Goal: Information Seeking & Learning: Compare options

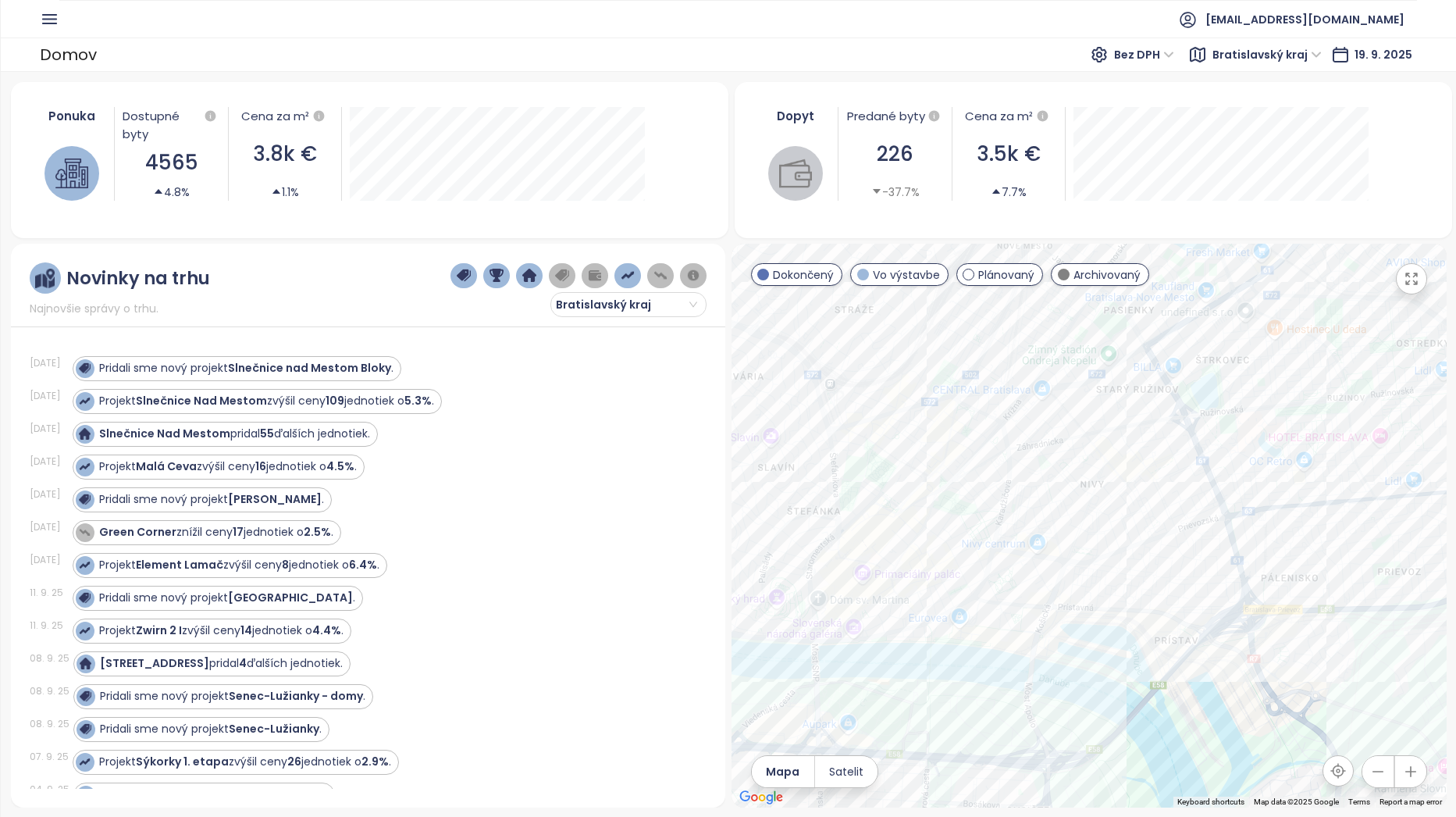
drag, startPoint x: 1034, startPoint y: 651, endPoint x: 1057, endPoint y: 471, distance: 181.5
click at [1057, 471] on div at bounding box center [1088, 525] width 715 height 564
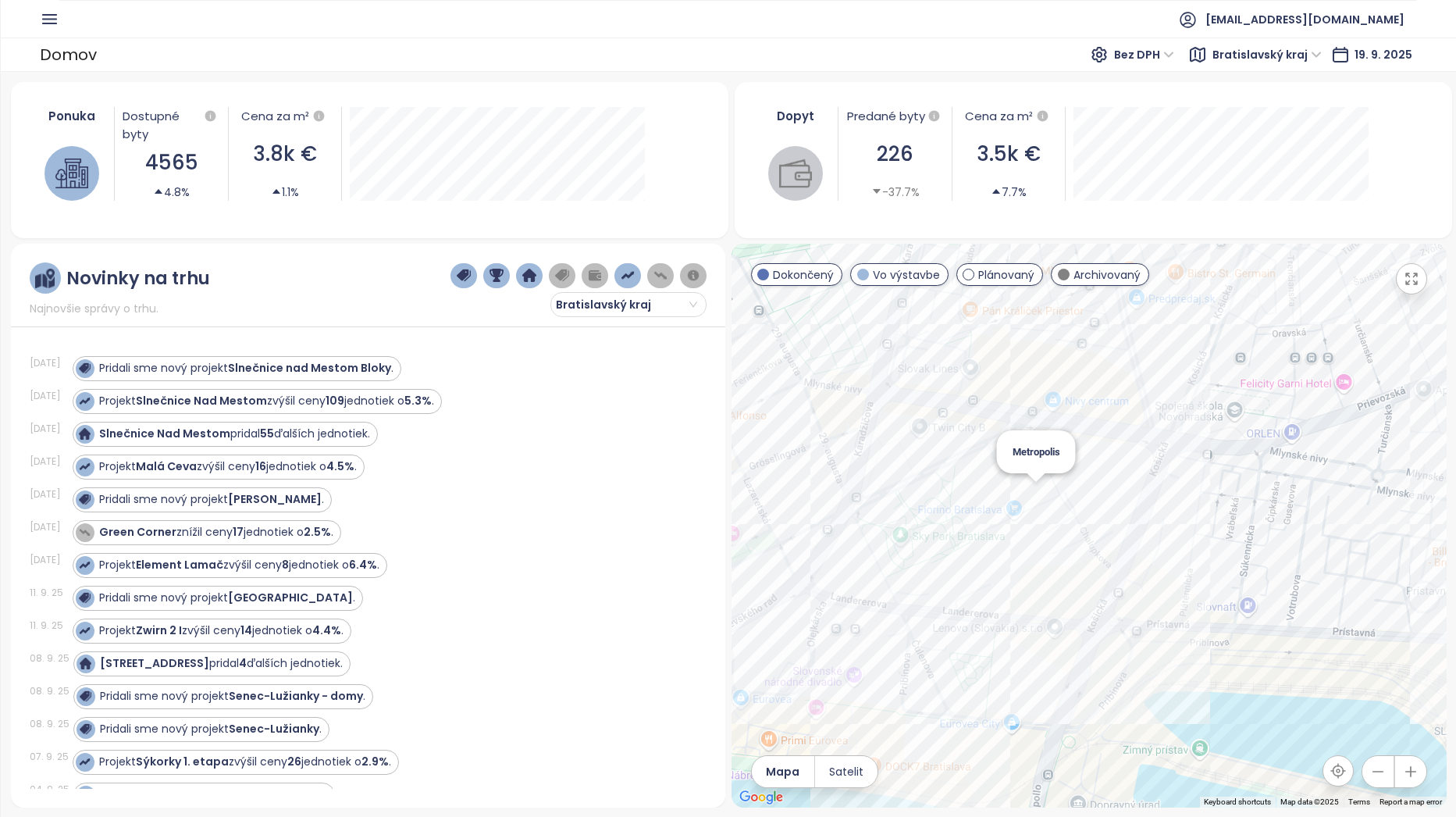
click at [1035, 498] on div "Metropolis" at bounding box center [1088, 525] width 715 height 564
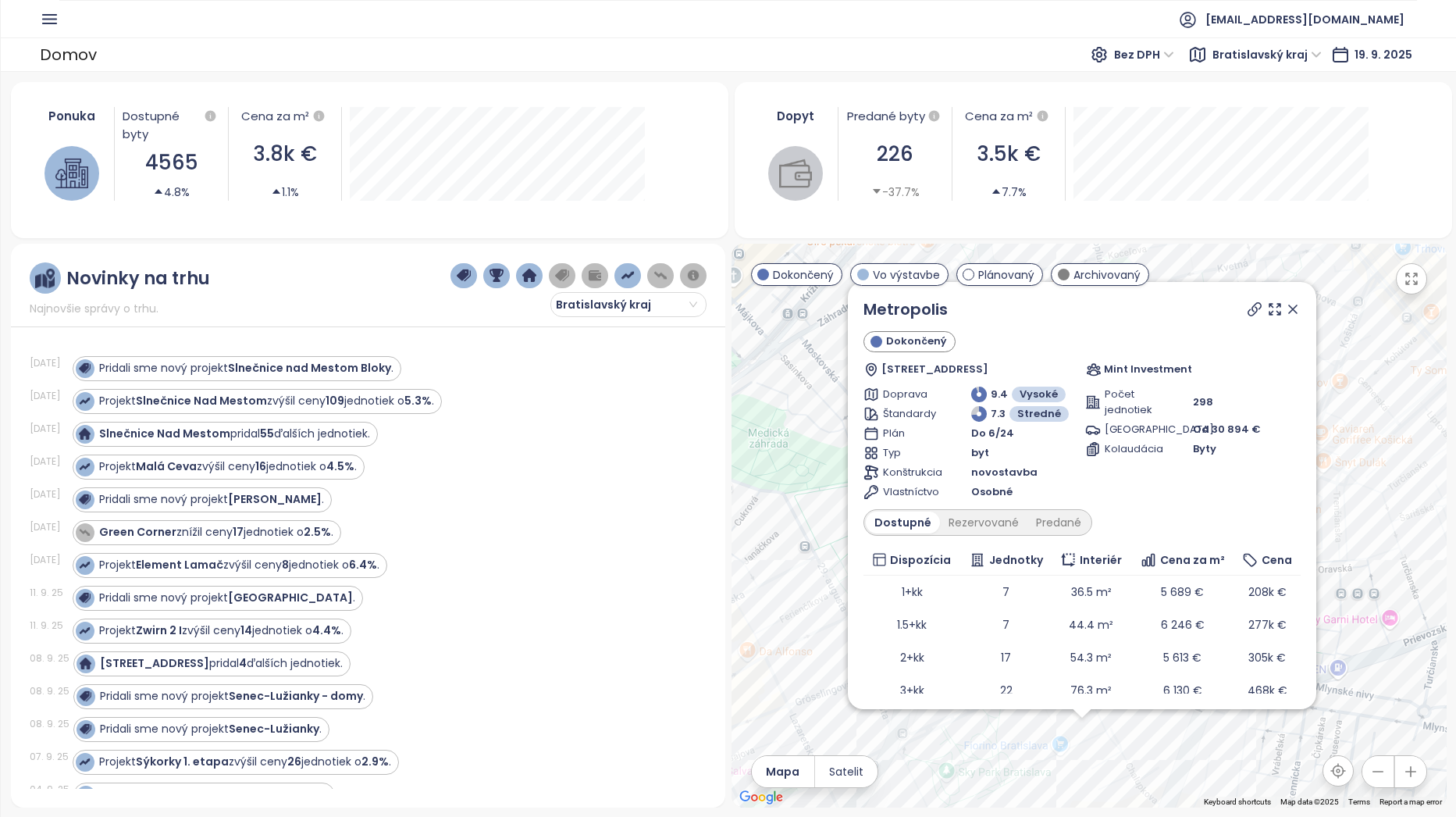
drag, startPoint x: 1031, startPoint y: 574, endPoint x: 1026, endPoint y: 796, distance: 222.1
click at [1026, 796] on div "Metropolis Dokončený Bottova 5, 811 09 [GEOGRAPHIC_DATA], [GEOGRAPHIC_DATA] Min…" at bounding box center [1088, 525] width 715 height 564
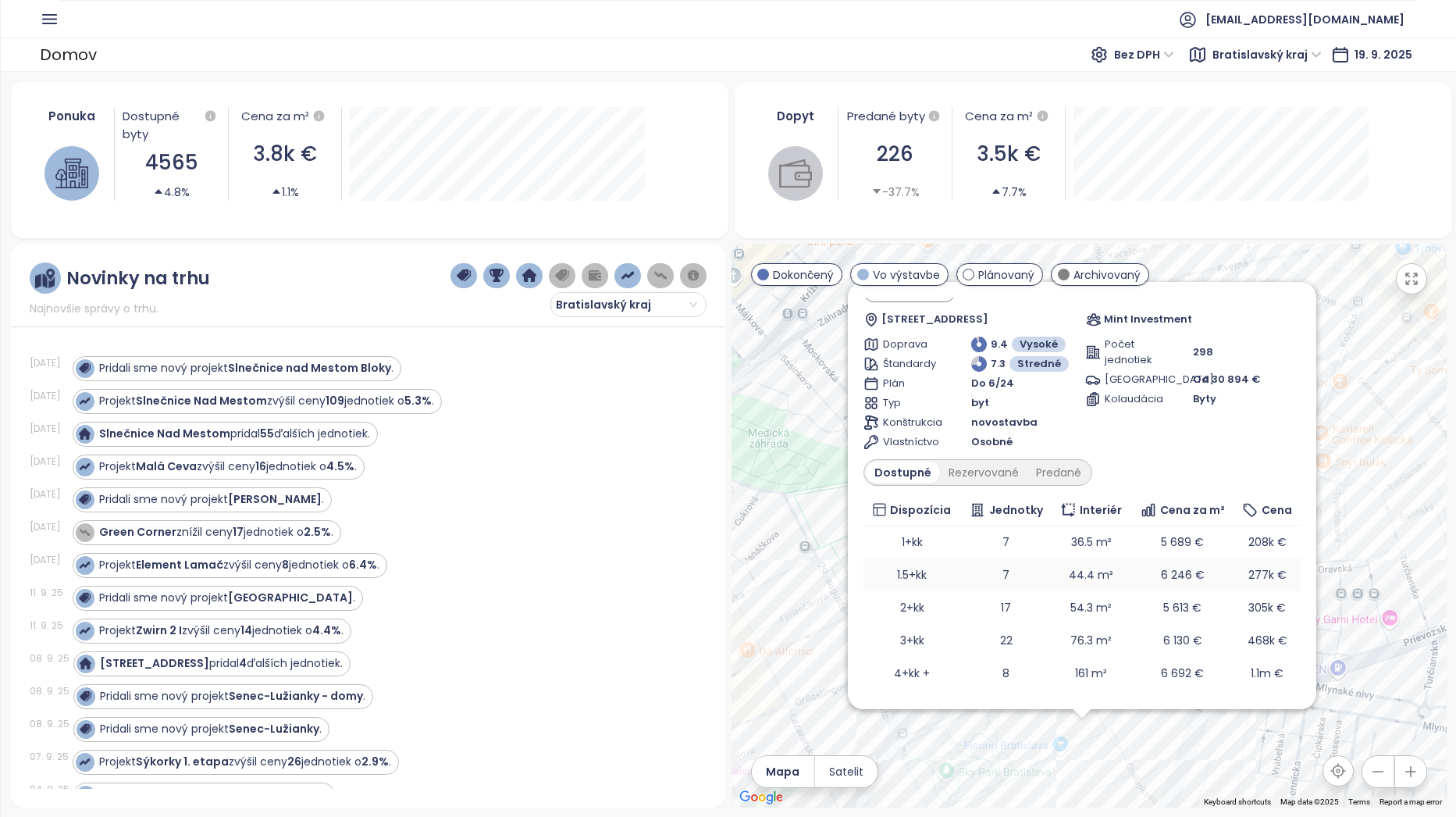
scroll to position [79, 0]
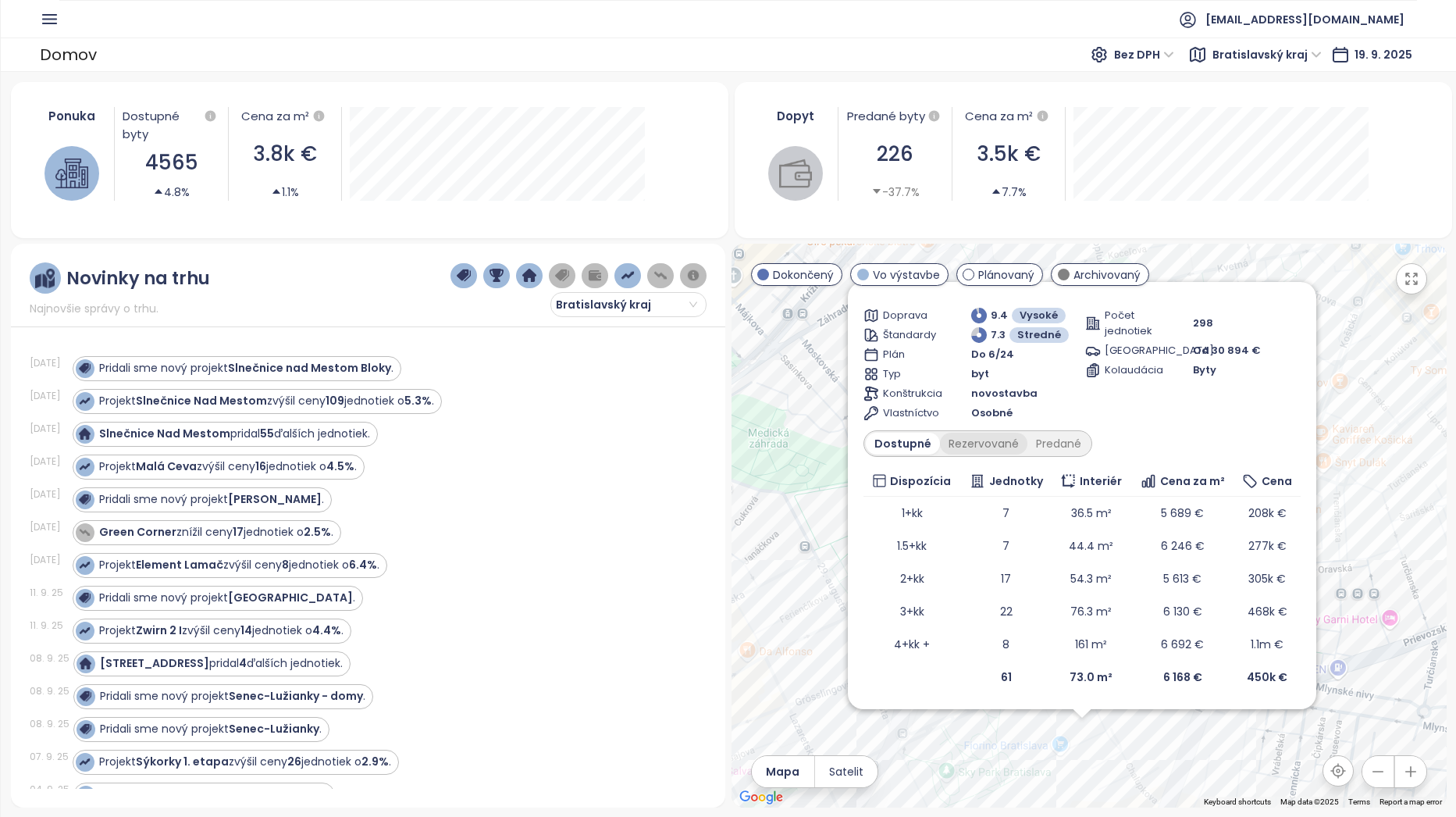
click at [990, 440] on div "Rezervované" at bounding box center [983, 443] width 88 height 22
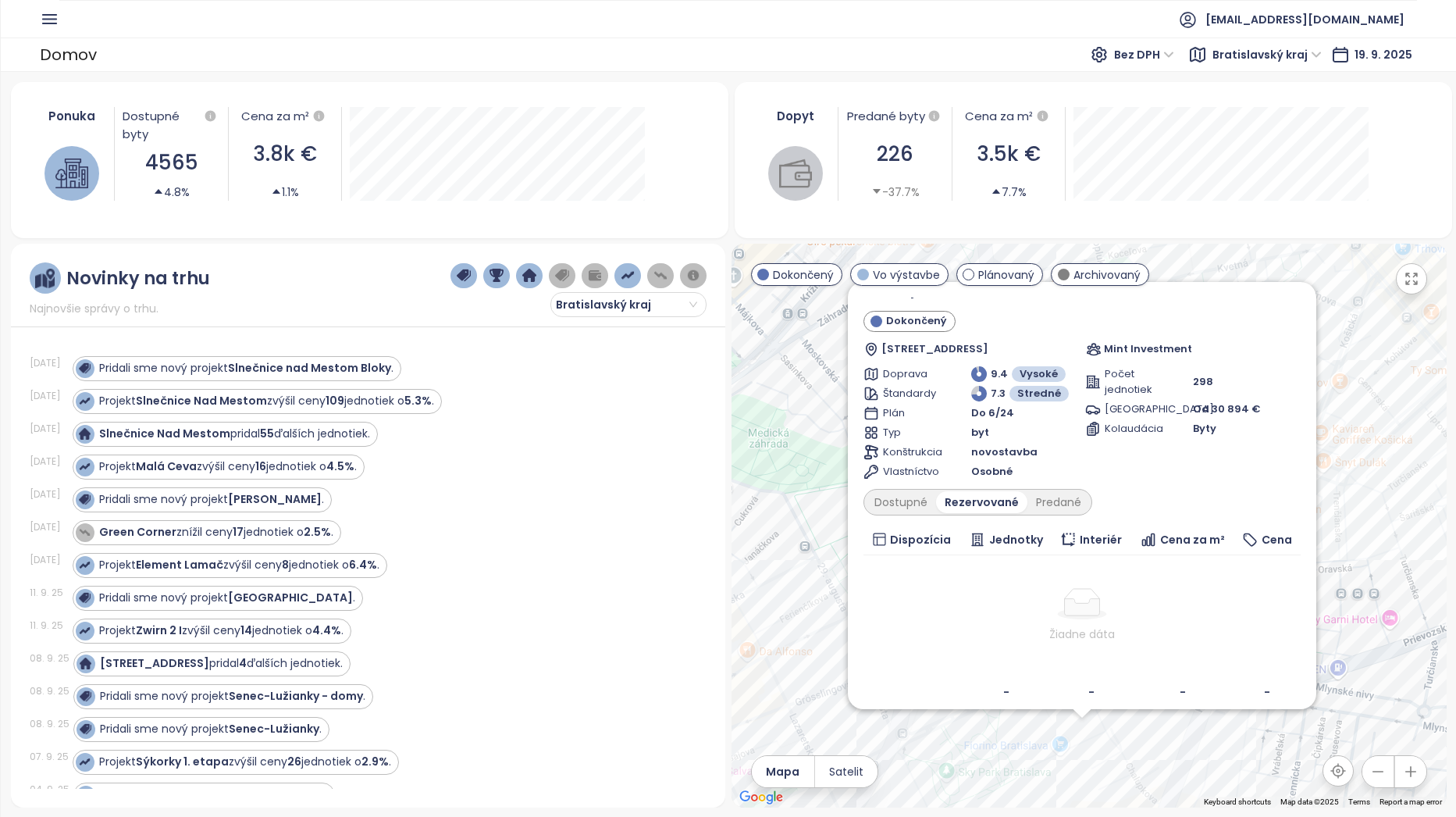
scroll to position [0, 0]
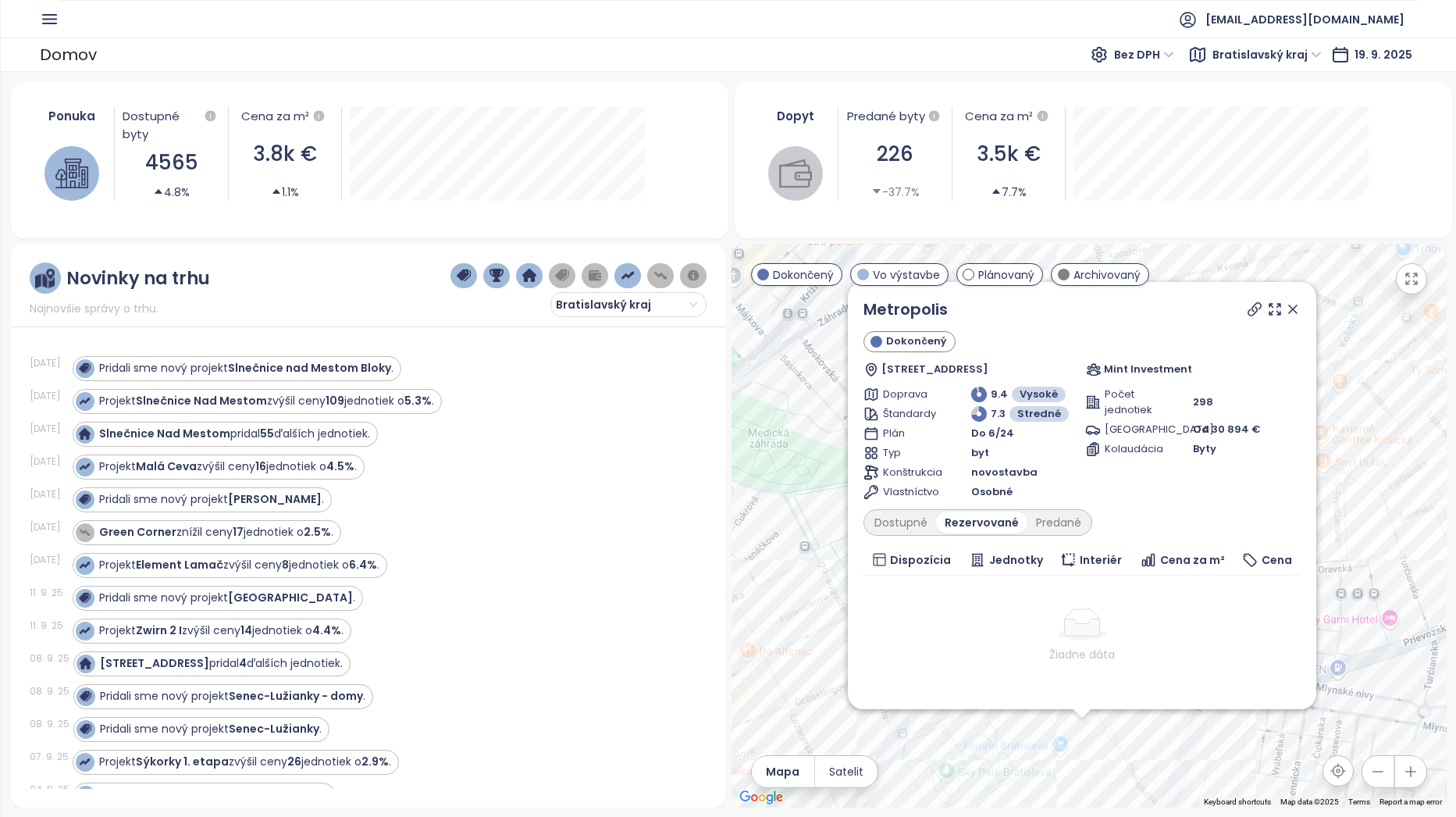
click at [1377, 556] on div "Metropolis Dokončený Bottova 5, 811 09 [GEOGRAPHIC_DATA], [GEOGRAPHIC_DATA] Min…" at bounding box center [1088, 525] width 715 height 564
click at [1289, 306] on icon at bounding box center [1292, 309] width 8 height 8
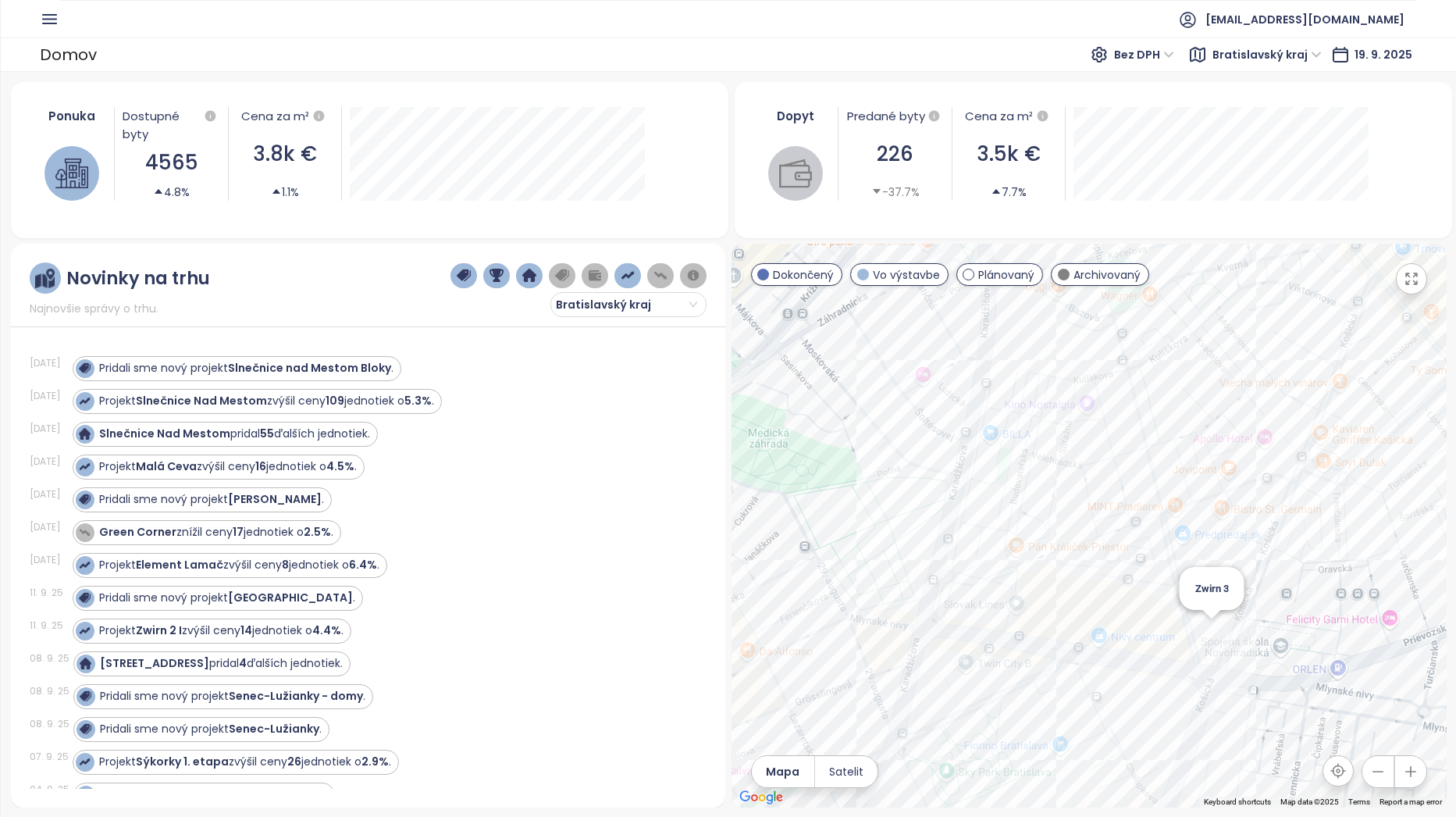
click at [1211, 623] on div "Zwirn 3" at bounding box center [1088, 525] width 715 height 564
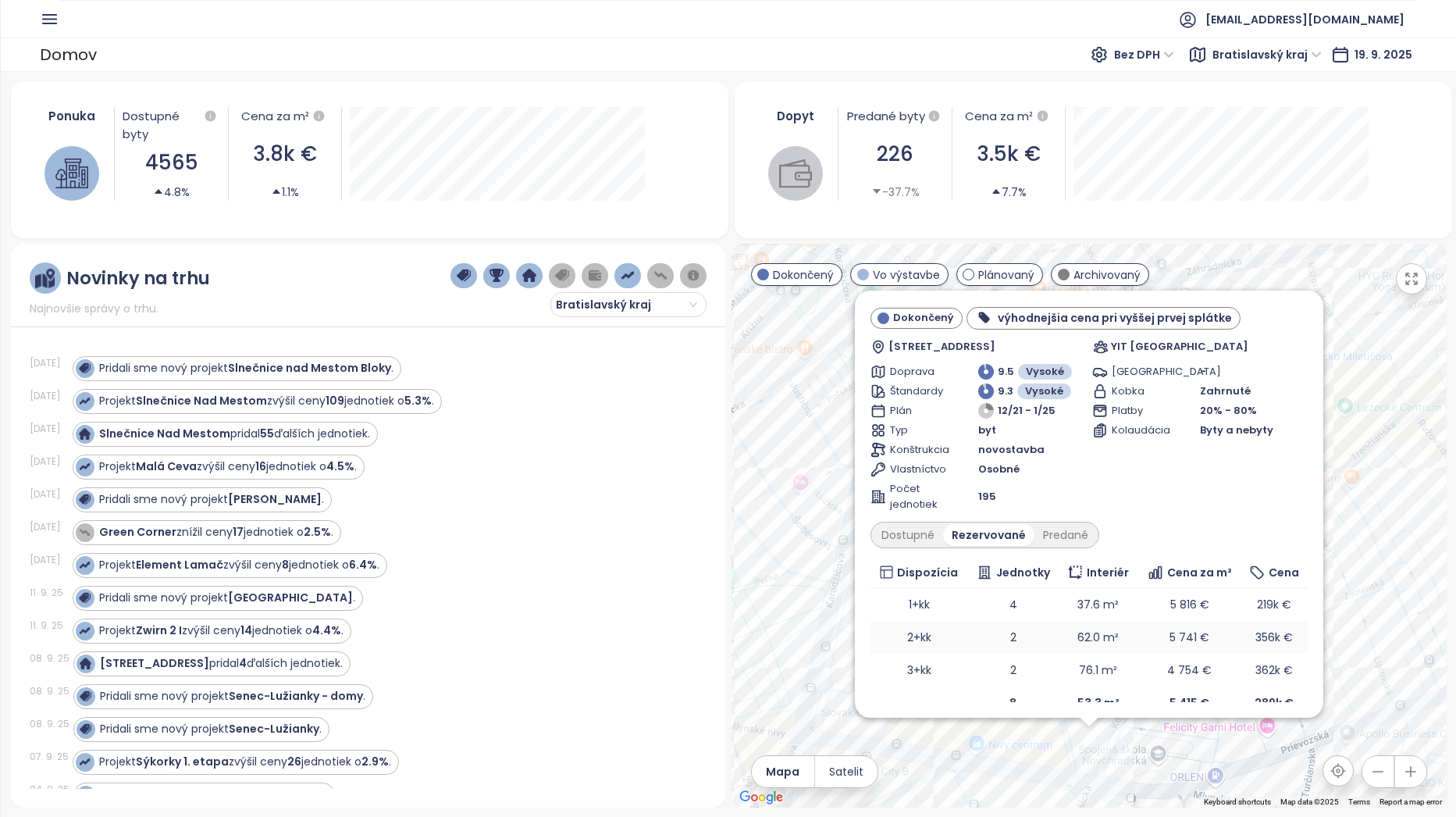
scroll to position [50, 0]
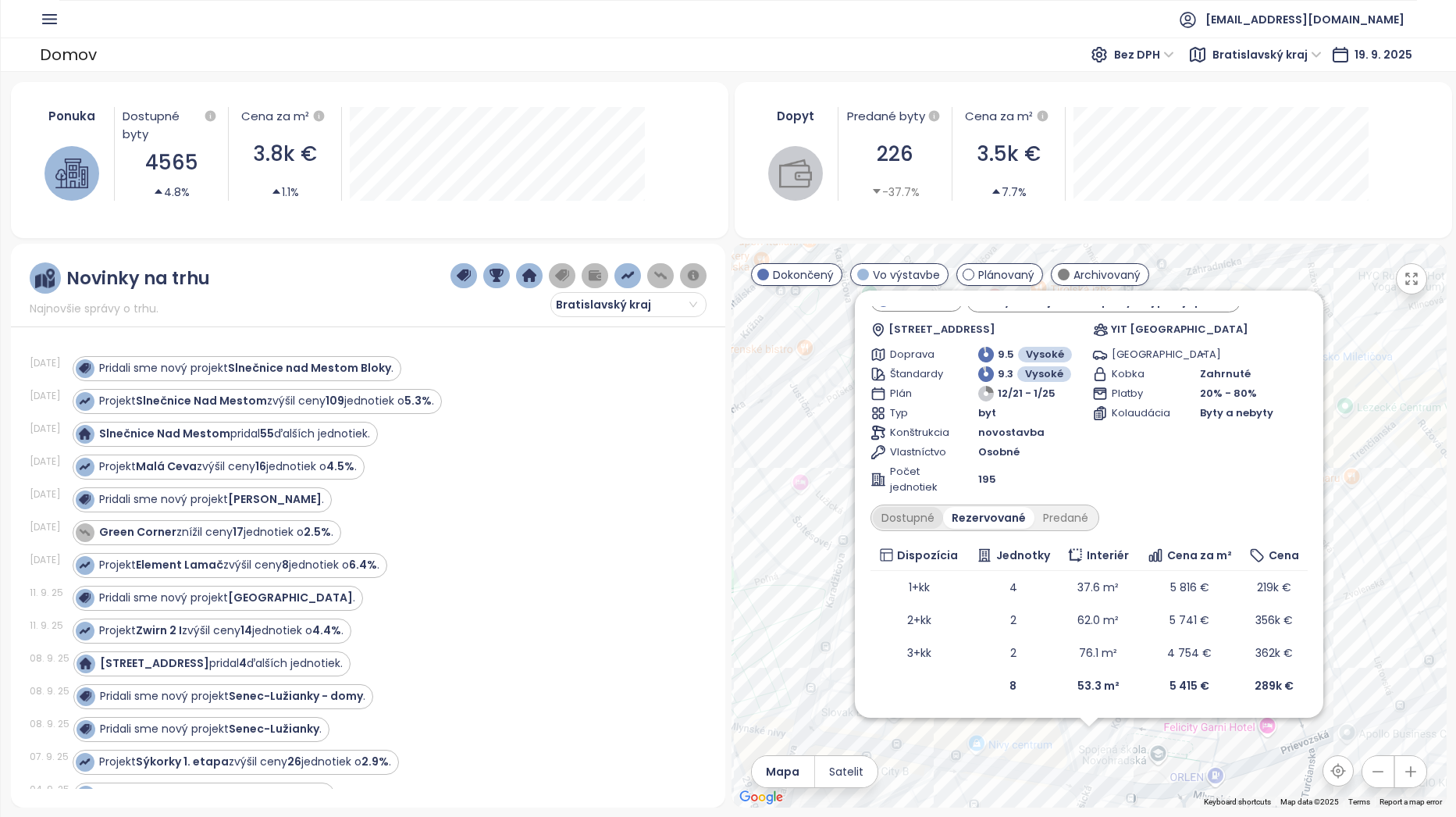
click at [935, 523] on div "Dostupné" at bounding box center [907, 517] width 70 height 22
click at [1064, 515] on div "Predané" at bounding box center [1065, 517] width 63 height 22
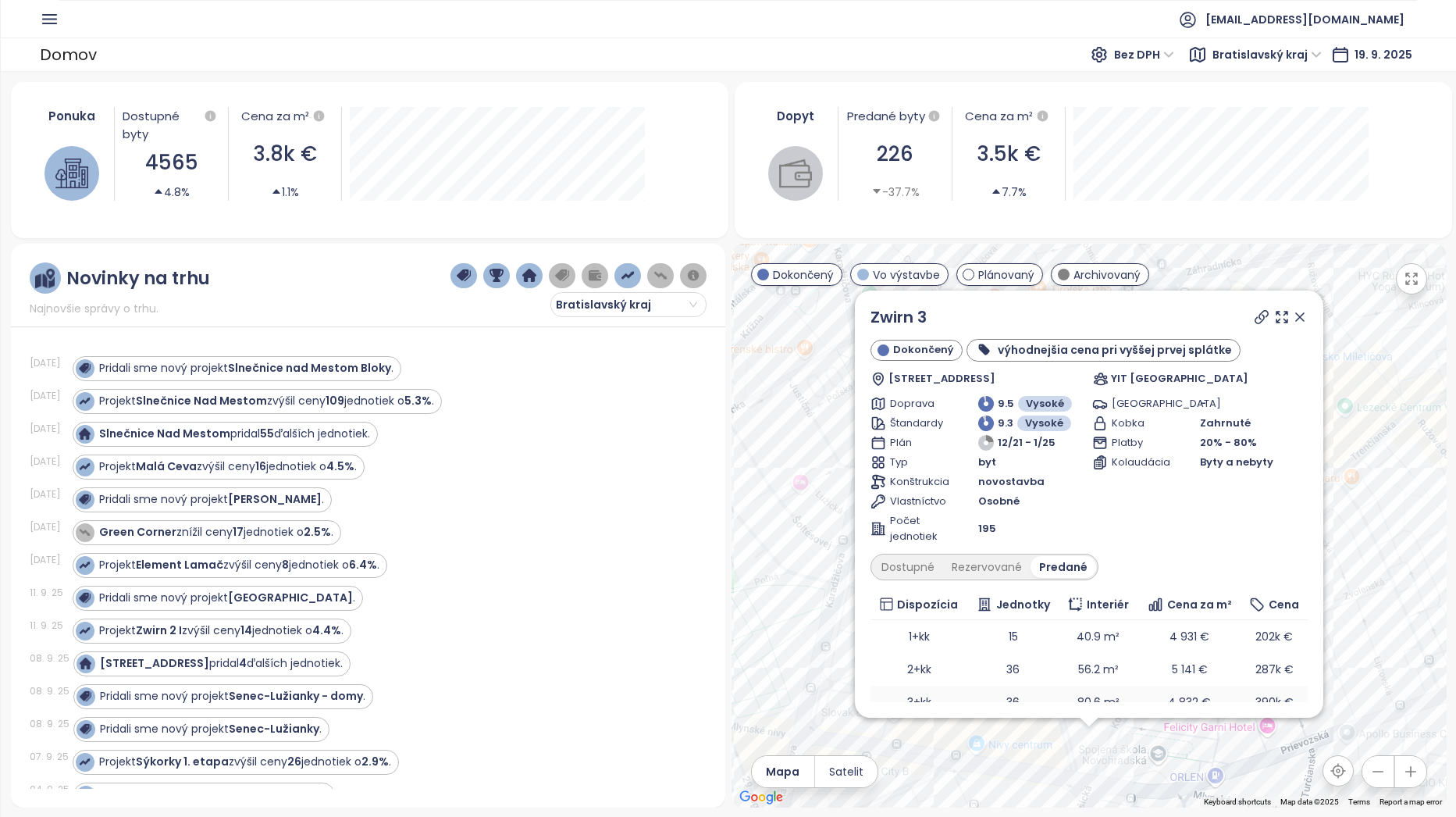
scroll to position [0, 0]
click at [1296, 316] on icon at bounding box center [1300, 318] width 8 height 8
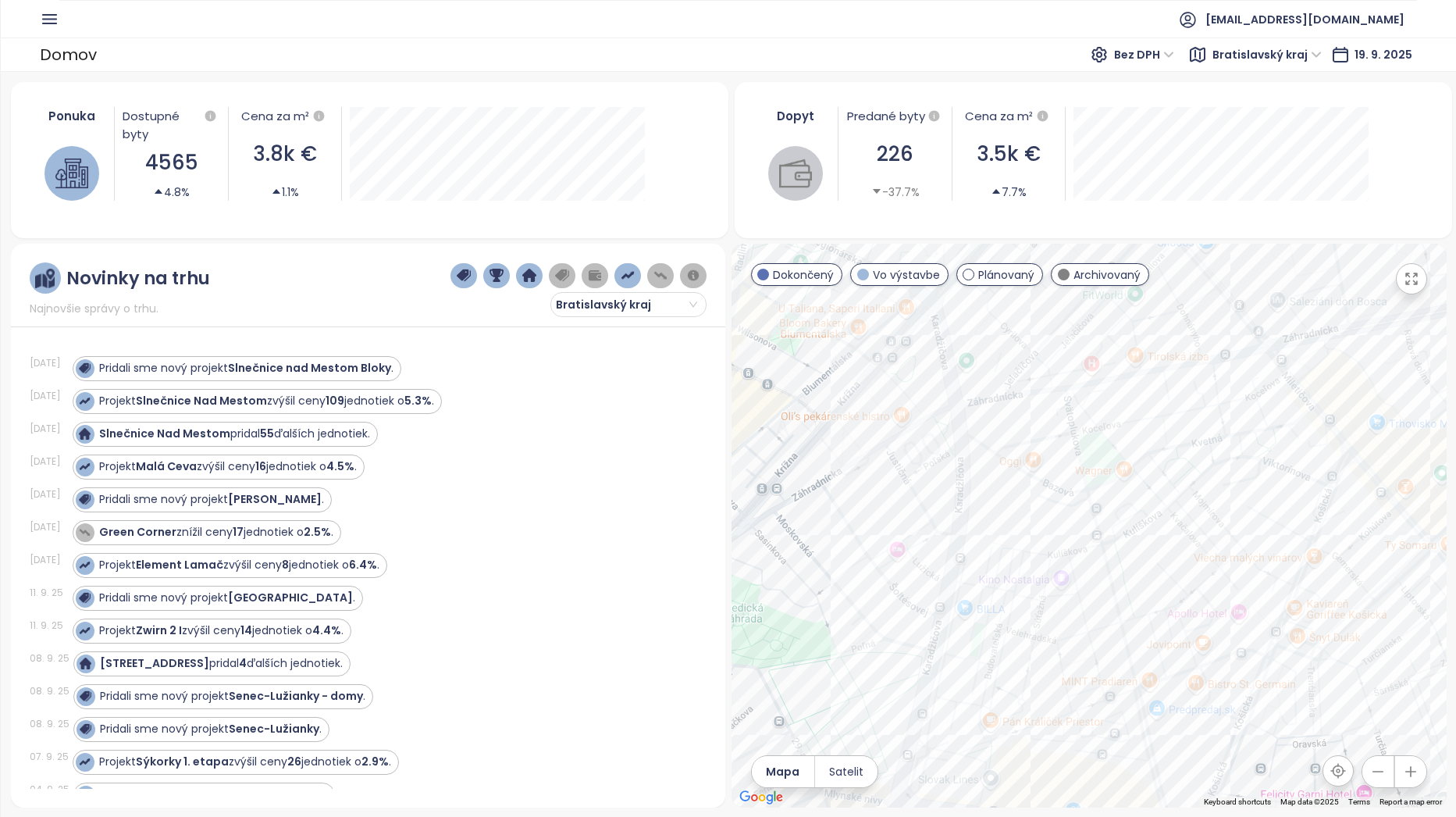
drag, startPoint x: 981, startPoint y: 484, endPoint x: 1140, endPoint y: 576, distance: 183.7
click at [1135, 578] on div at bounding box center [1088, 525] width 715 height 564
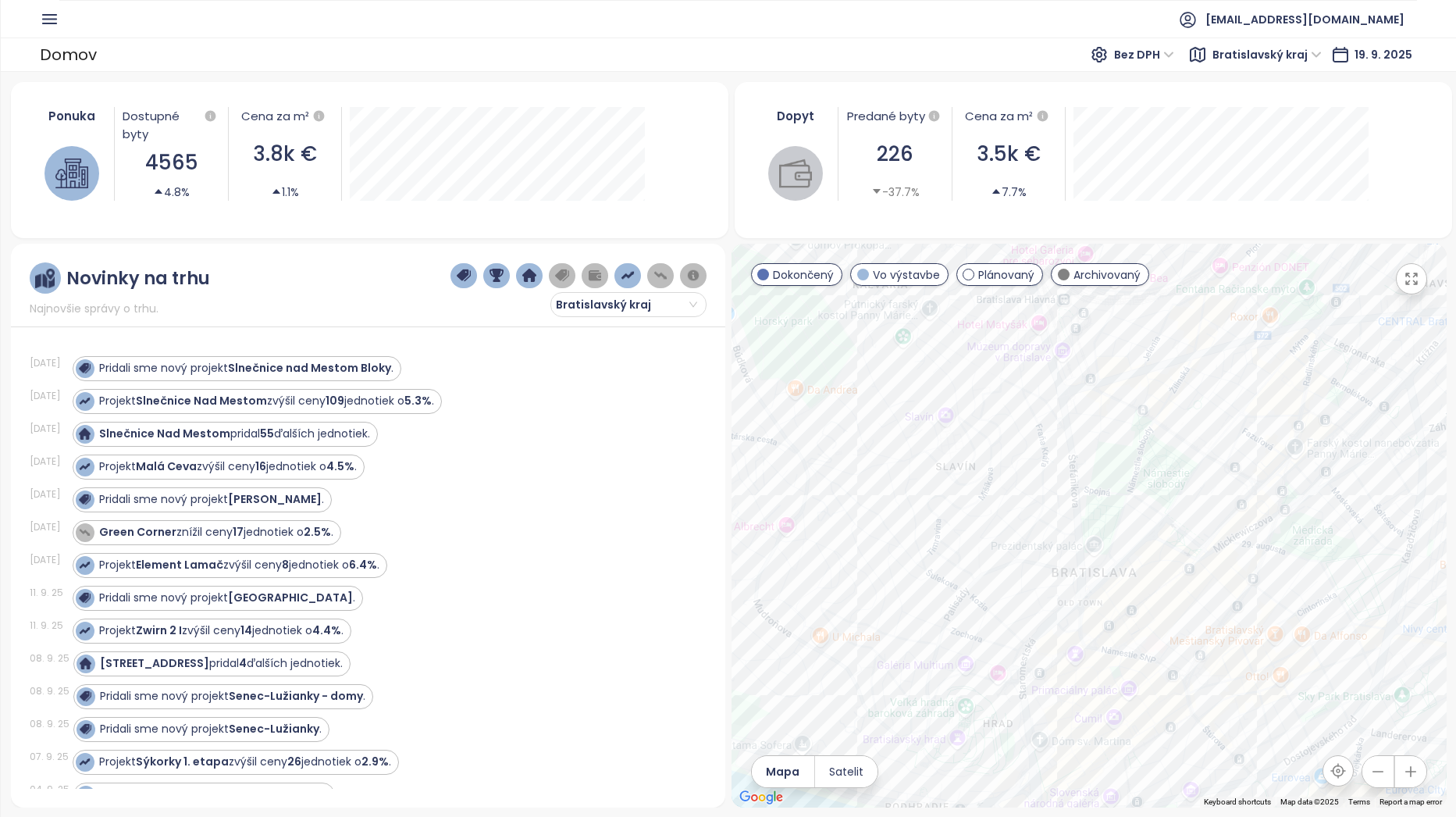
drag, startPoint x: 879, startPoint y: 506, endPoint x: 1183, endPoint y: 396, distance: 323.3
click at [1183, 396] on div at bounding box center [1088, 525] width 715 height 564
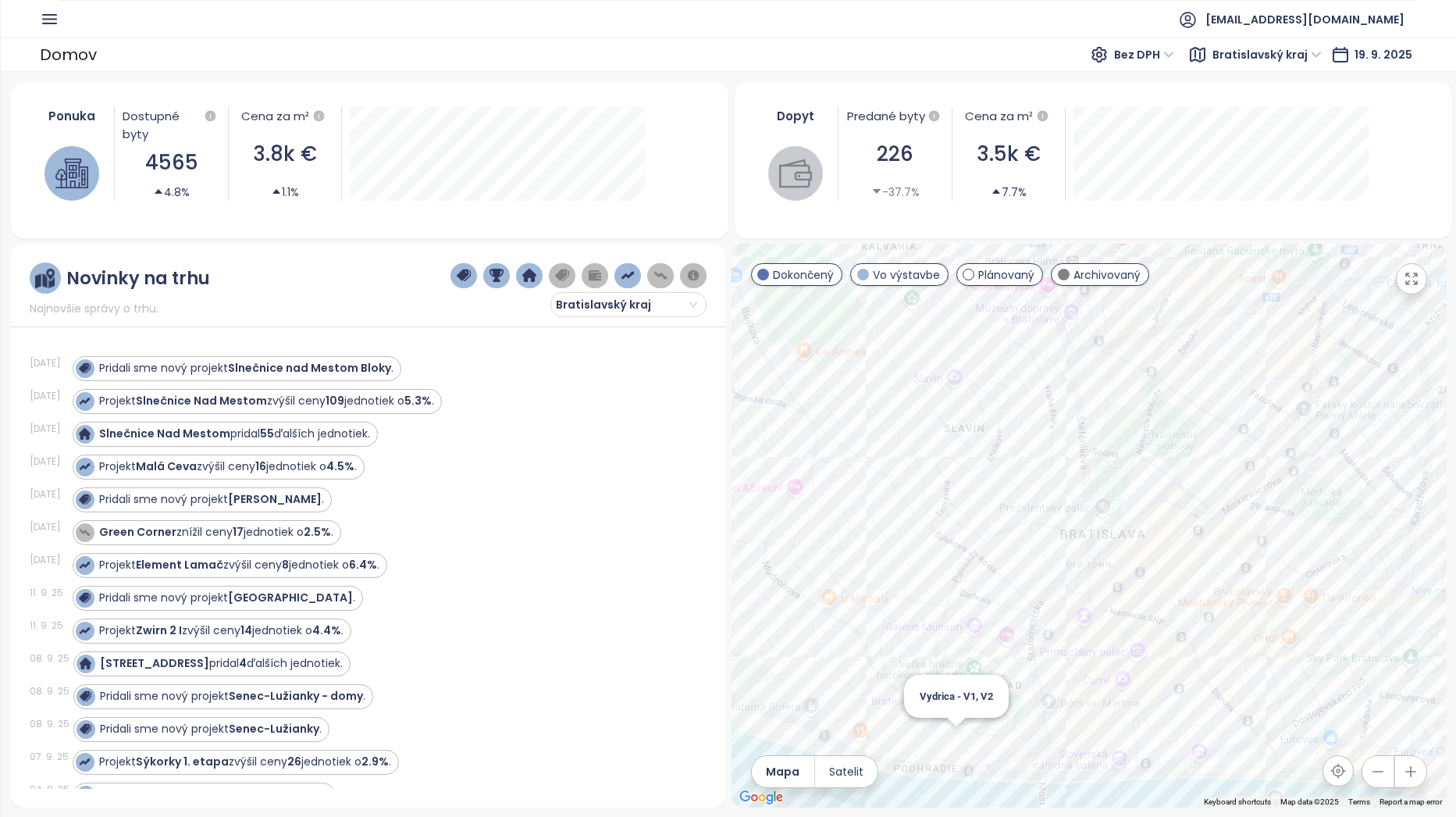
click at [956, 742] on div "Vydrica - V1, V2" at bounding box center [1088, 525] width 715 height 564
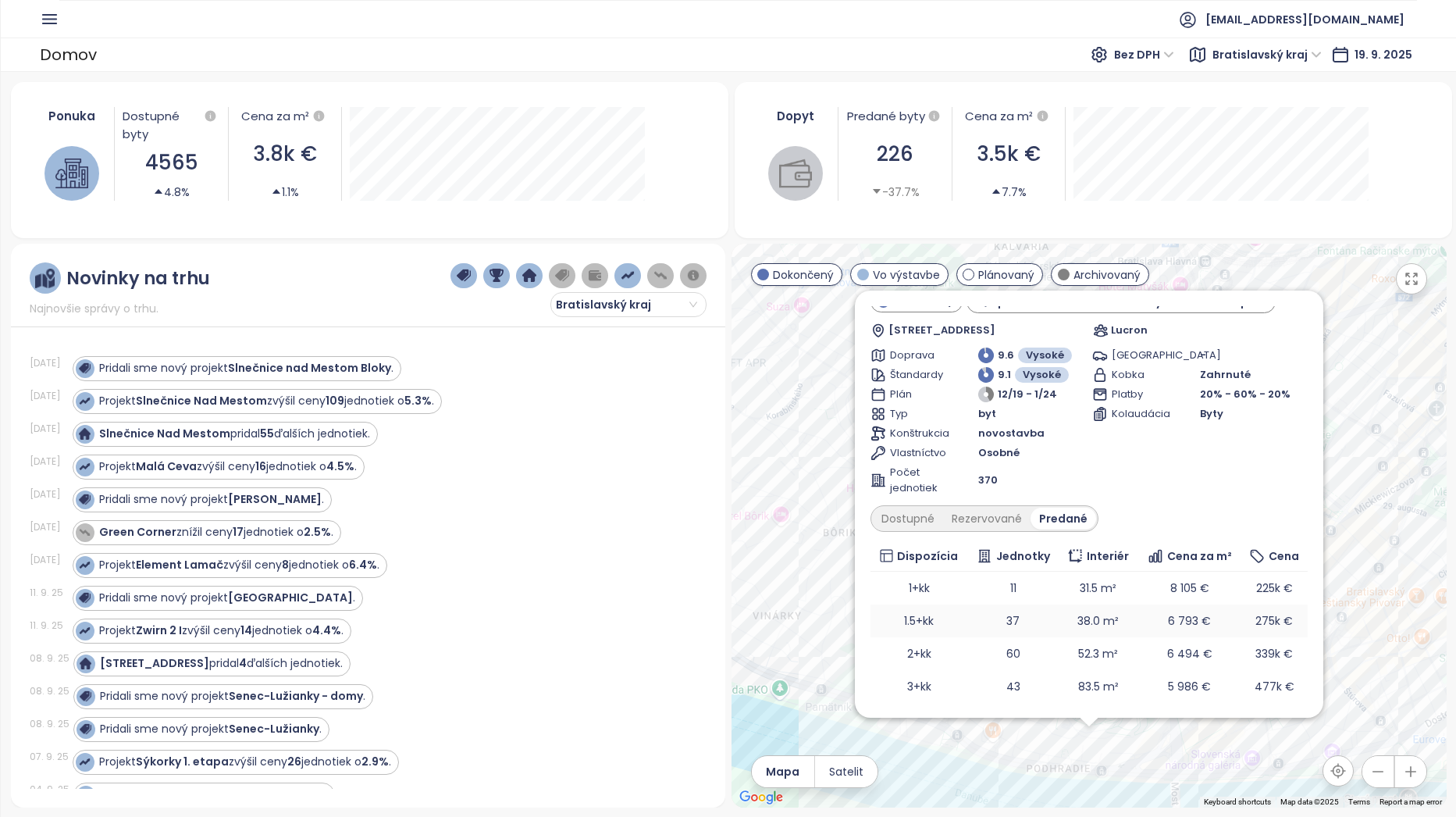
scroll to position [115, 0]
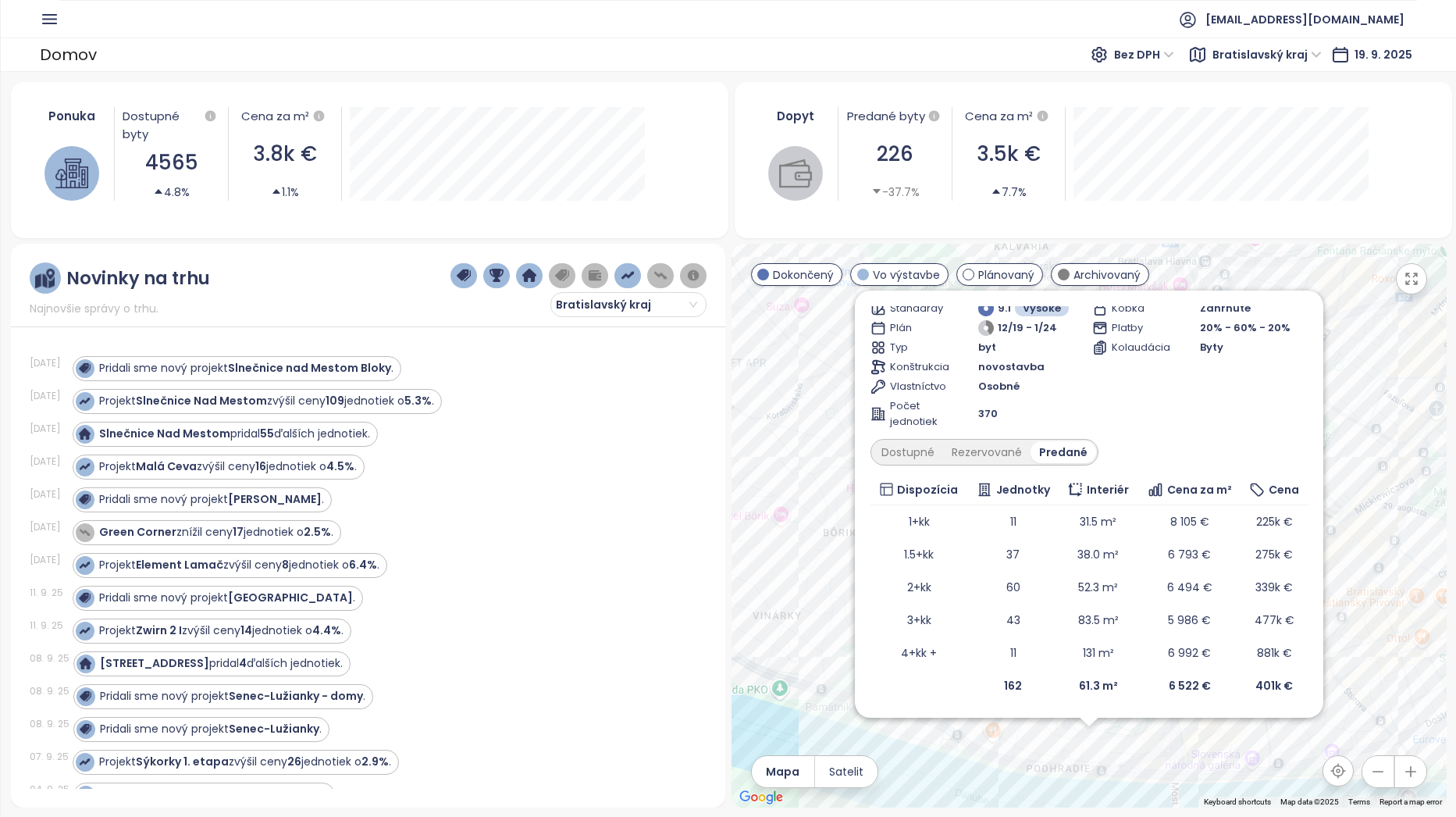
click at [992, 439] on div "Dostupné Rezervované Predané" at bounding box center [984, 452] width 228 height 27
click at [983, 449] on div "Rezervované" at bounding box center [986, 451] width 88 height 22
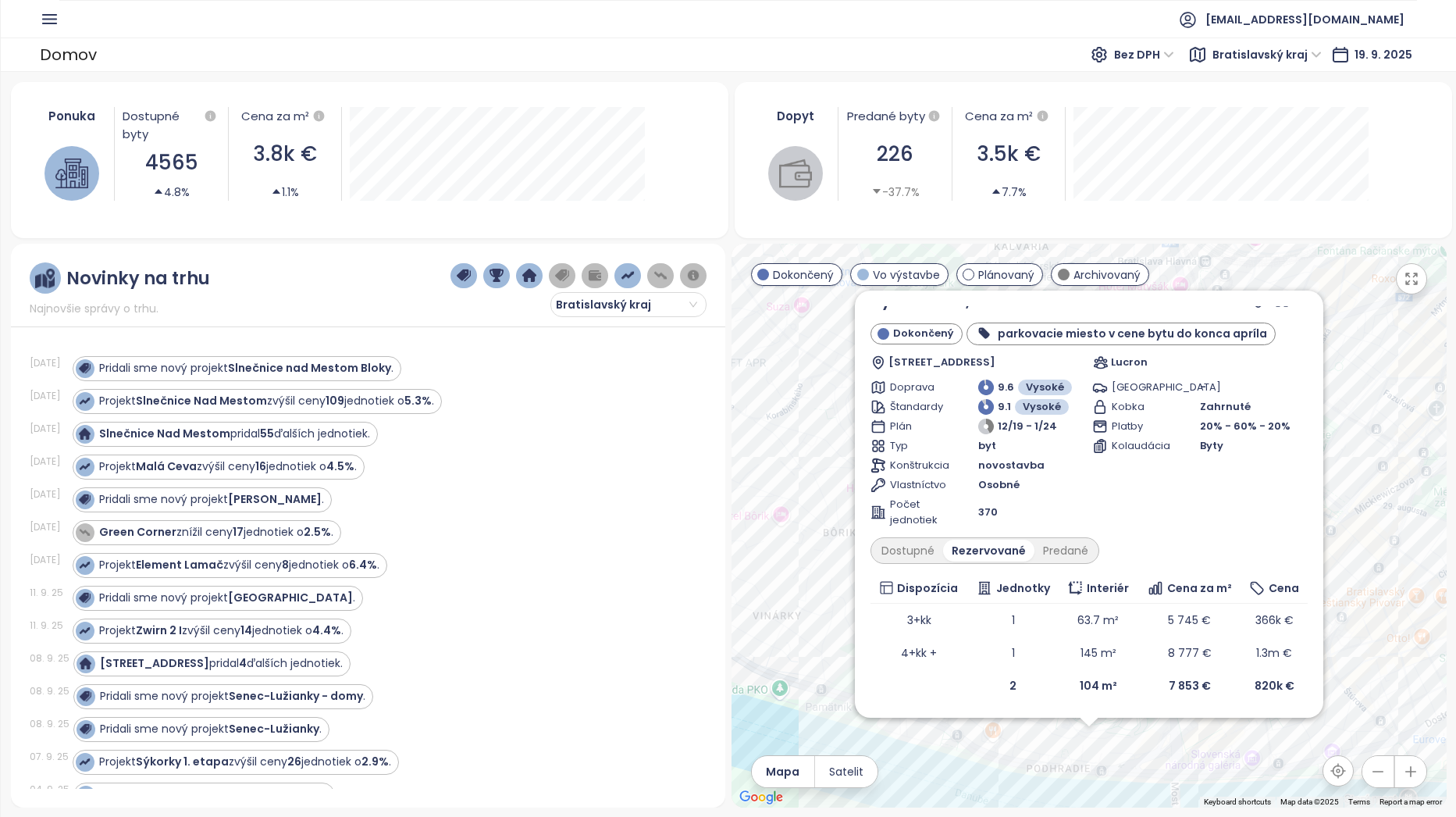
scroll to position [17, 0]
click at [920, 546] on div "Dostupné" at bounding box center [907, 550] width 70 height 22
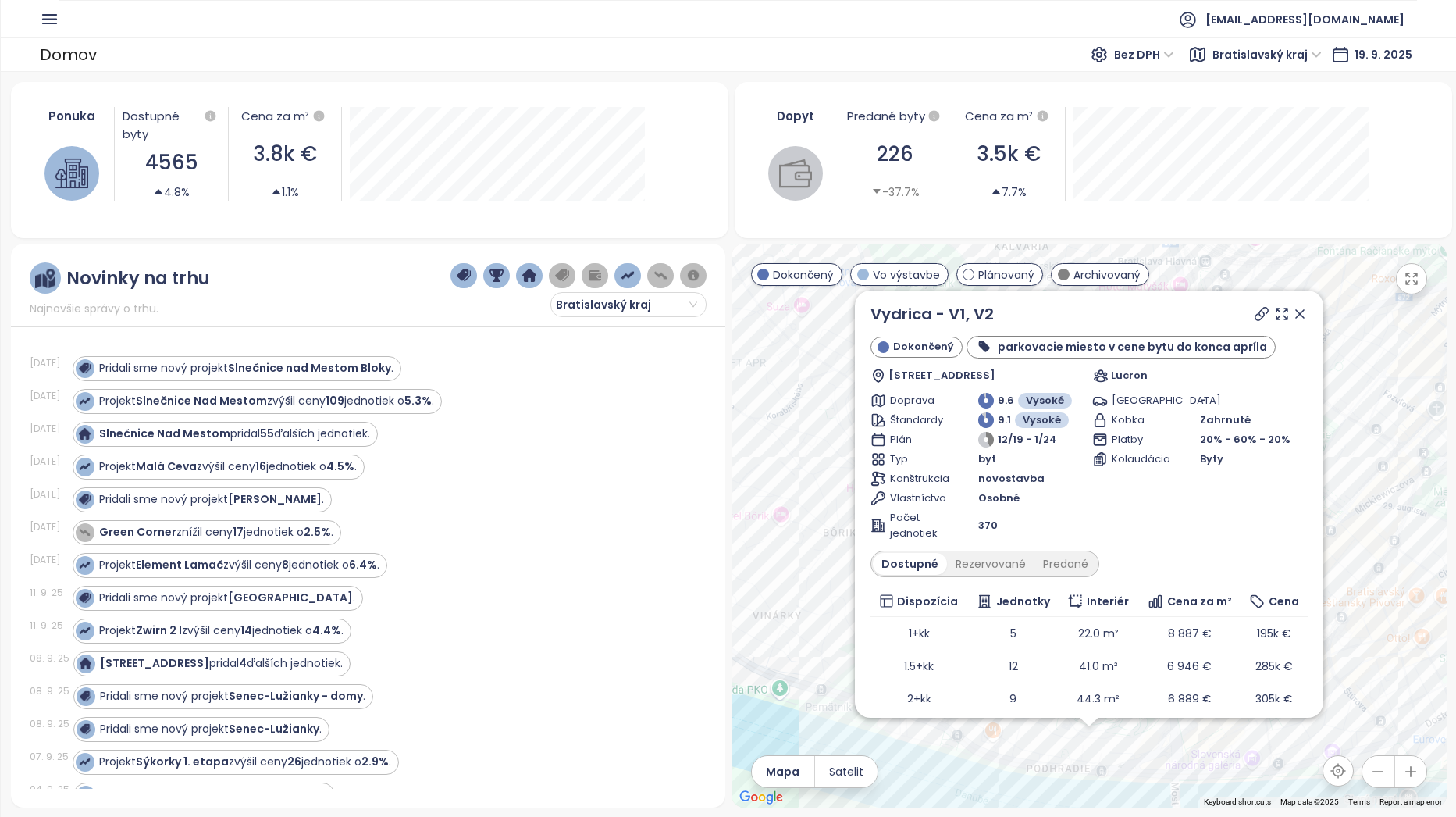
scroll to position [0, 0]
click at [1292, 313] on icon at bounding box center [1300, 318] width 15 height 15
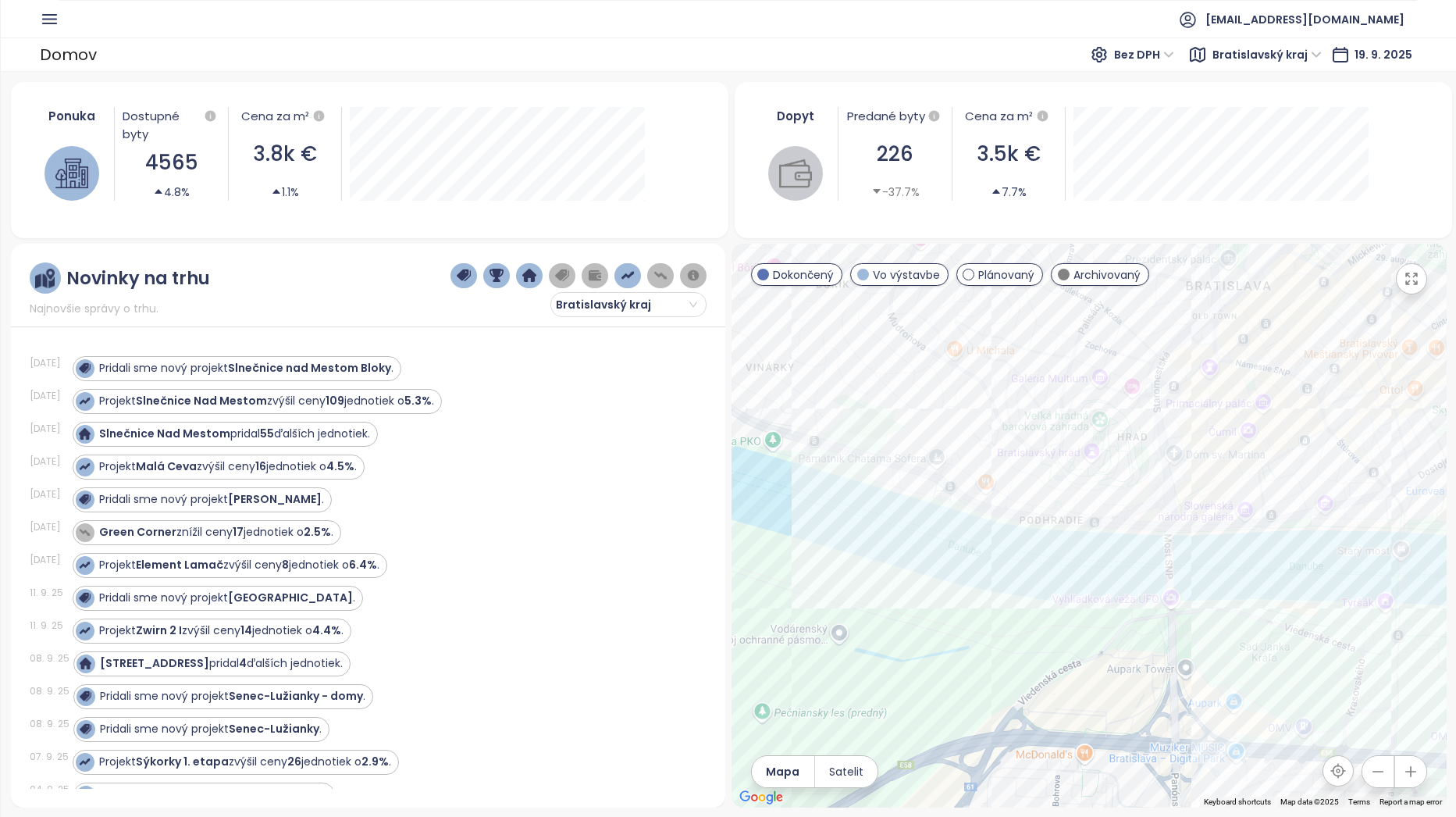
drag, startPoint x: 1177, startPoint y: 435, endPoint x: 1185, endPoint y: 204, distance: 231.1
click at [1185, 237] on div "Ponuka Dostupné byty 4565 4.8% Cena za m² 3.8k € 1.1% Dopyt Predané byty 226 -3…" at bounding box center [728, 445] width 1436 height 726
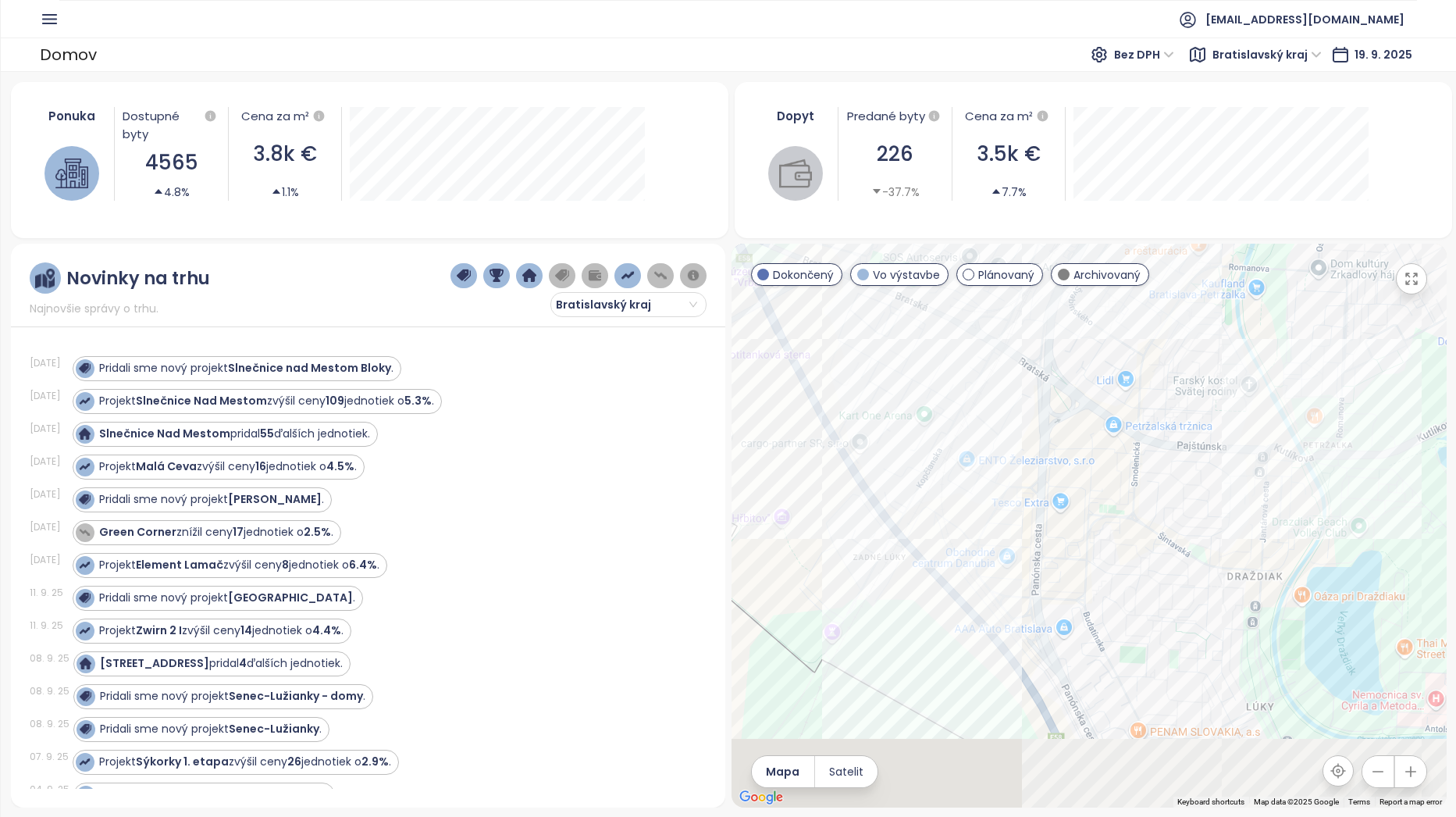
drag, startPoint x: 1162, startPoint y: 614, endPoint x: 1156, endPoint y: 282, distance: 332.1
click at [1156, 283] on div at bounding box center [1088, 525] width 715 height 564
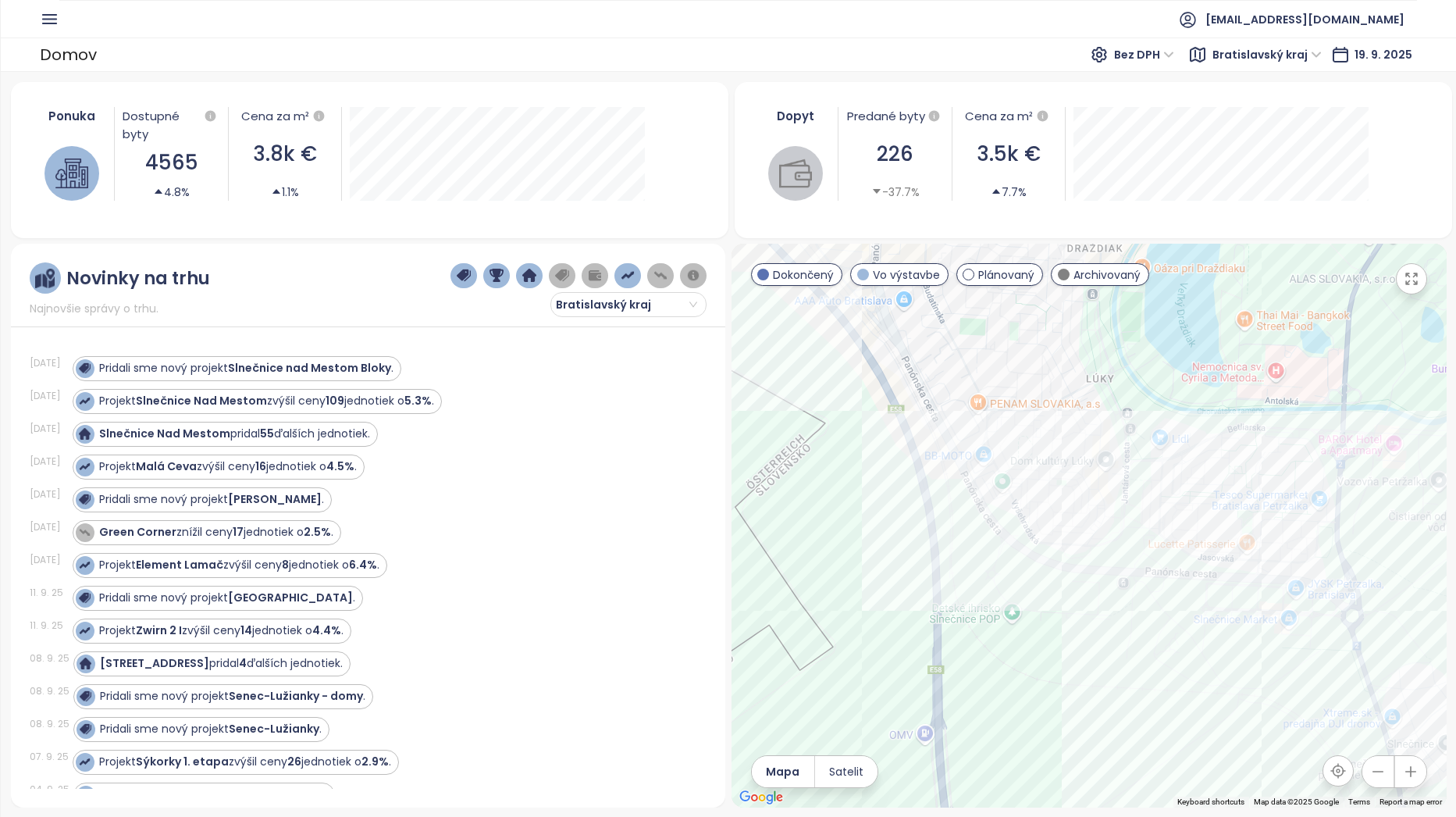
drag, startPoint x: 1243, startPoint y: 580, endPoint x: 1074, endPoint y: 349, distance: 286.2
click at [1076, 345] on div at bounding box center [1088, 525] width 715 height 564
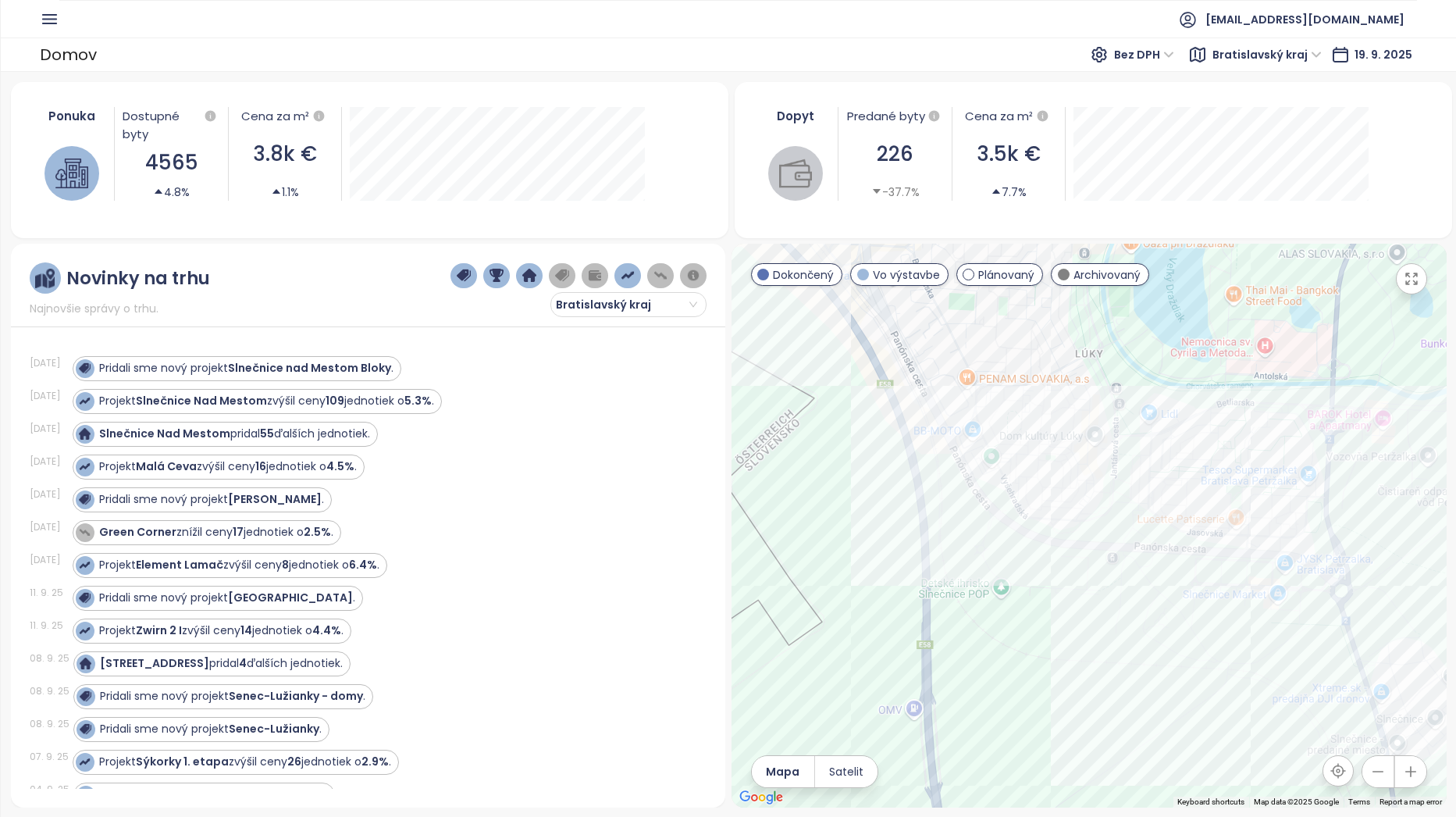
drag, startPoint x: 1299, startPoint y: 648, endPoint x: 1202, endPoint y: 631, distance: 98.5
click at [1205, 631] on div at bounding box center [1088, 525] width 715 height 564
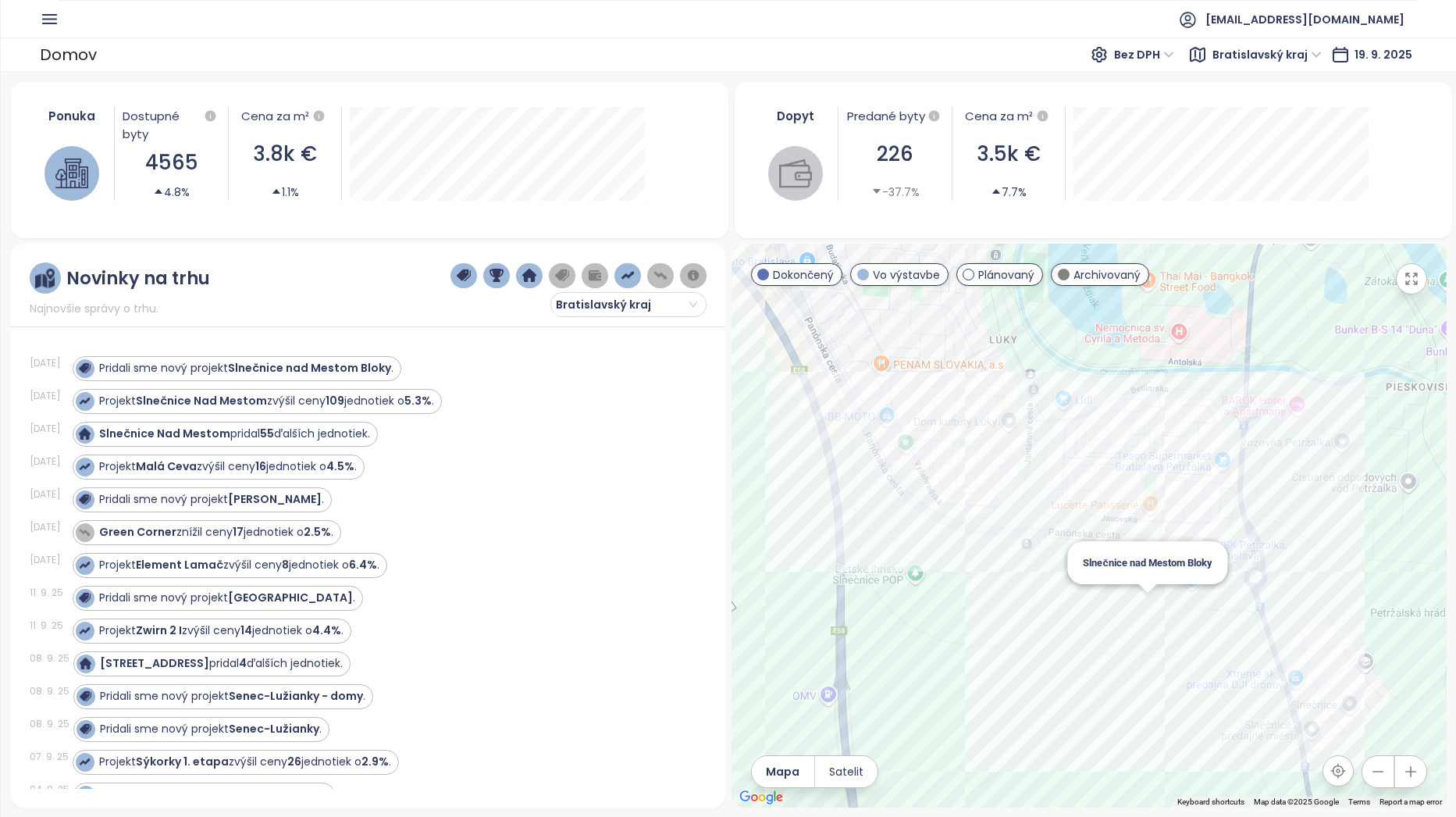
click at [1152, 611] on div "Slnečnice nad Mestom Bloky" at bounding box center [1088, 525] width 715 height 564
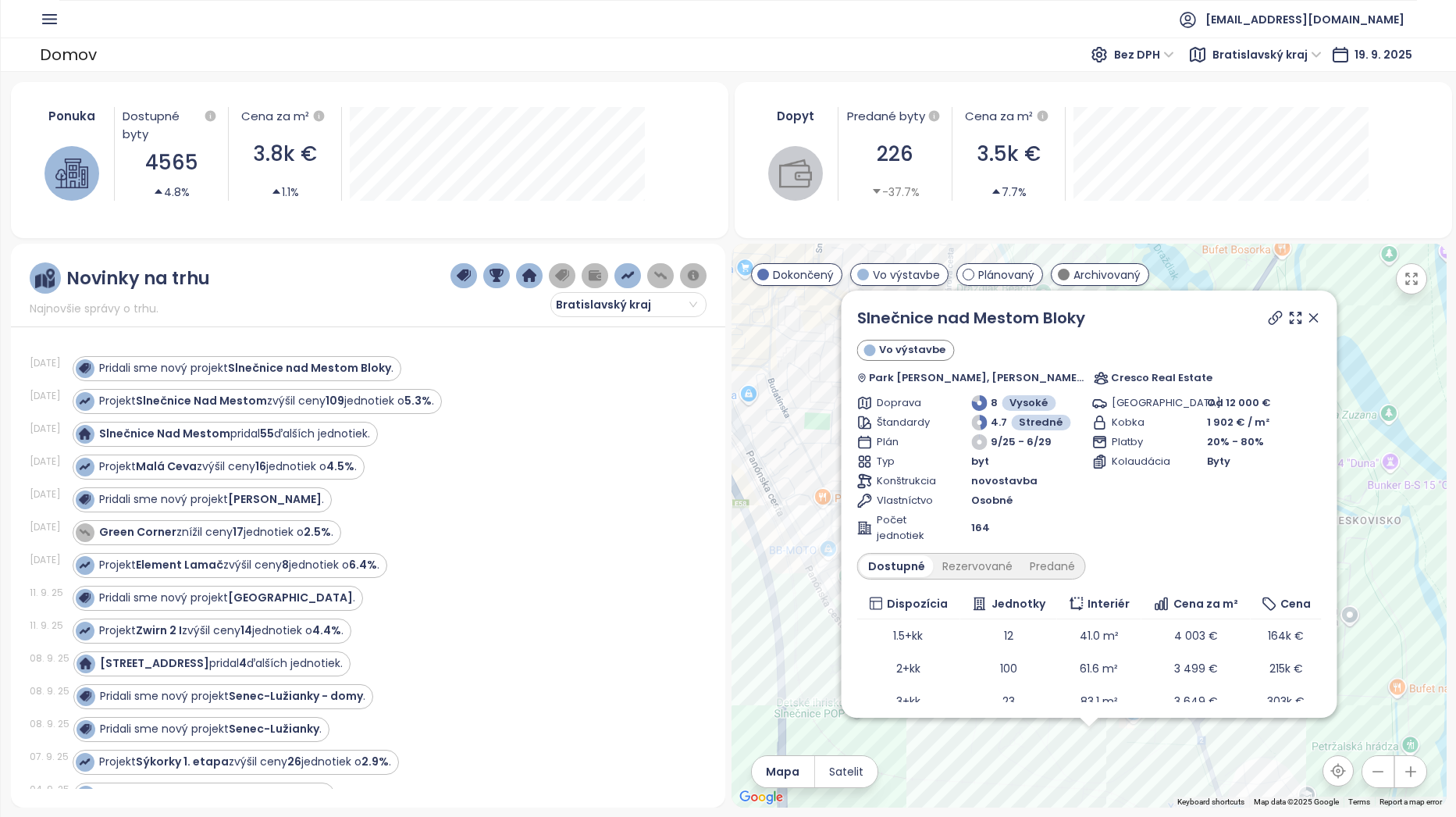
scroll to position [81, 0]
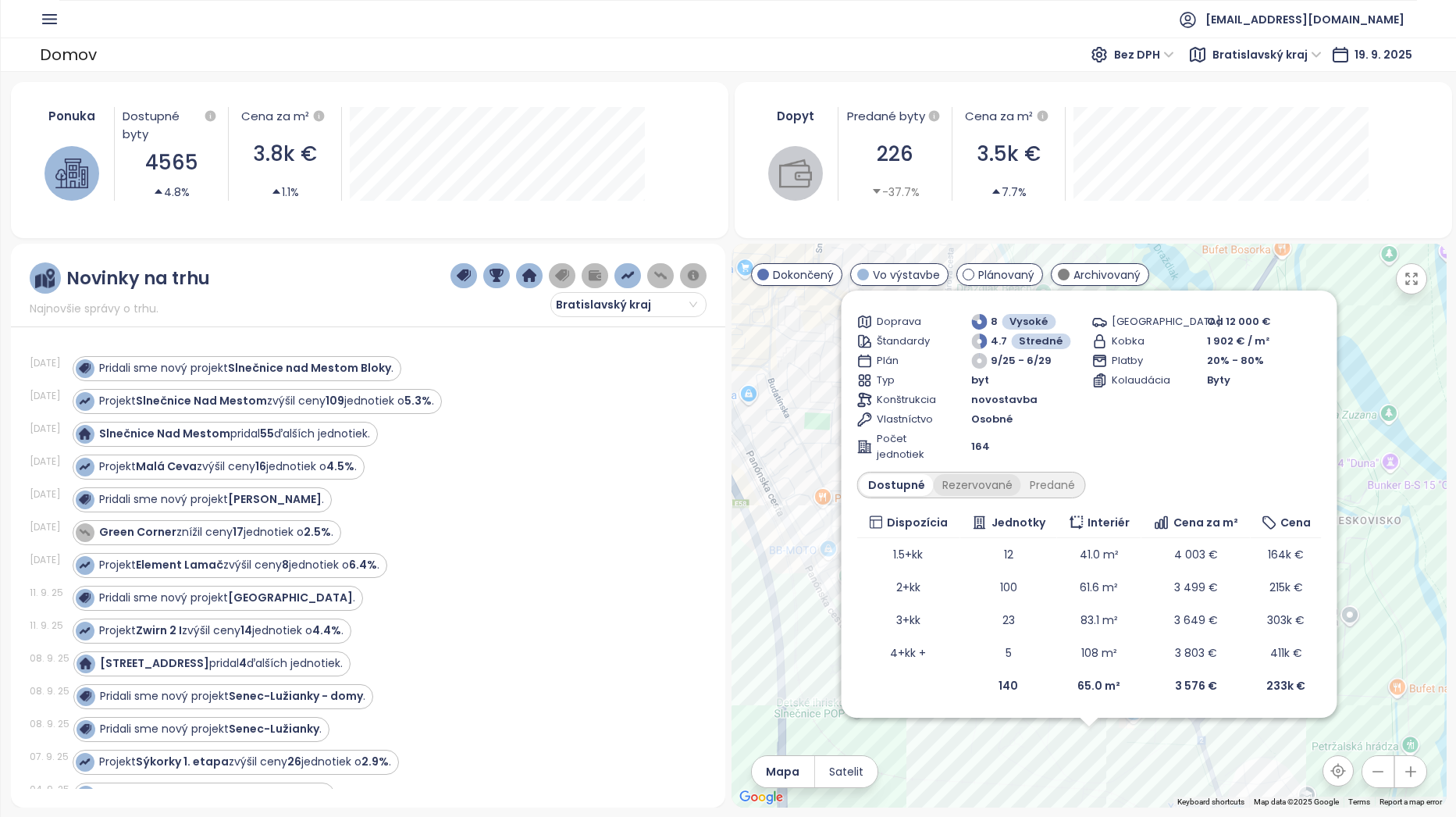
click at [992, 490] on div "Rezervované" at bounding box center [976, 484] width 88 height 22
click at [1050, 491] on div "Predané" at bounding box center [1051, 484] width 63 height 22
click at [971, 491] on div "Rezervované" at bounding box center [972, 484] width 88 height 22
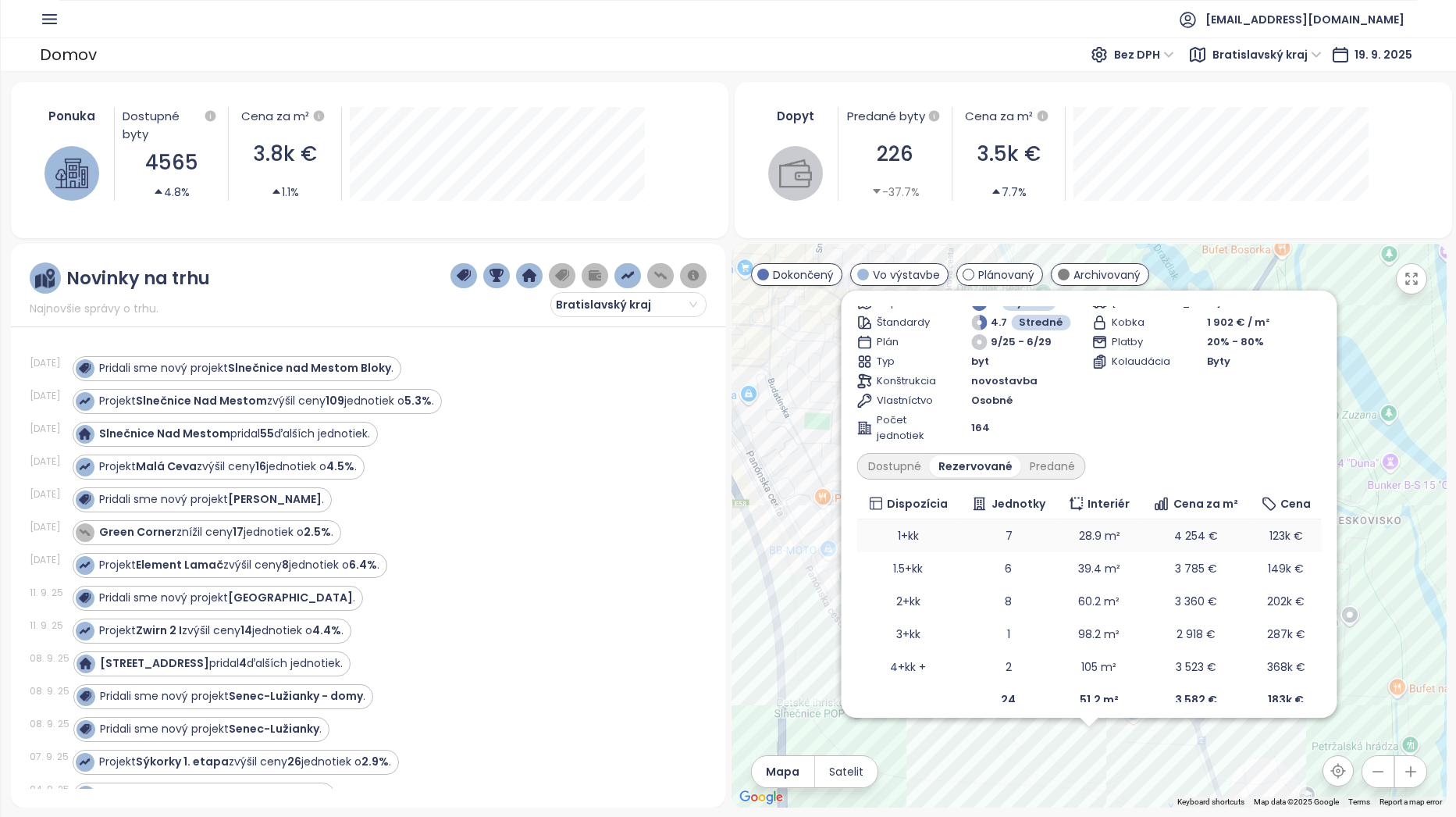
scroll to position [114, 0]
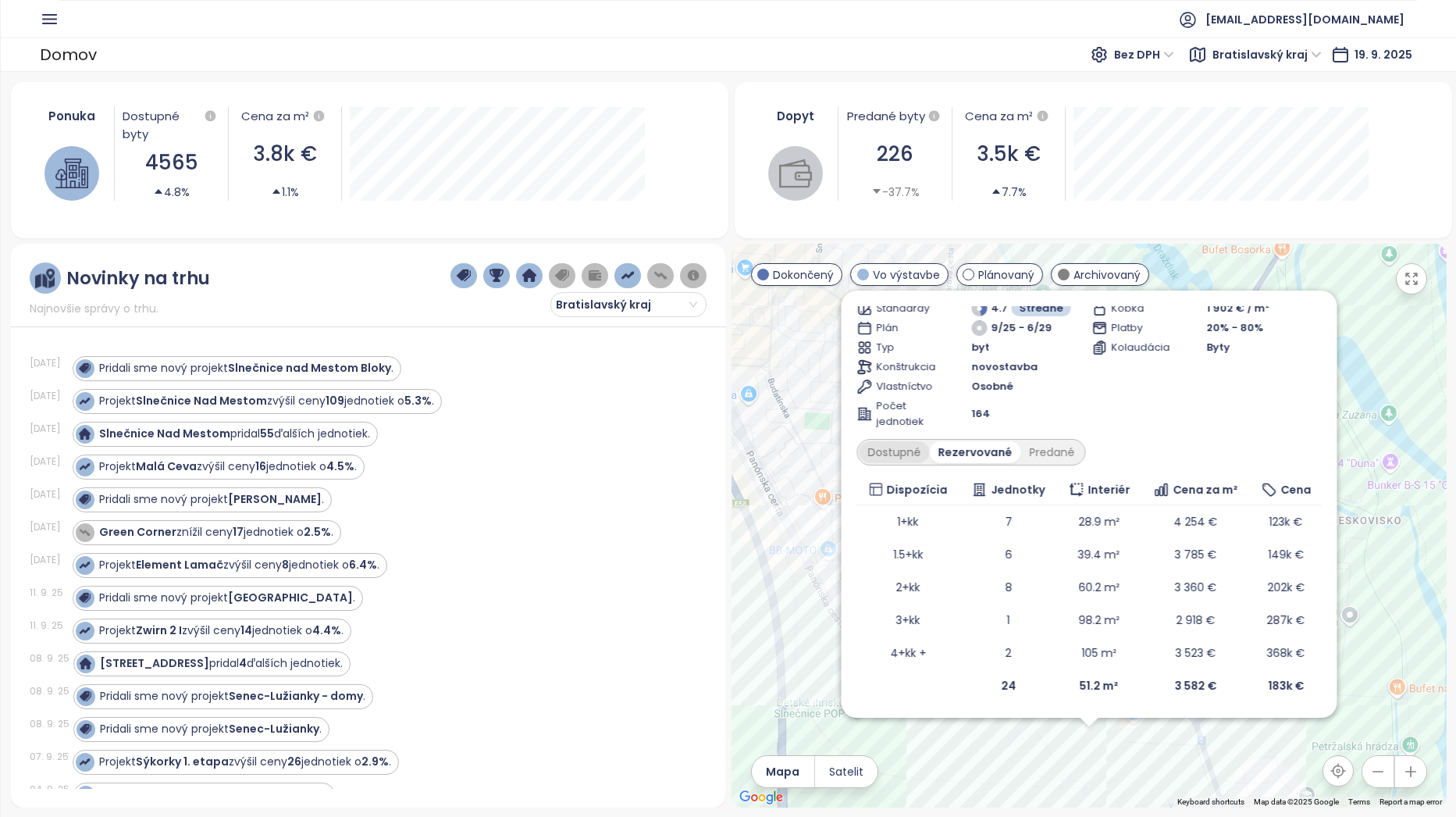
drag, startPoint x: 900, startPoint y: 434, endPoint x: 900, endPoint y: 444, distance: 10.0
click at [899, 436] on div "Slnečnice nad Mestom Bloky Vo výstavbe Park [PERSON_NAME], Zuzany [STREET_ADDRE…" at bounding box center [1088, 447] width 465 height 510
click at [900, 445] on div "Dostupné" at bounding box center [893, 451] width 70 height 22
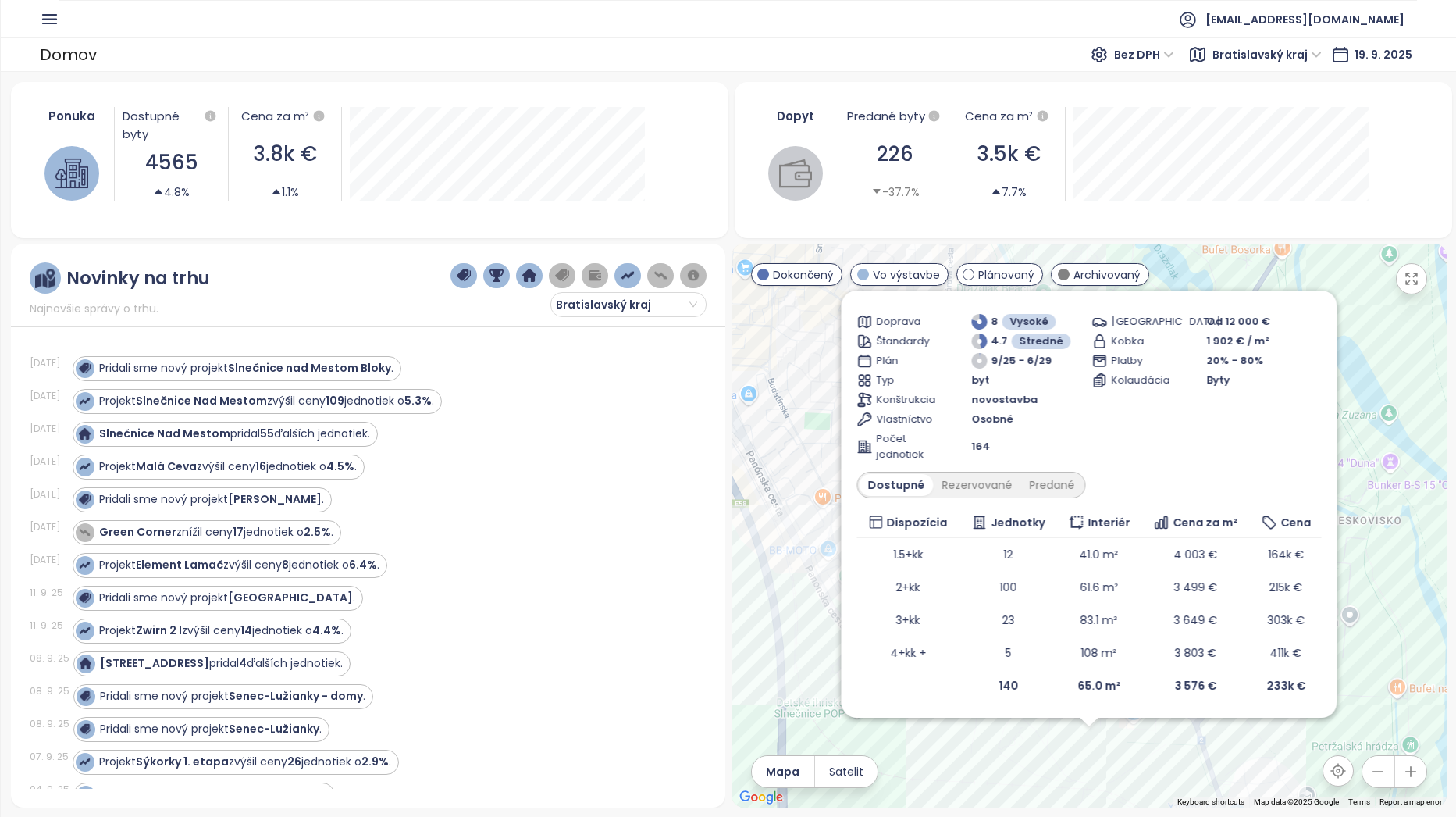
scroll to position [81, 0]
click at [1049, 486] on div "Predané" at bounding box center [1051, 484] width 63 height 22
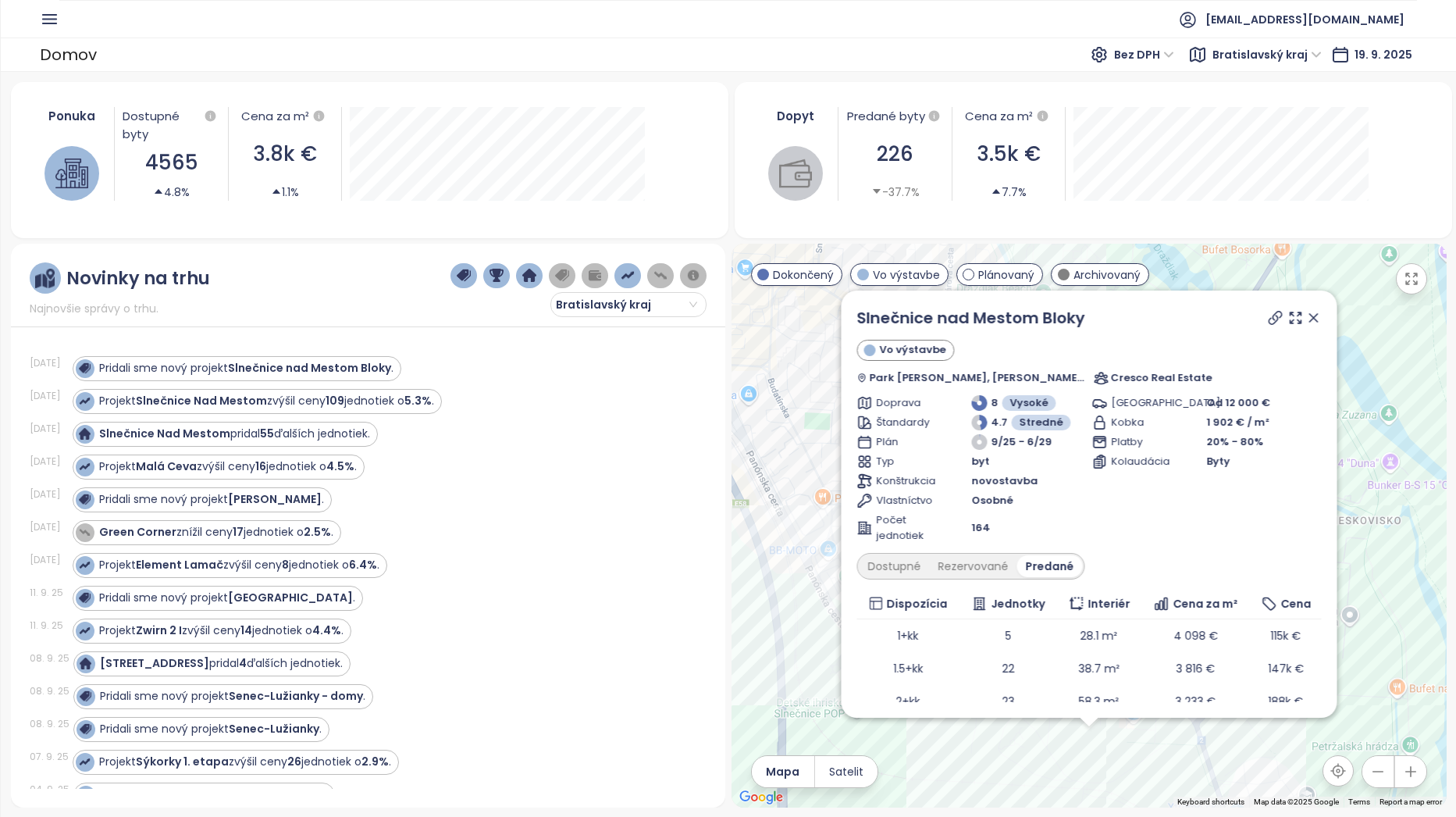
click at [1309, 318] on icon at bounding box center [1313, 318] width 8 height 8
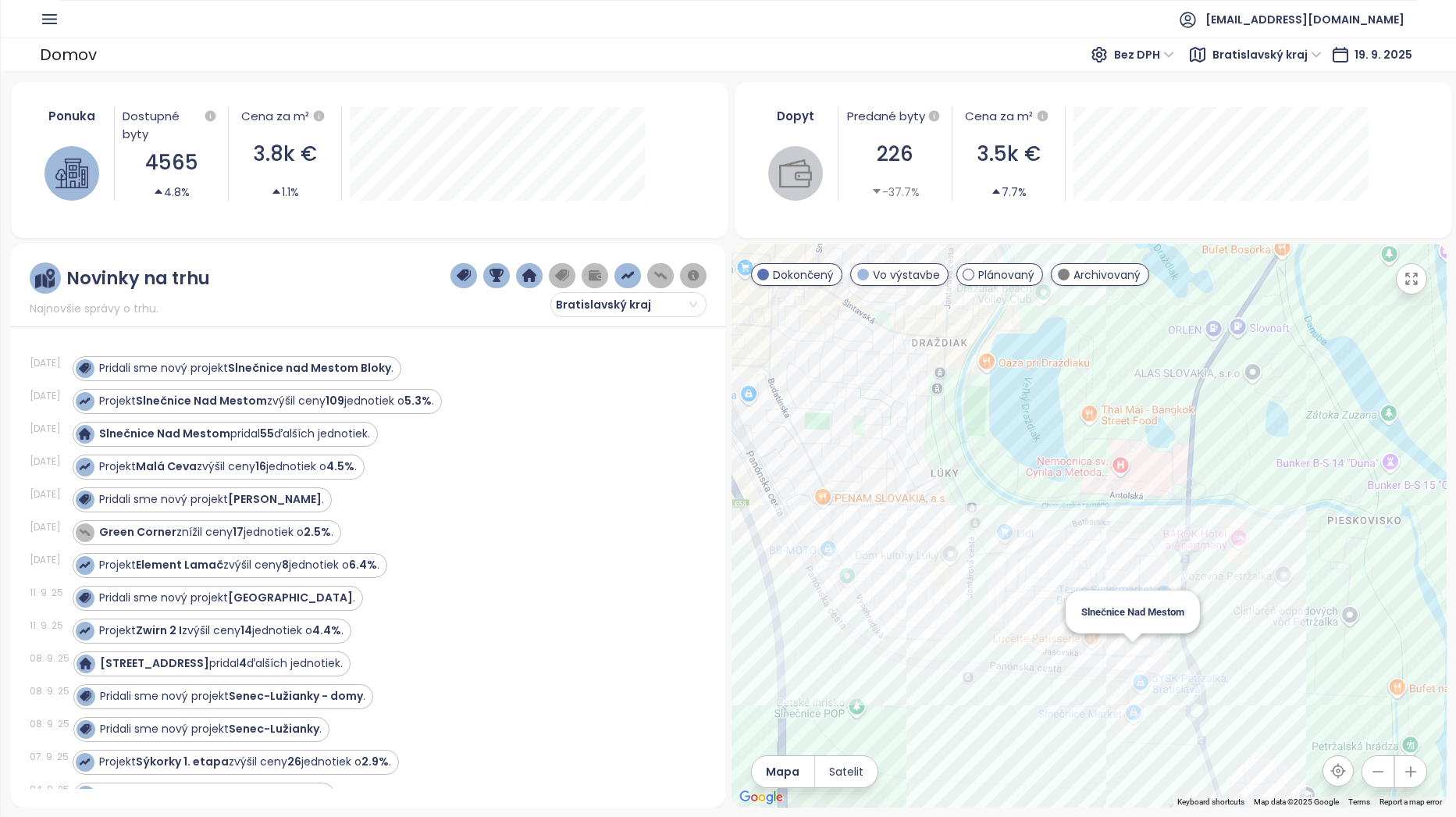
click at [1135, 652] on div "Slnečnice Nad Mestom" at bounding box center [1088, 525] width 715 height 564
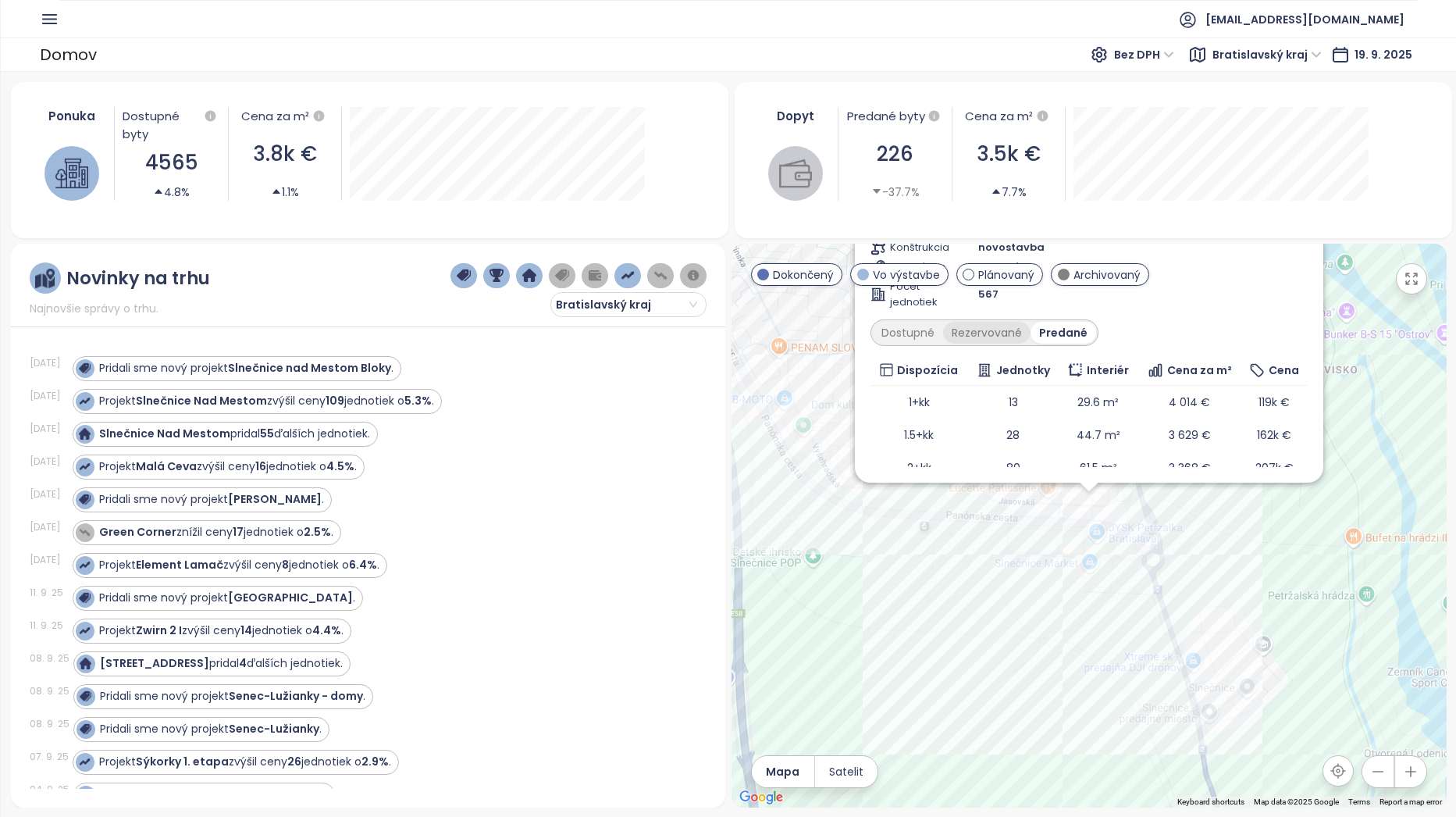
click at [983, 343] on div "Rezervované" at bounding box center [986, 332] width 88 height 22
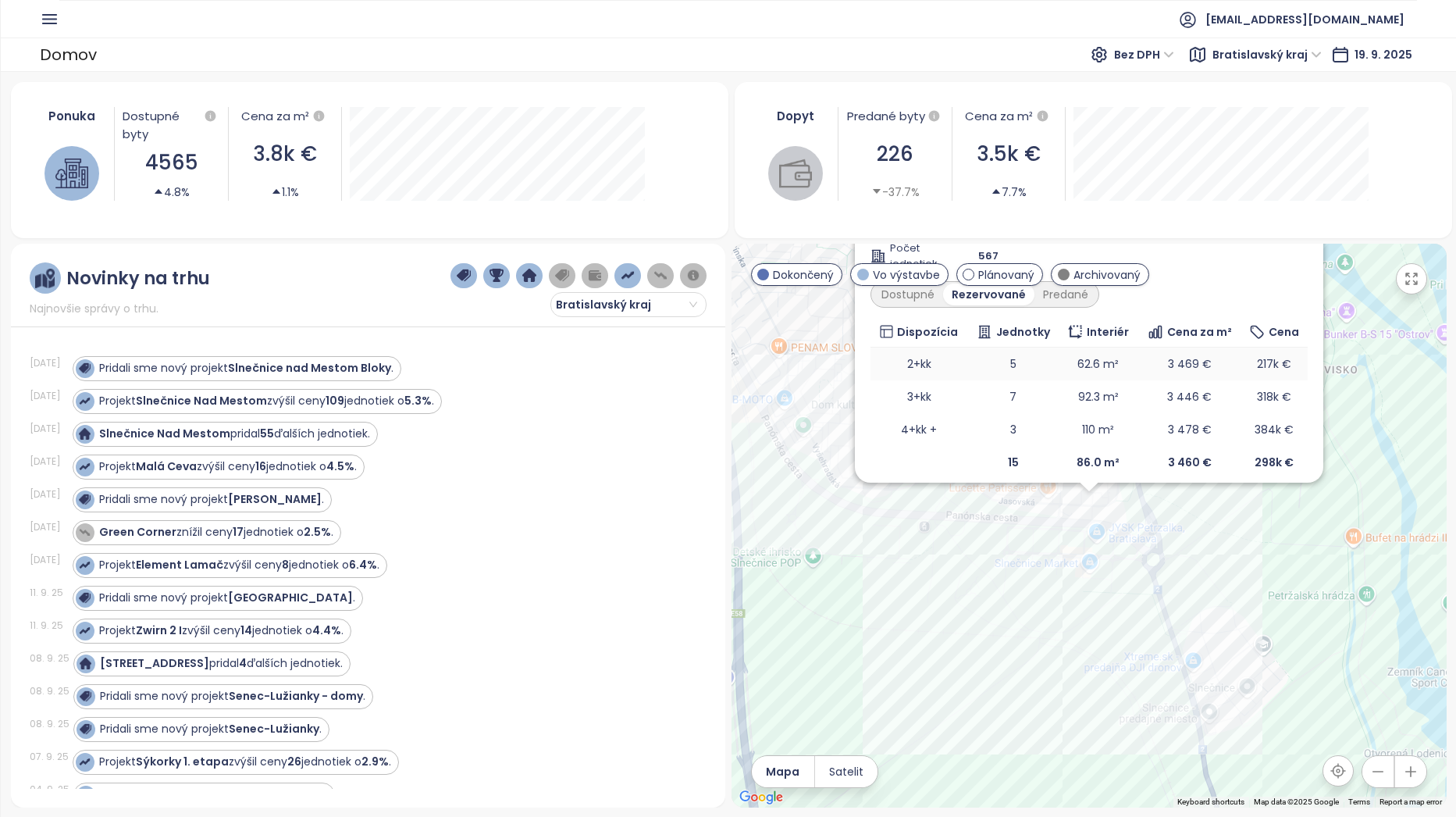
scroll to position [50, 0]
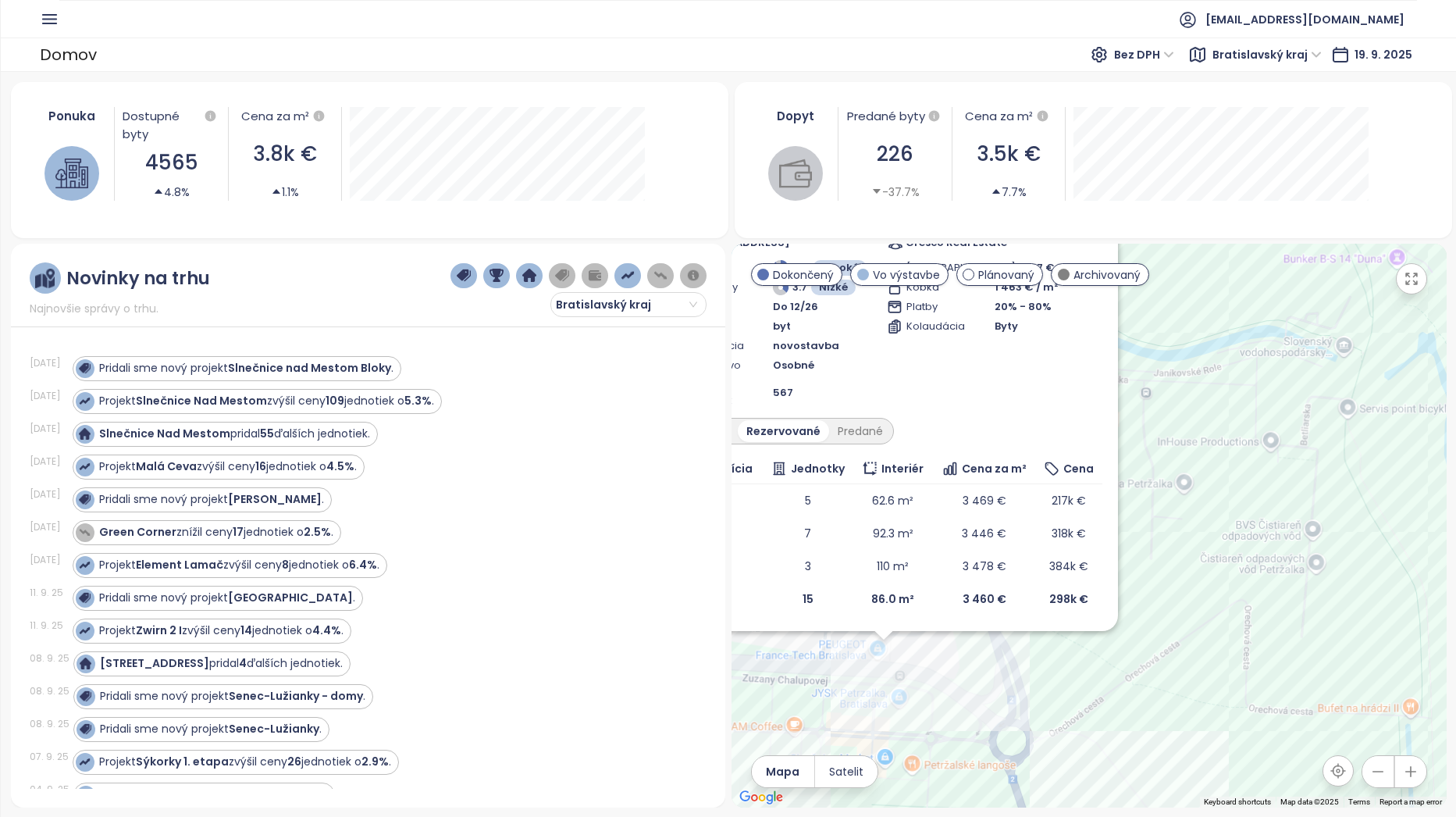
drag, startPoint x: 1341, startPoint y: 515, endPoint x: 1372, endPoint y: 702, distance: 189.6
click at [1372, 702] on div "Slnečnice Nad Mestom Vo výstavbe hyponájom Jasovská, 851 07 [GEOGRAPHIC_DATA]-[…" at bounding box center [1088, 525] width 715 height 564
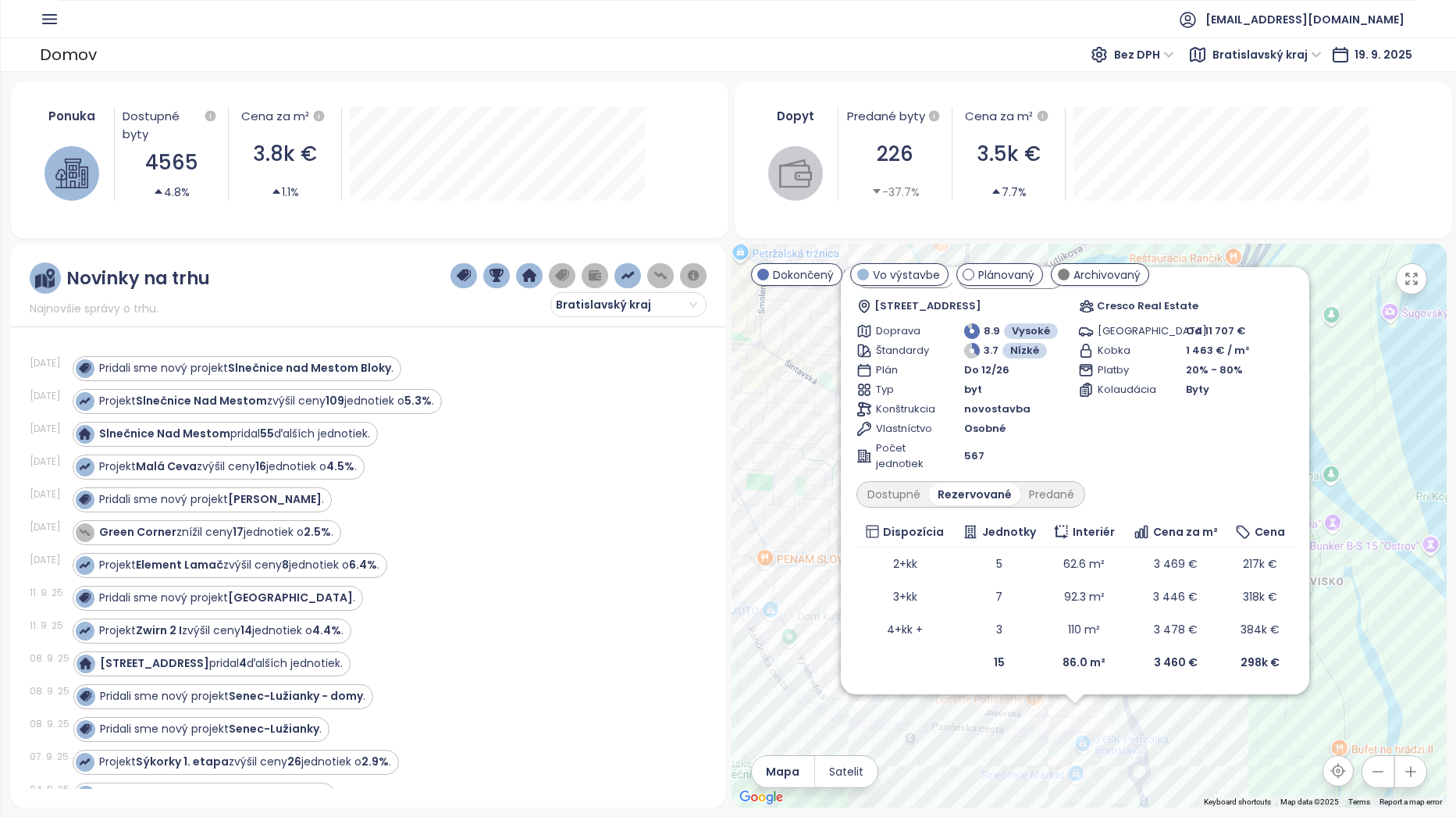
drag, startPoint x: 1310, startPoint y: 677, endPoint x: 1317, endPoint y: 734, distance: 57.4
click at [1317, 734] on div "Slnečnice Nad Mestom Vo výstavbe hyponájom Jasovská, 851 07 [GEOGRAPHIC_DATA]-[…" at bounding box center [1088, 525] width 715 height 564
click at [911, 494] on div "Dostupné" at bounding box center [893, 493] width 70 height 22
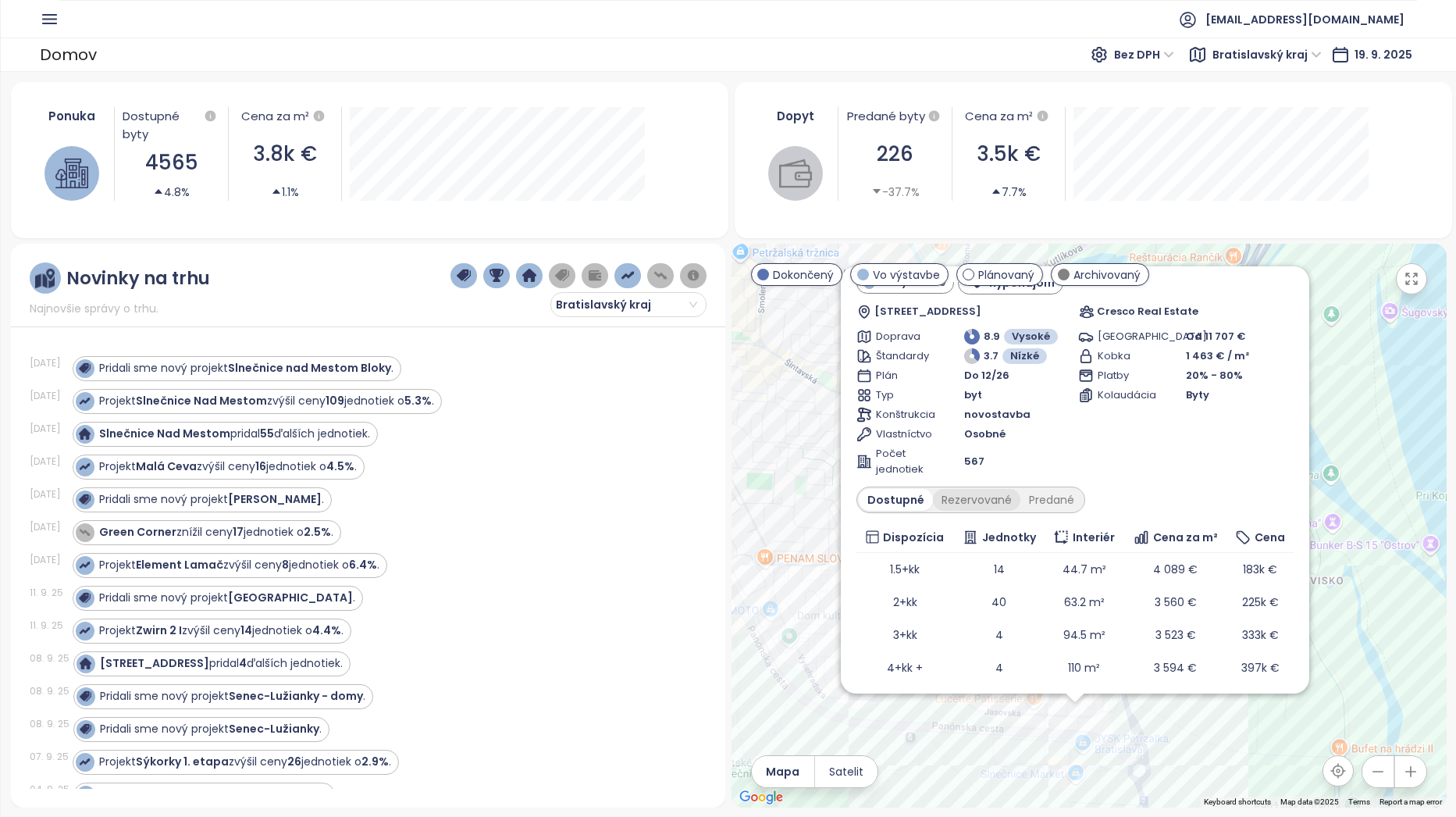
scroll to position [83, 0]
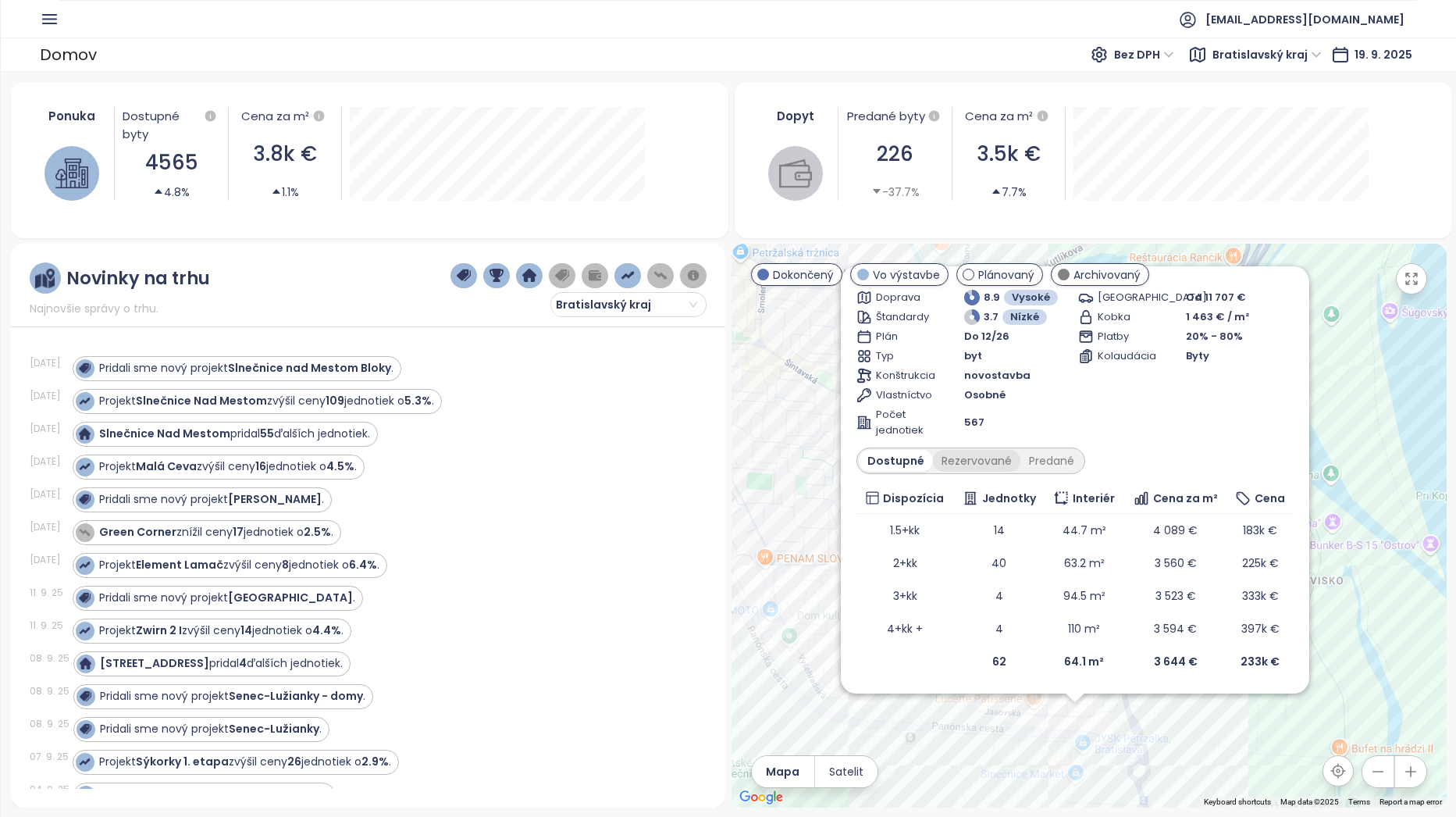
click at [970, 465] on div "Rezervované" at bounding box center [976, 460] width 88 height 22
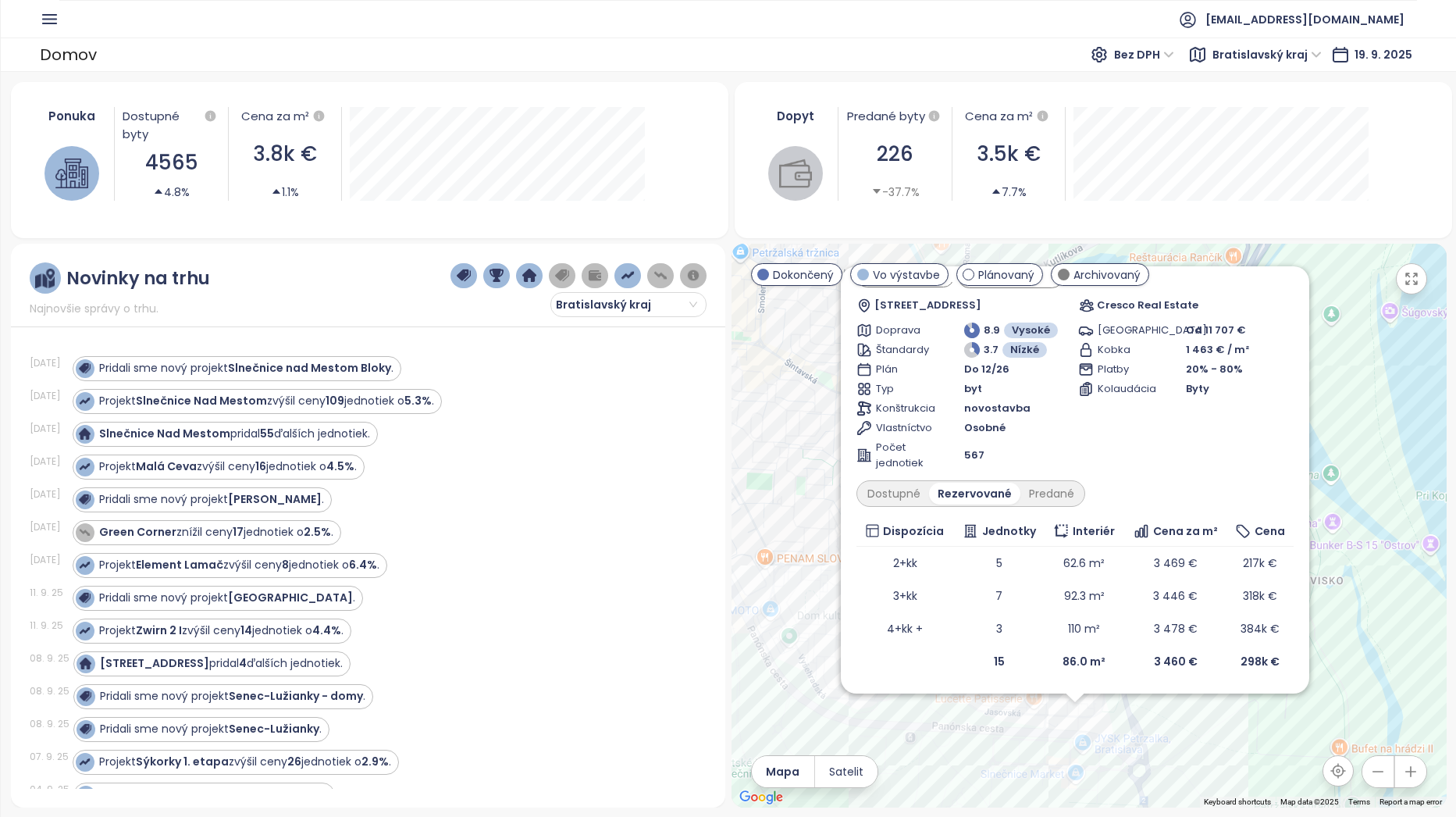
scroll to position [50, 0]
click at [1049, 496] on div "Predané" at bounding box center [1051, 493] width 63 height 22
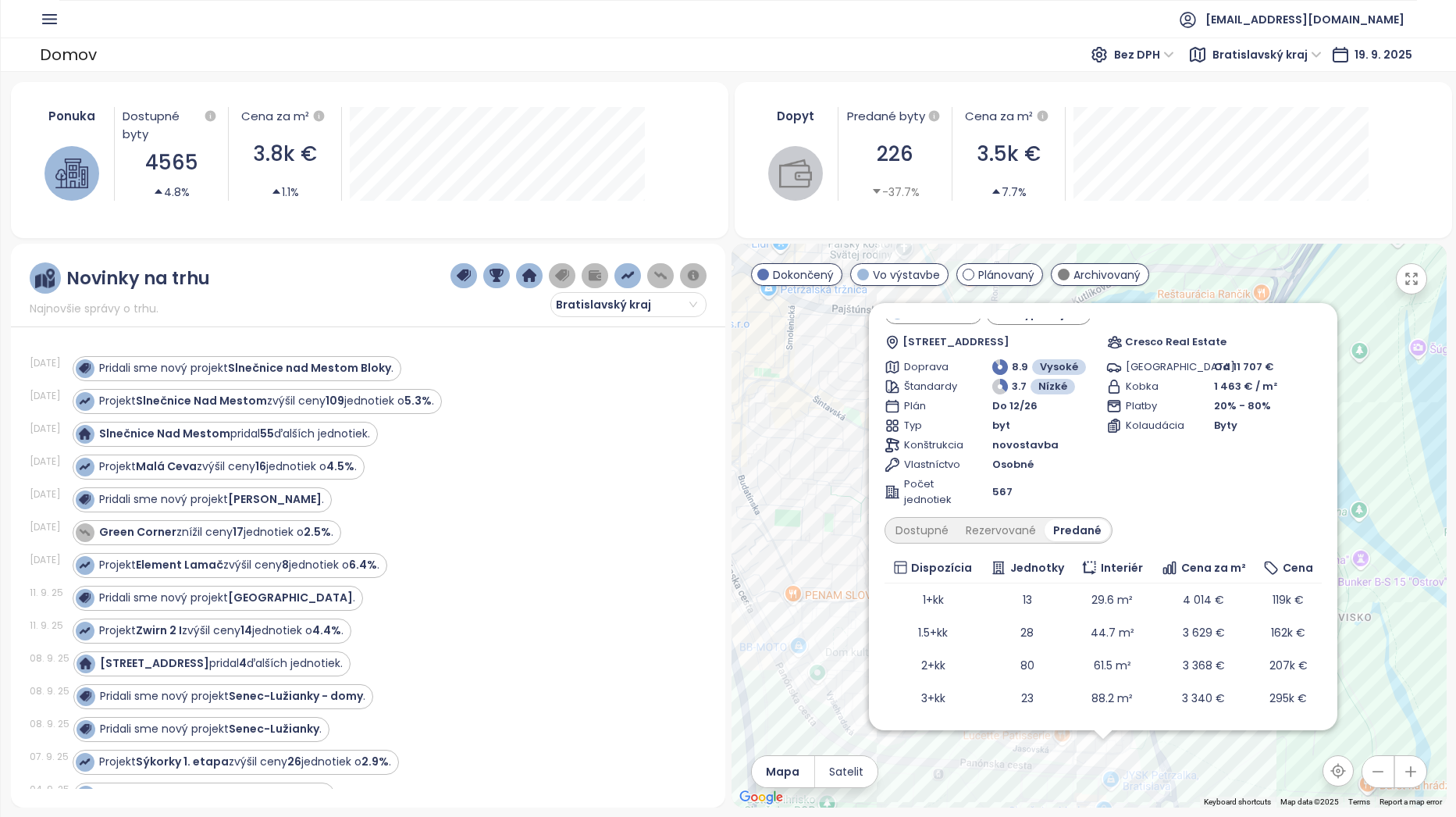
drag, startPoint x: 763, startPoint y: 474, endPoint x: 819, endPoint y: 531, distance: 79.9
click at [810, 535] on div "Slnečnice Nad Mestom Vo výstavbe hyponájom Jasovská, 851 07 [GEOGRAPHIC_DATA]-[…" at bounding box center [1088, 525] width 715 height 564
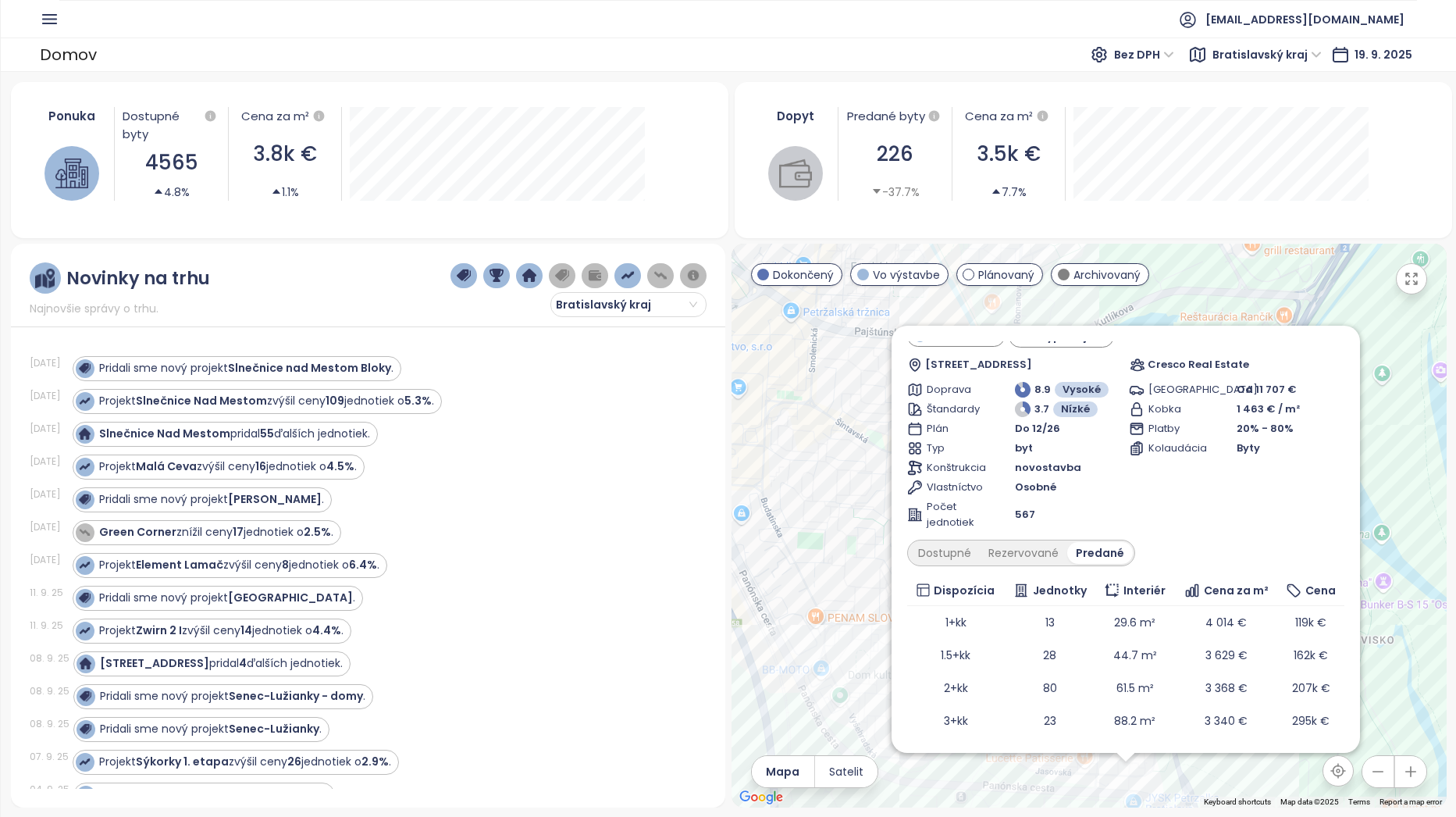
click at [826, 488] on div "Slnečnice Nad Mestom Vo výstavbe hyponájom Jasovská, 851 07 [GEOGRAPHIC_DATA]-[…" at bounding box center [1088, 525] width 715 height 564
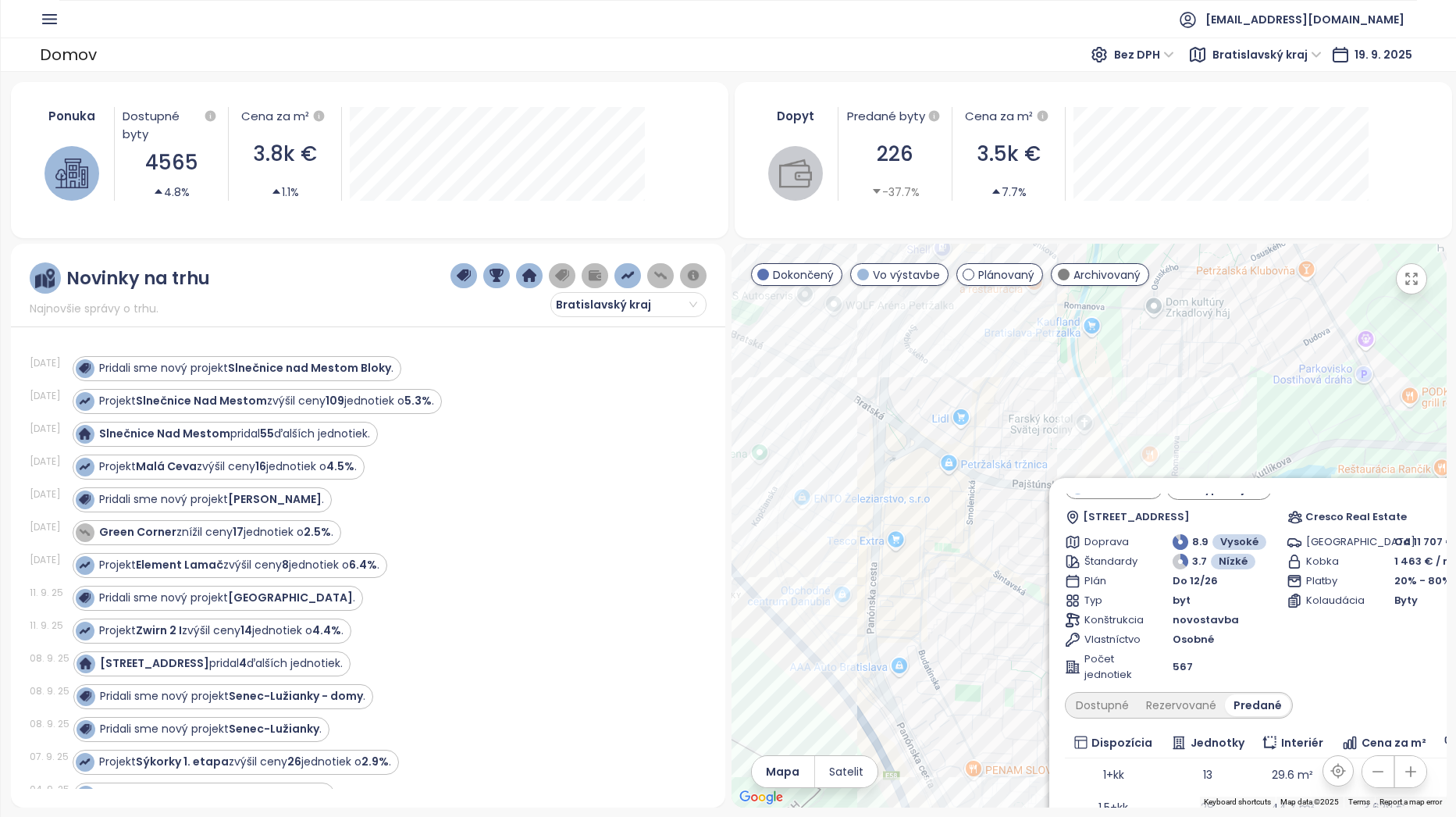
drag, startPoint x: 836, startPoint y: 447, endPoint x: 1007, endPoint y: 607, distance: 234.2
click at [1007, 607] on div "Slnečnice Nad Mestom Vo výstavbe hyponájom Jasovská, 851 07 [GEOGRAPHIC_DATA]-[…" at bounding box center [1088, 525] width 715 height 564
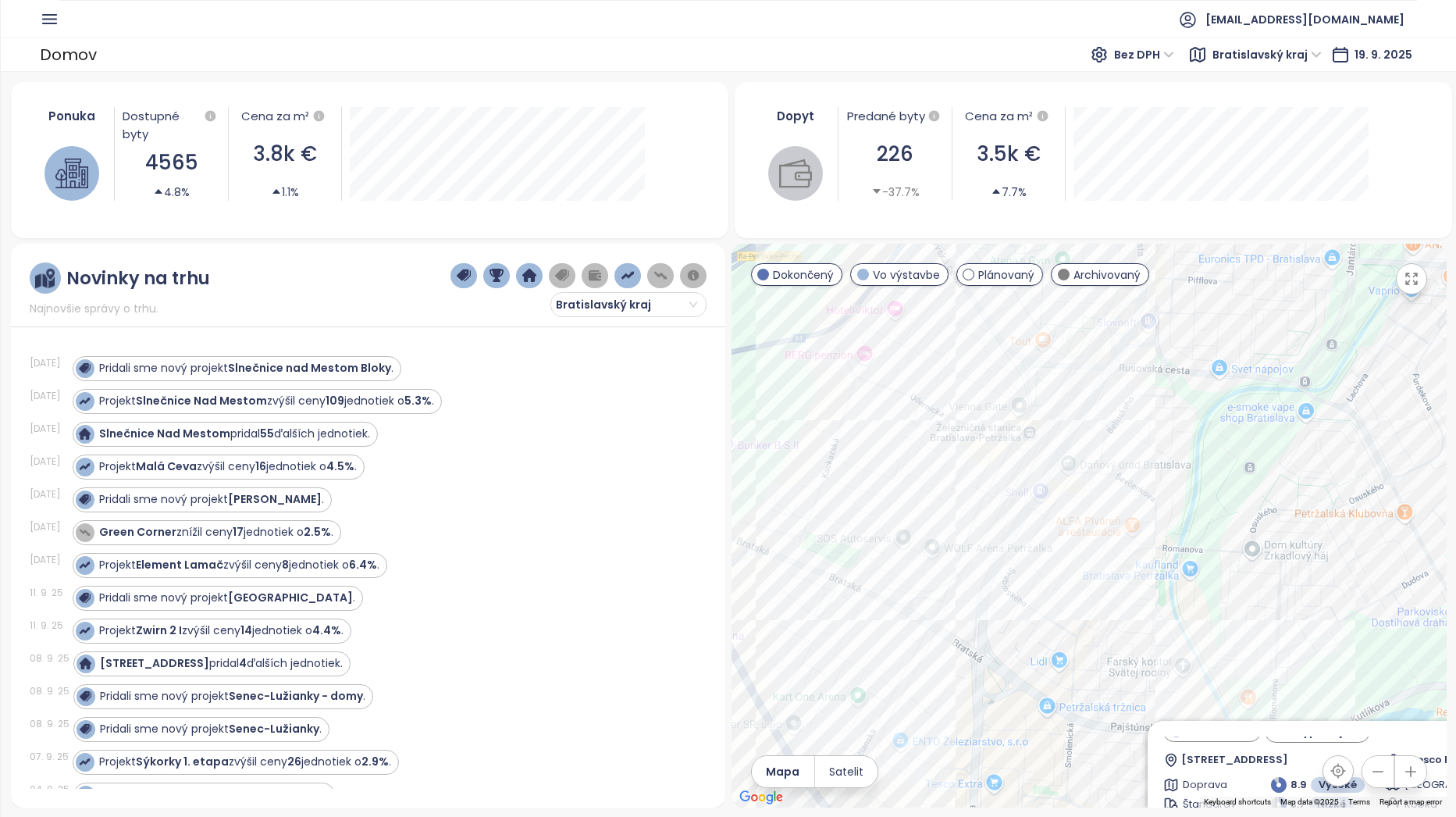
drag, startPoint x: 1012, startPoint y: 680, endPoint x: 1065, endPoint y: 766, distance: 101.0
click at [1065, 766] on div "Slnečnice Nad Mestom Vo výstavbe hyponájom Jasovská, 851 07 [GEOGRAPHIC_DATA]-[…" at bounding box center [1088, 525] width 715 height 564
click at [952, 441] on div "Slnečnice Nad Mestom Vo výstavbe hyponájom Jasovská, 851 07 [GEOGRAPHIC_DATA]-[…" at bounding box center [1088, 525] width 715 height 564
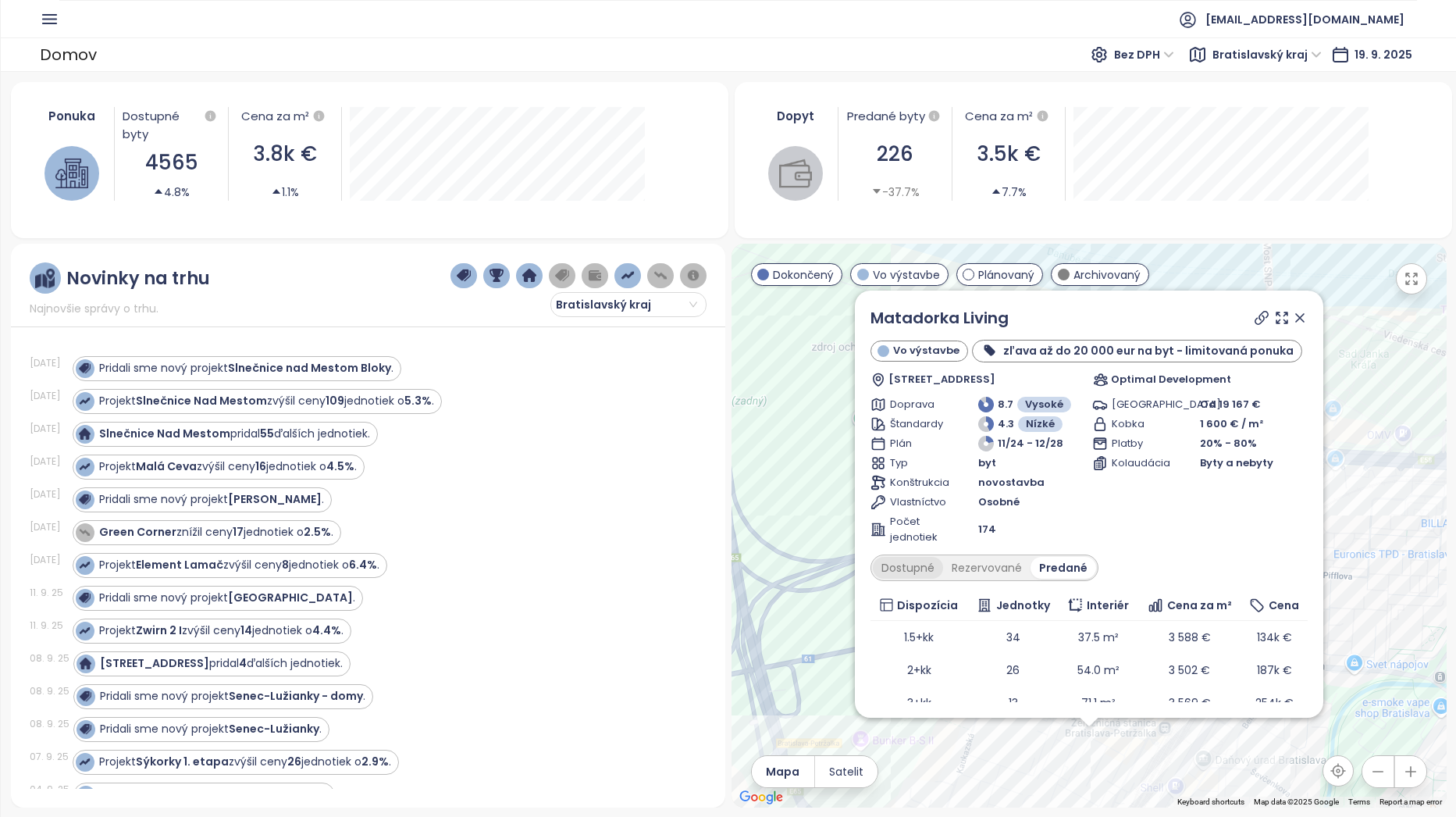
click at [925, 574] on div "Dostupné" at bounding box center [907, 567] width 70 height 22
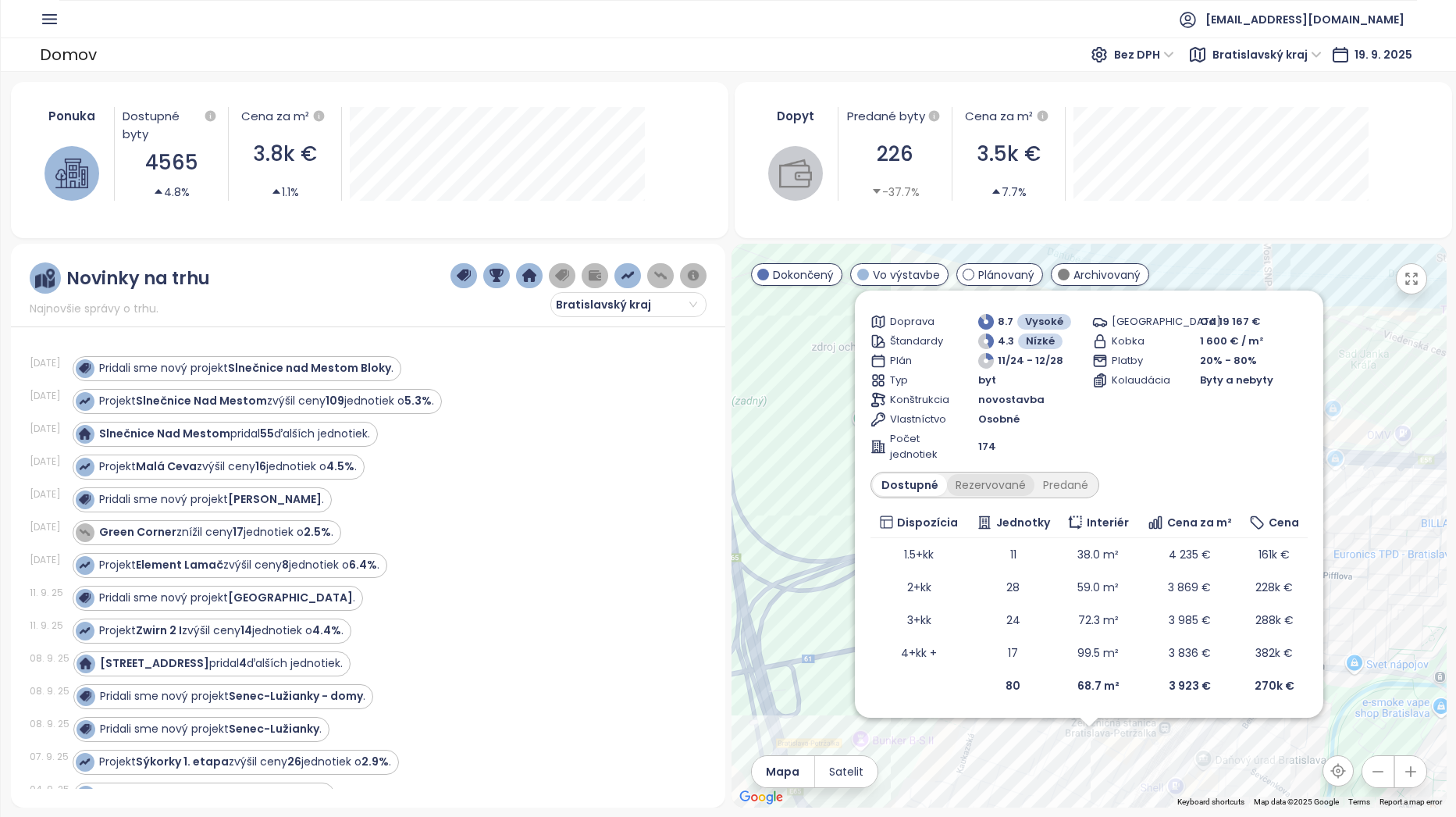
click at [1002, 483] on div "Rezervované" at bounding box center [990, 484] width 88 height 22
click at [928, 493] on div "Dostupné" at bounding box center [907, 484] width 70 height 22
click at [1013, 484] on div "Rezervované" at bounding box center [990, 484] width 88 height 22
click at [1375, 438] on div "Matadorka Living Vo výstavbe zľava až do 20 000 eur na byt - limitovaná ponuka …" at bounding box center [1088, 525] width 715 height 564
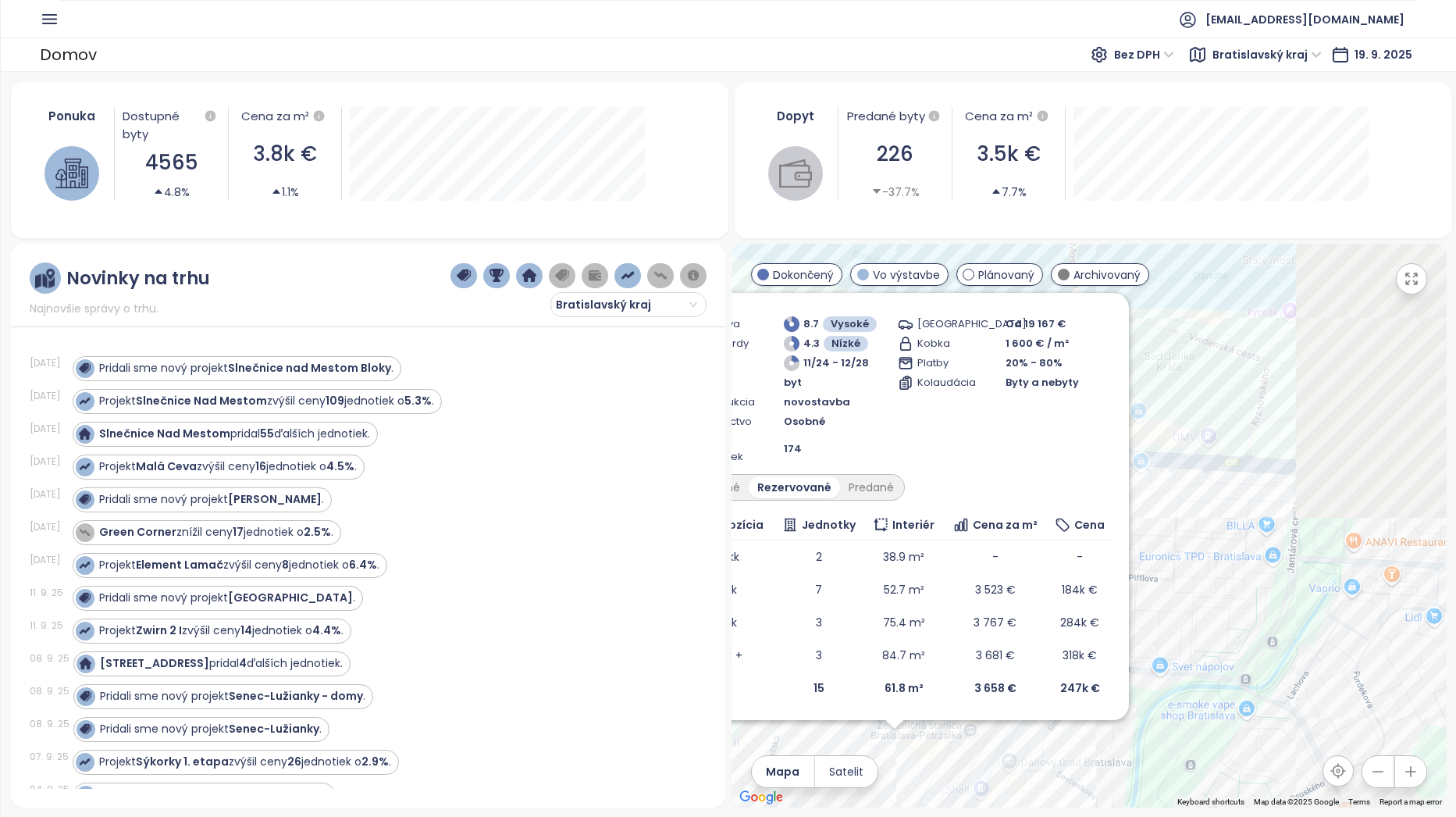
drag, startPoint x: 1417, startPoint y: 556, endPoint x: 1047, endPoint y: 560, distance: 370.0
click at [1047, 560] on div "Matadorka Living Vo výstavbe zľava až do 20 000 eur na byt - limitovaná ponuka …" at bounding box center [1088, 525] width 715 height 564
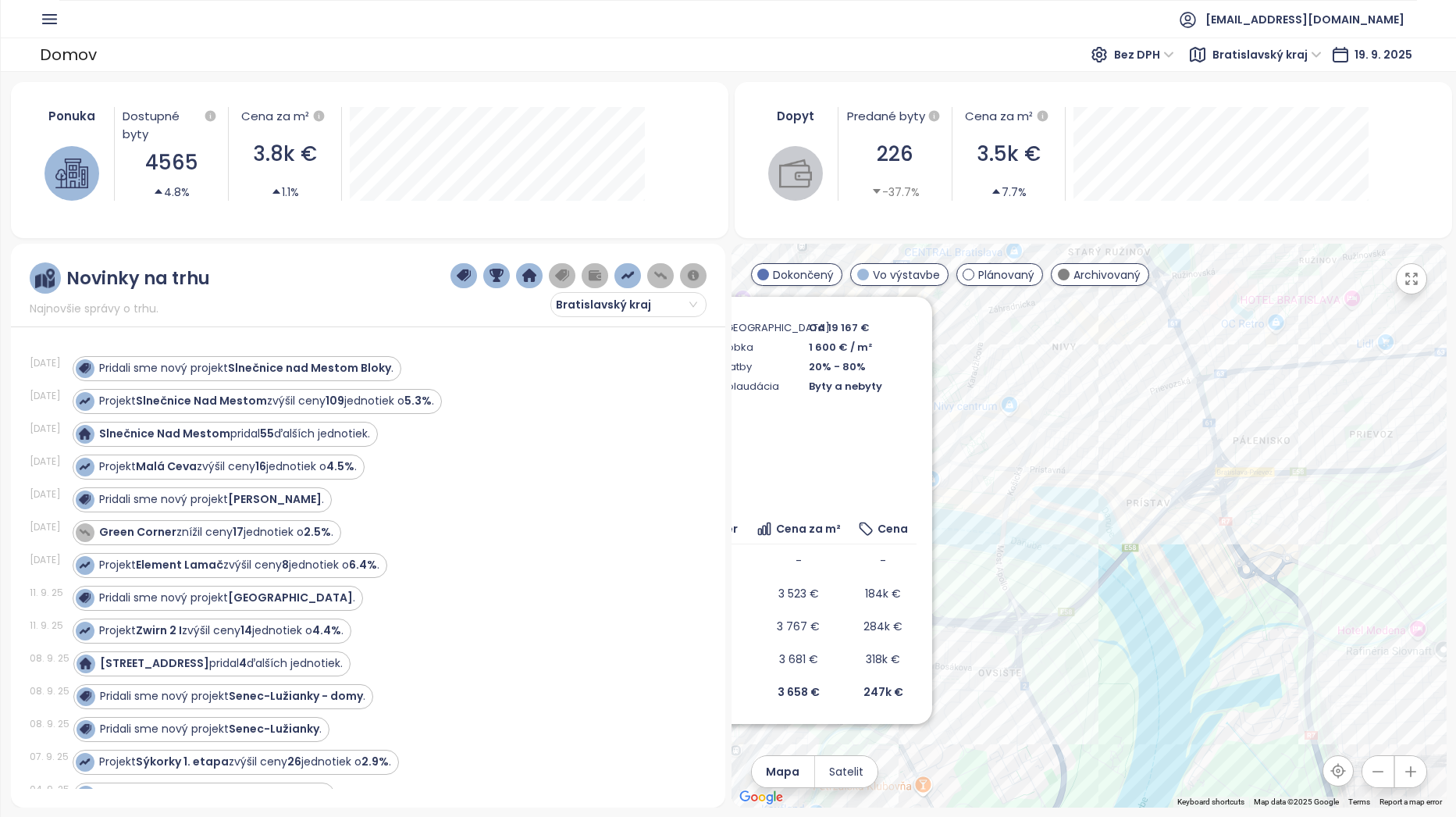
drag, startPoint x: 1347, startPoint y: 495, endPoint x: 1050, endPoint y: 643, distance: 331.8
click at [1050, 651] on div "Matadorka Living Vo výstavbe zľava až do 20 000 eur na byt - limitovaná ponuka …" at bounding box center [1088, 525] width 715 height 564
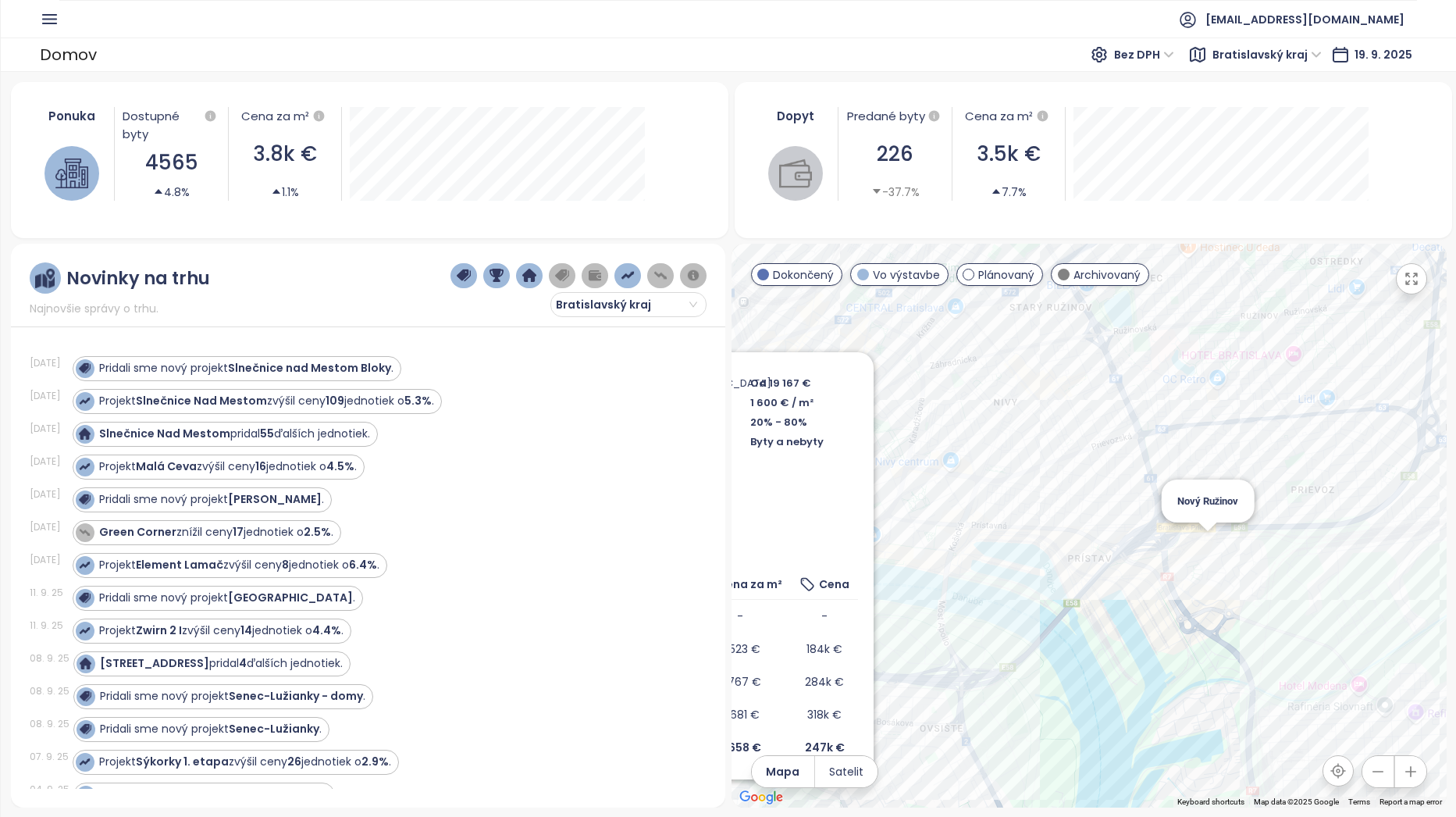
click at [1208, 545] on div "Matadorka Living Vo výstavbe zľava až do 20 000 eur na byt - limitovaná ponuka …" at bounding box center [1088, 525] width 715 height 564
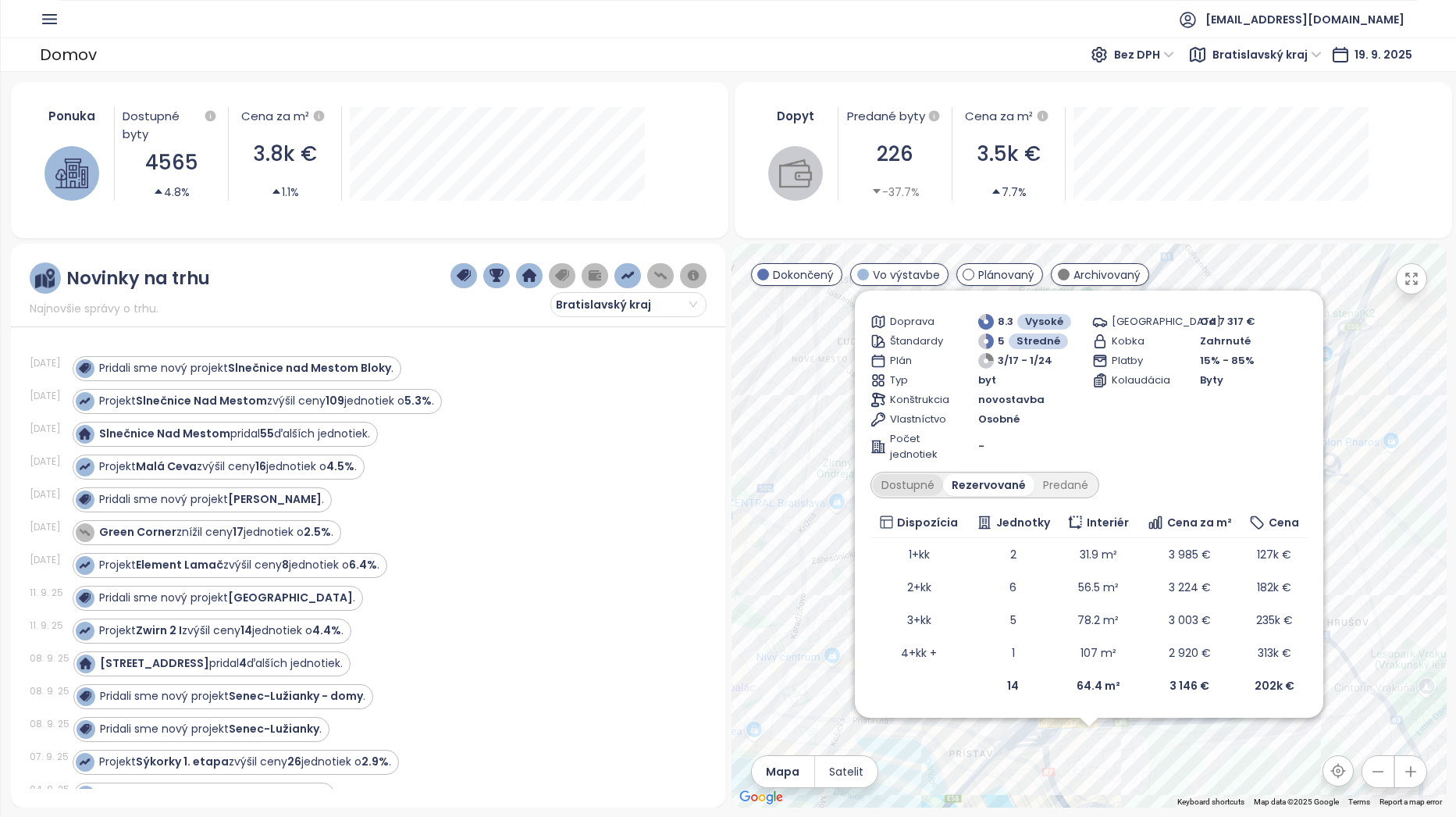
click at [921, 485] on div "Dostupné" at bounding box center [907, 484] width 70 height 22
click at [995, 485] on div "Rezervované" at bounding box center [990, 484] width 88 height 22
click at [1069, 485] on div "Predané" at bounding box center [1065, 484] width 63 height 22
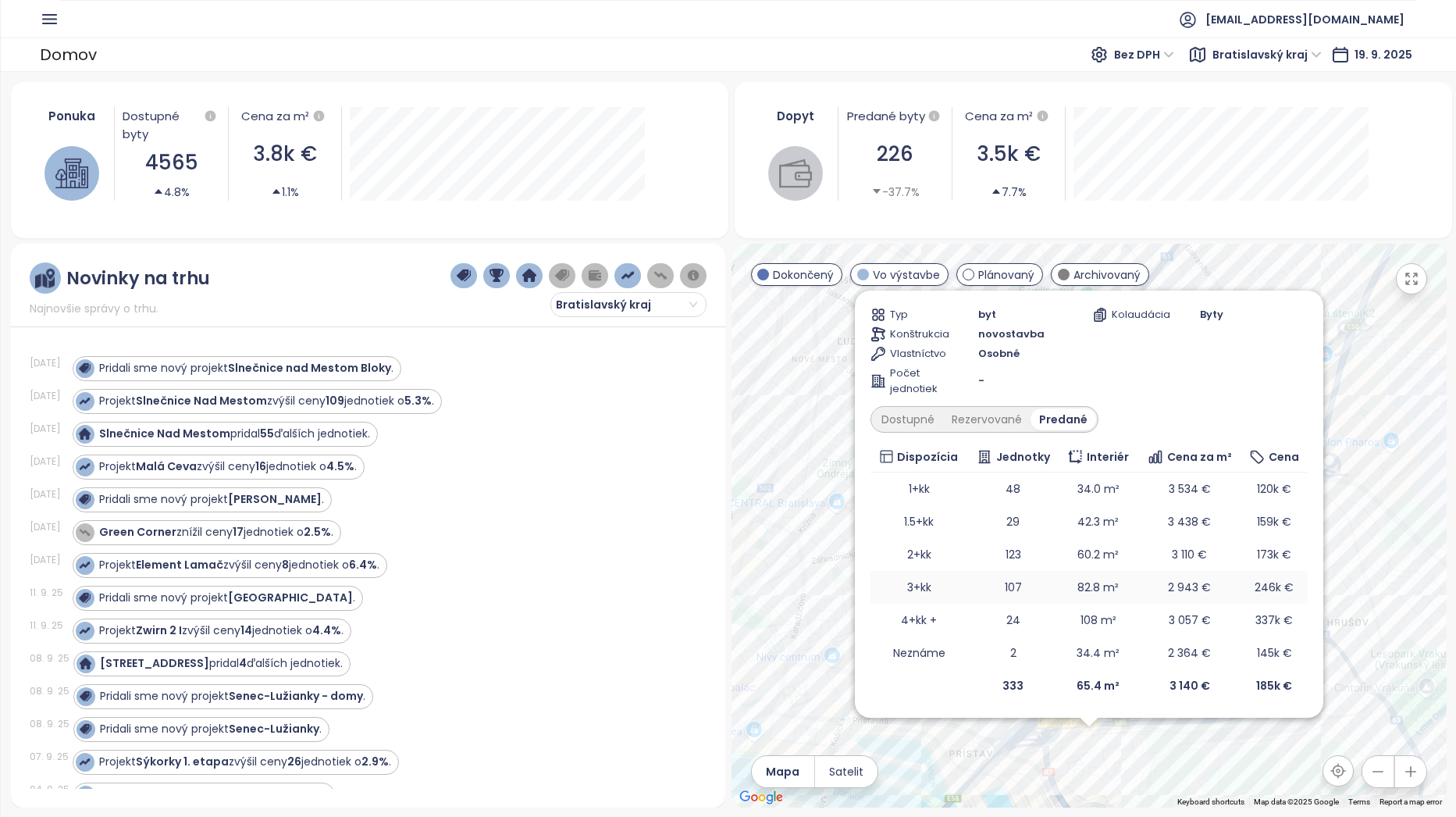
scroll to position [0, 0]
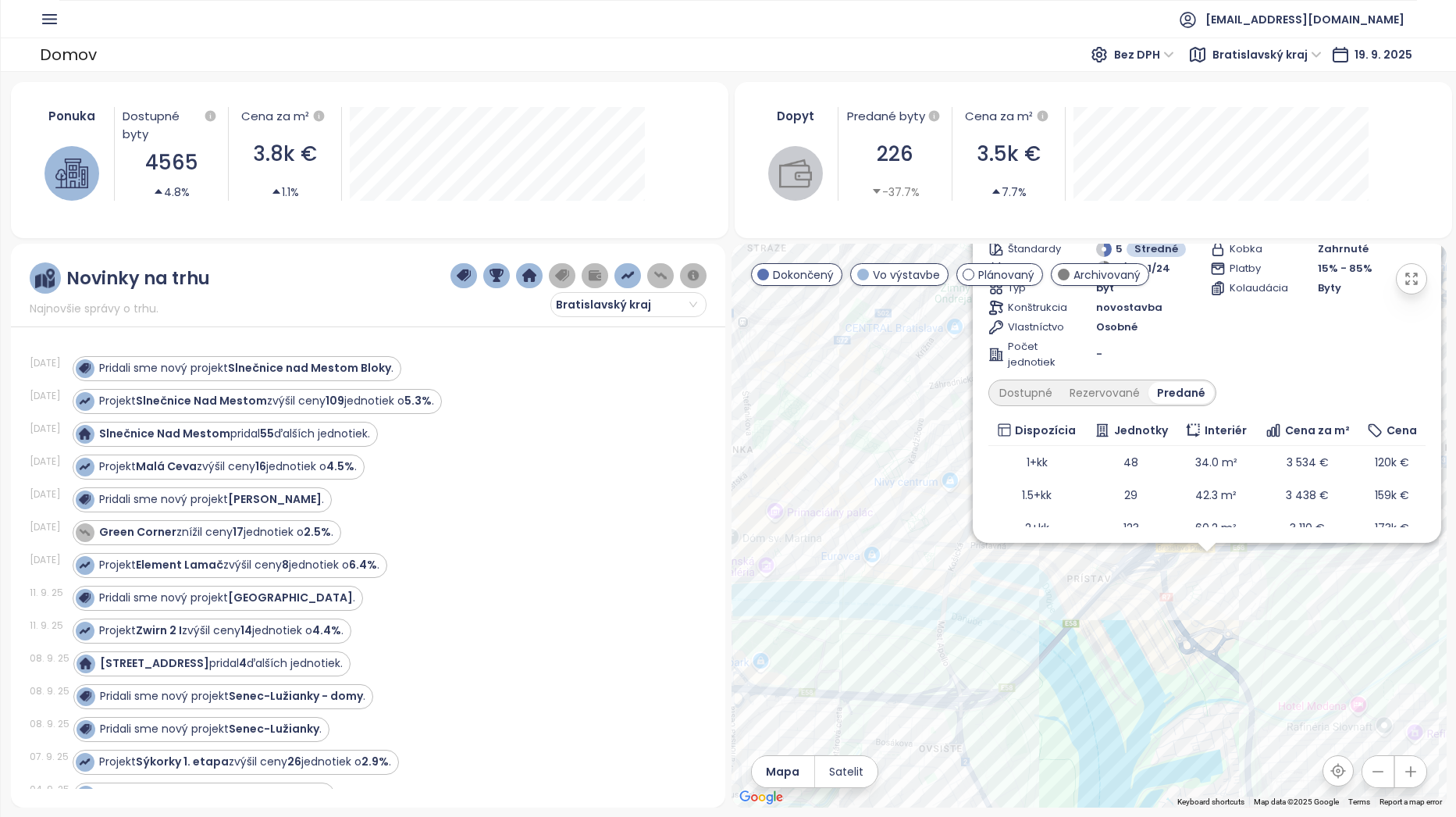
drag, startPoint x: 1047, startPoint y: 574, endPoint x: 1092, endPoint y: 470, distance: 113.3
click at [1091, 496] on div "Nový Ružinov Dokončený stabilné úroky 0,49% na 3 roky Bajkalská 51, 821 05 [GEO…" at bounding box center [1088, 525] width 715 height 564
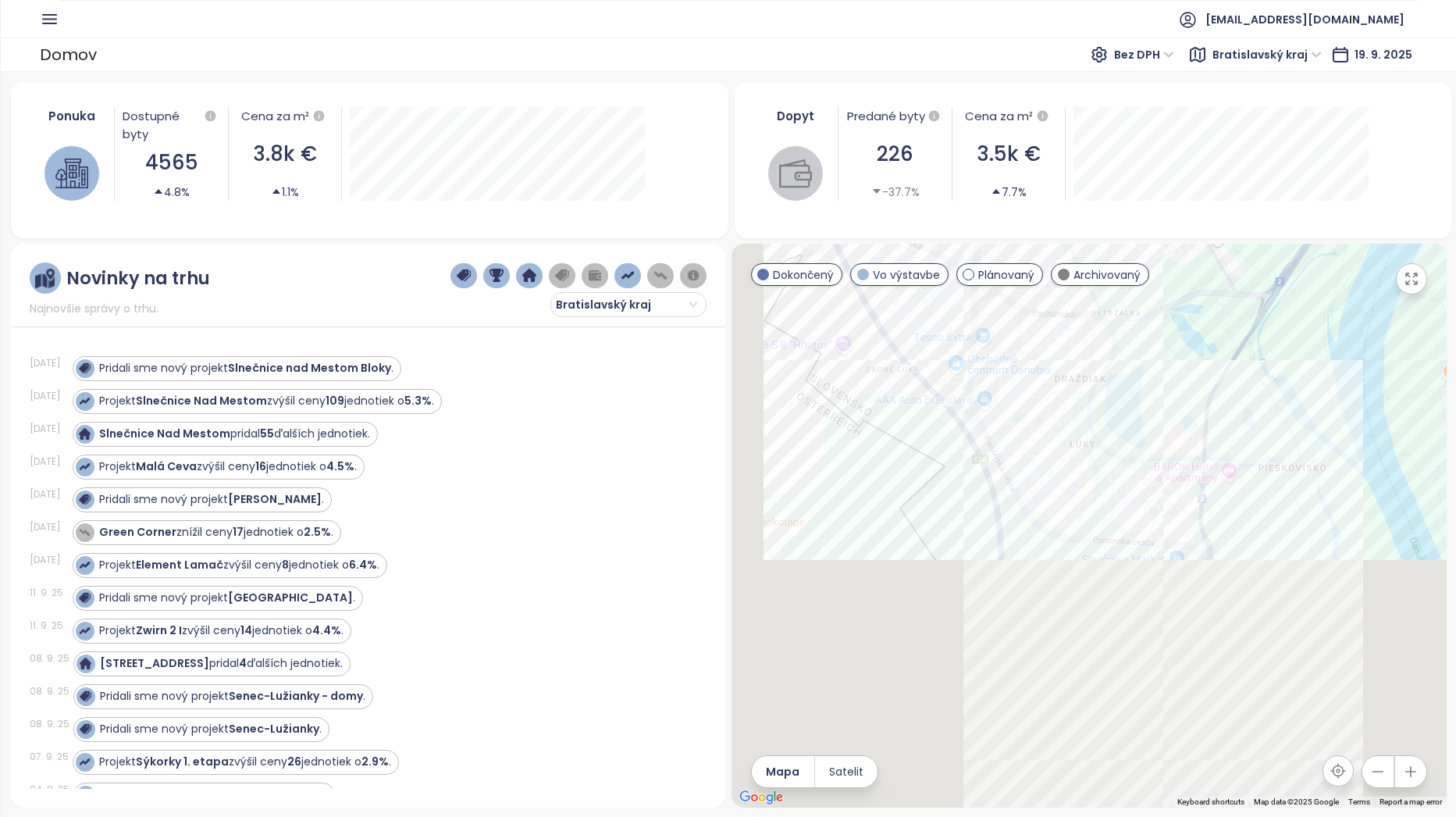
drag, startPoint x: 983, startPoint y: 640, endPoint x: 1174, endPoint y: 203, distance: 476.9
click at [1174, 203] on div "Ponuka Dostupné byty 4565 4.8% Cena za m² 3.8k € 1.1% Dopyt Predané byty 226 -3…" at bounding box center [728, 445] width 1436 height 726
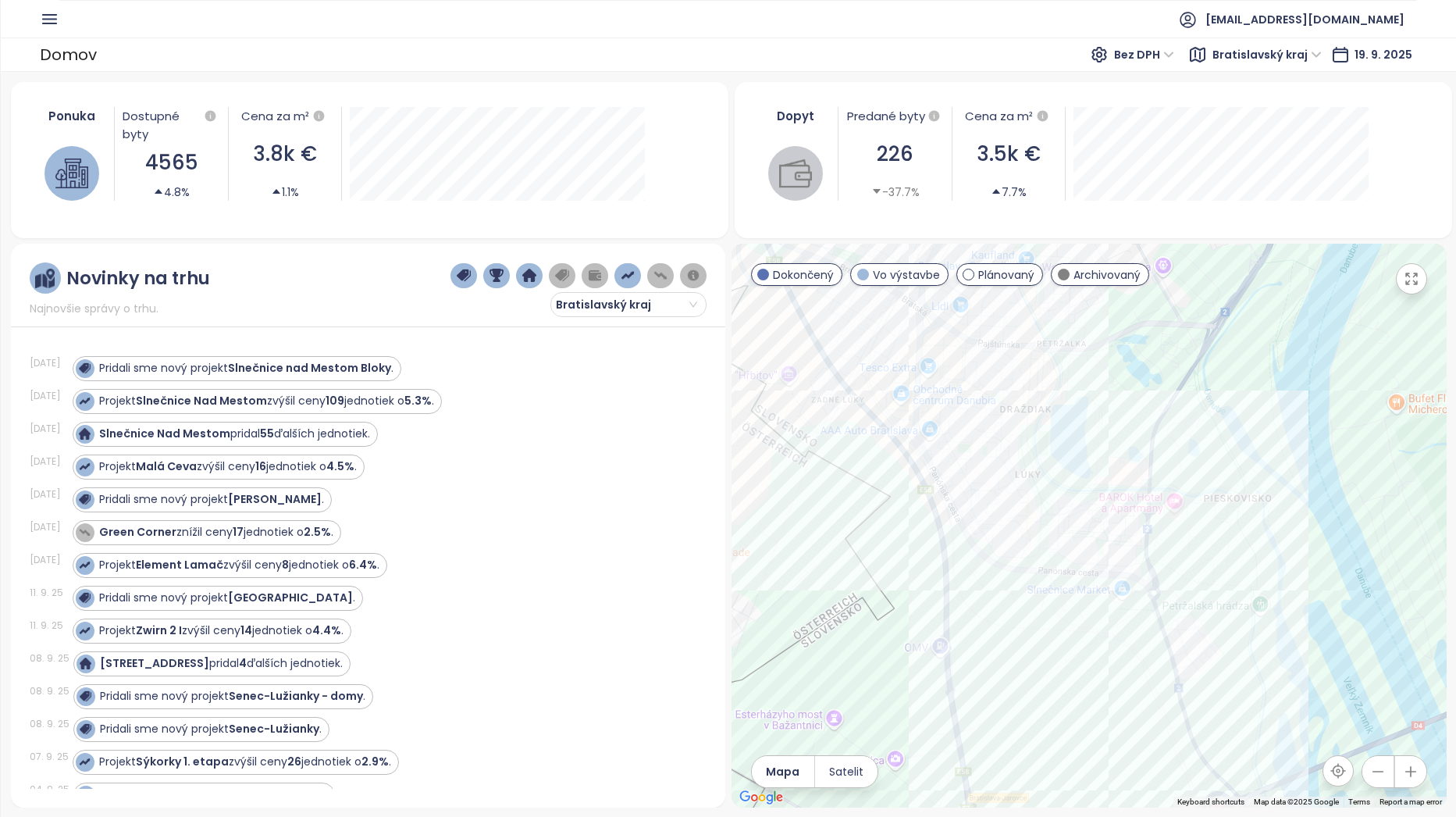
drag, startPoint x: 1098, startPoint y: 445, endPoint x: 945, endPoint y: 695, distance: 293.1
click at [945, 695] on div "Nový Ružinov Dokončený stabilné úroky 0,49% na 3 roky Bajkalská 51, 821 05 [GEO…" at bounding box center [1088, 525] width 715 height 564
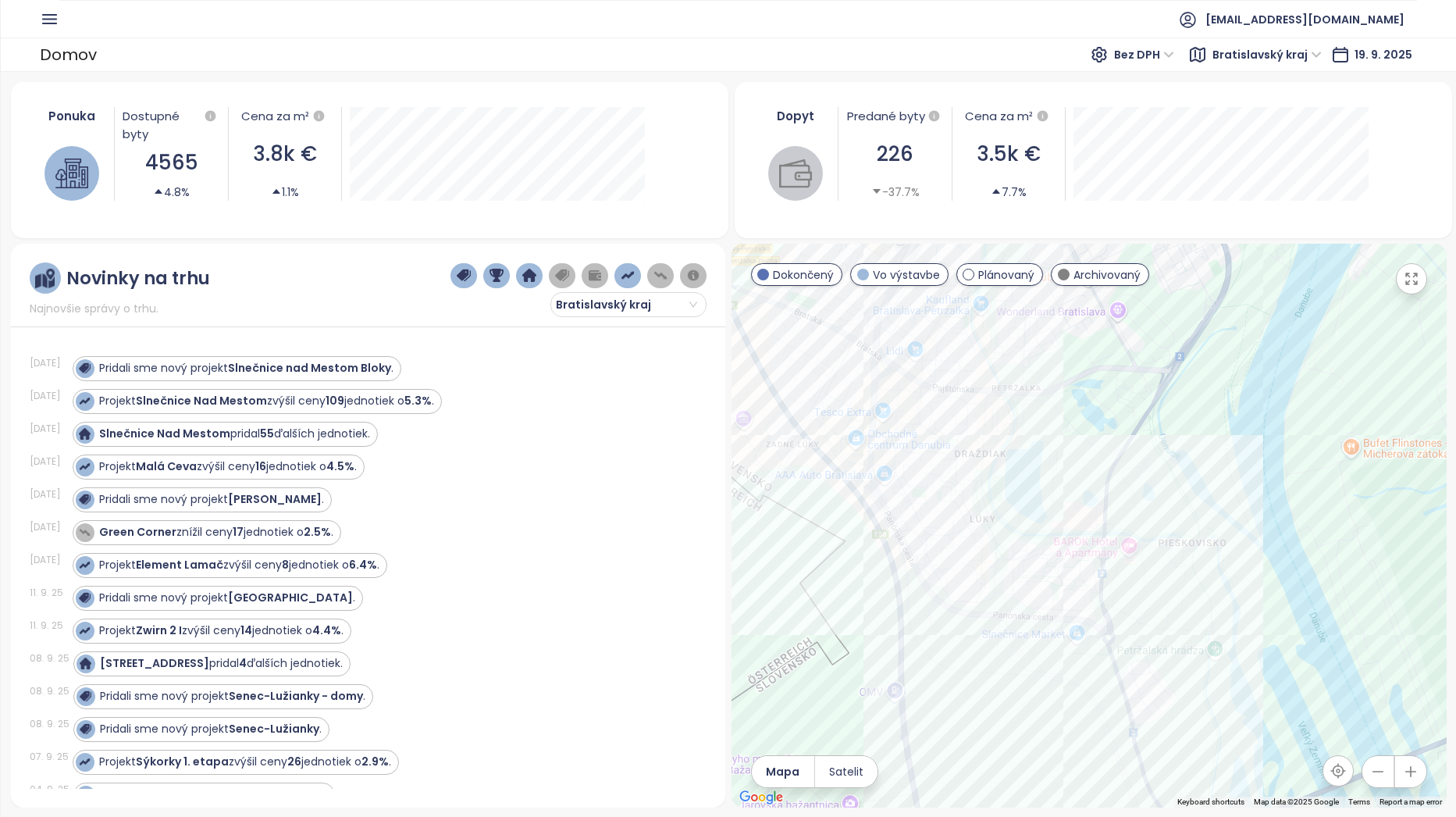
drag, startPoint x: 986, startPoint y: 605, endPoint x: 960, endPoint y: 614, distance: 27.5
click at [960, 614] on div "Nový Ružinov Dokončený stabilné úroky 0,49% na 3 roky Bajkalská 51, 821 05 [GEO…" at bounding box center [1088, 525] width 715 height 564
click at [1146, 642] on div "Nový Ružinov Dokončený stabilné úroky 0,49% na 3 roky Bajkalská 51, 821 05 [GEO…" at bounding box center [1088, 525] width 715 height 564
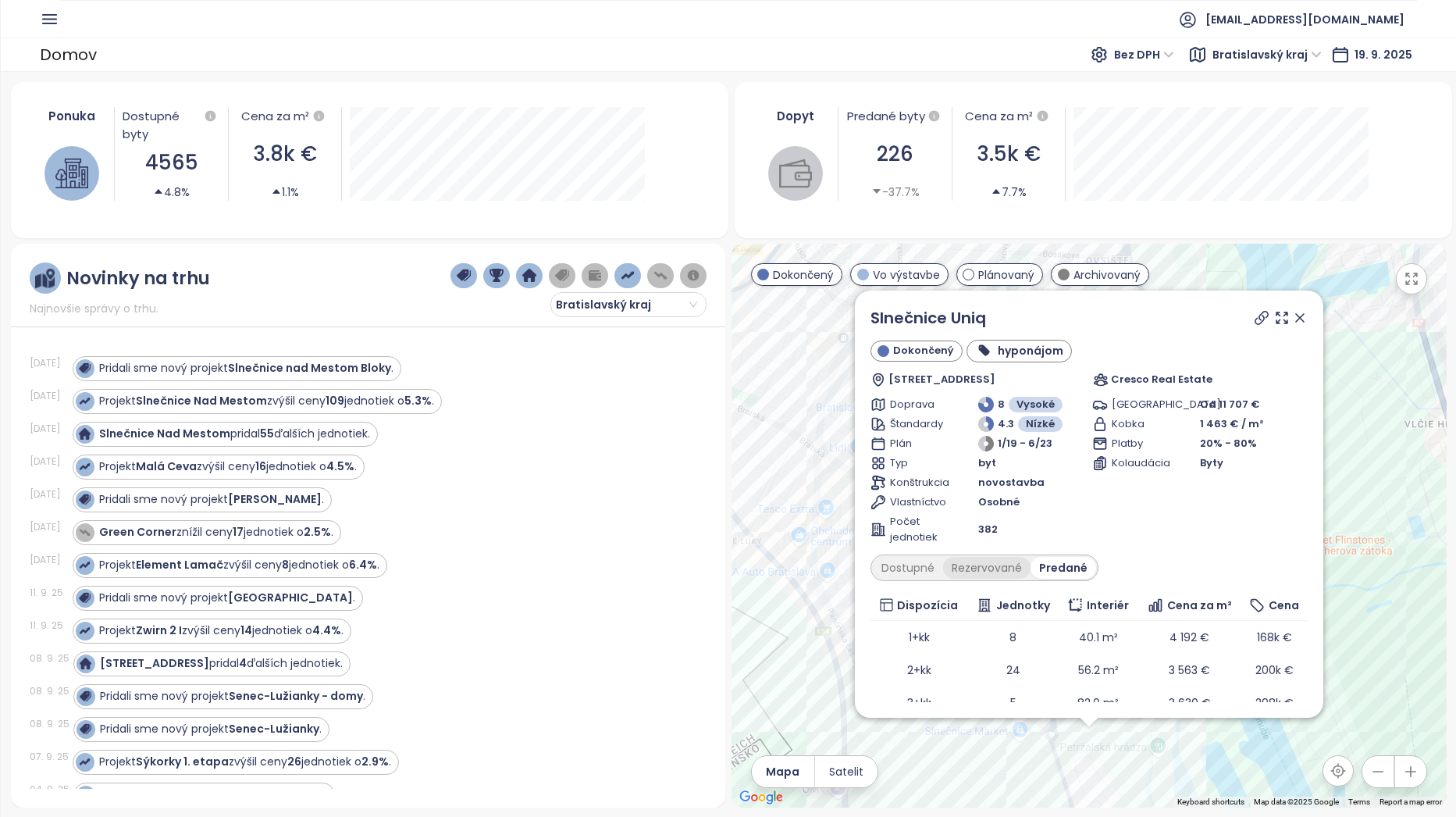
click at [984, 568] on div "Rezervované" at bounding box center [986, 567] width 88 height 22
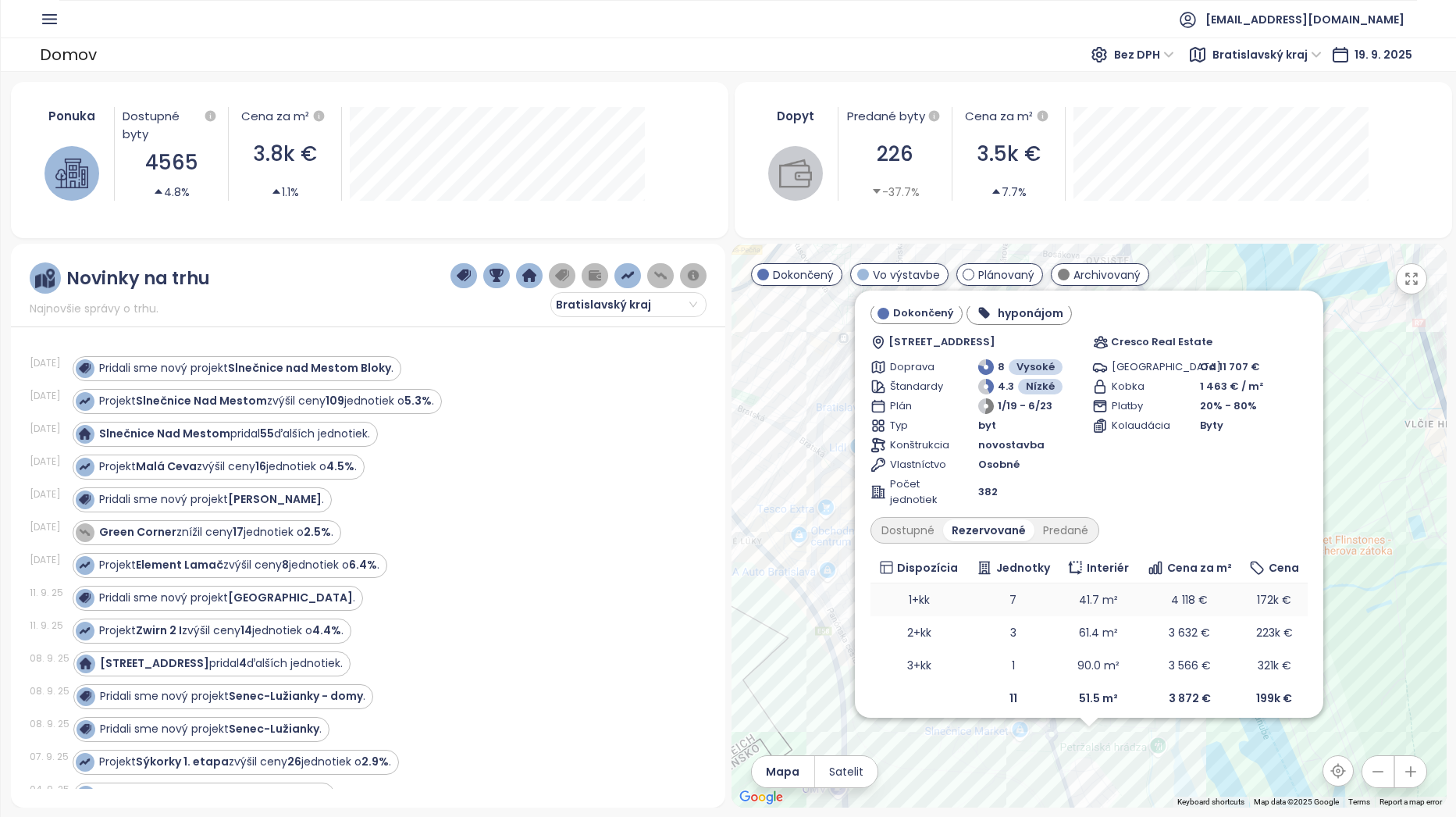
scroll to position [50, 0]
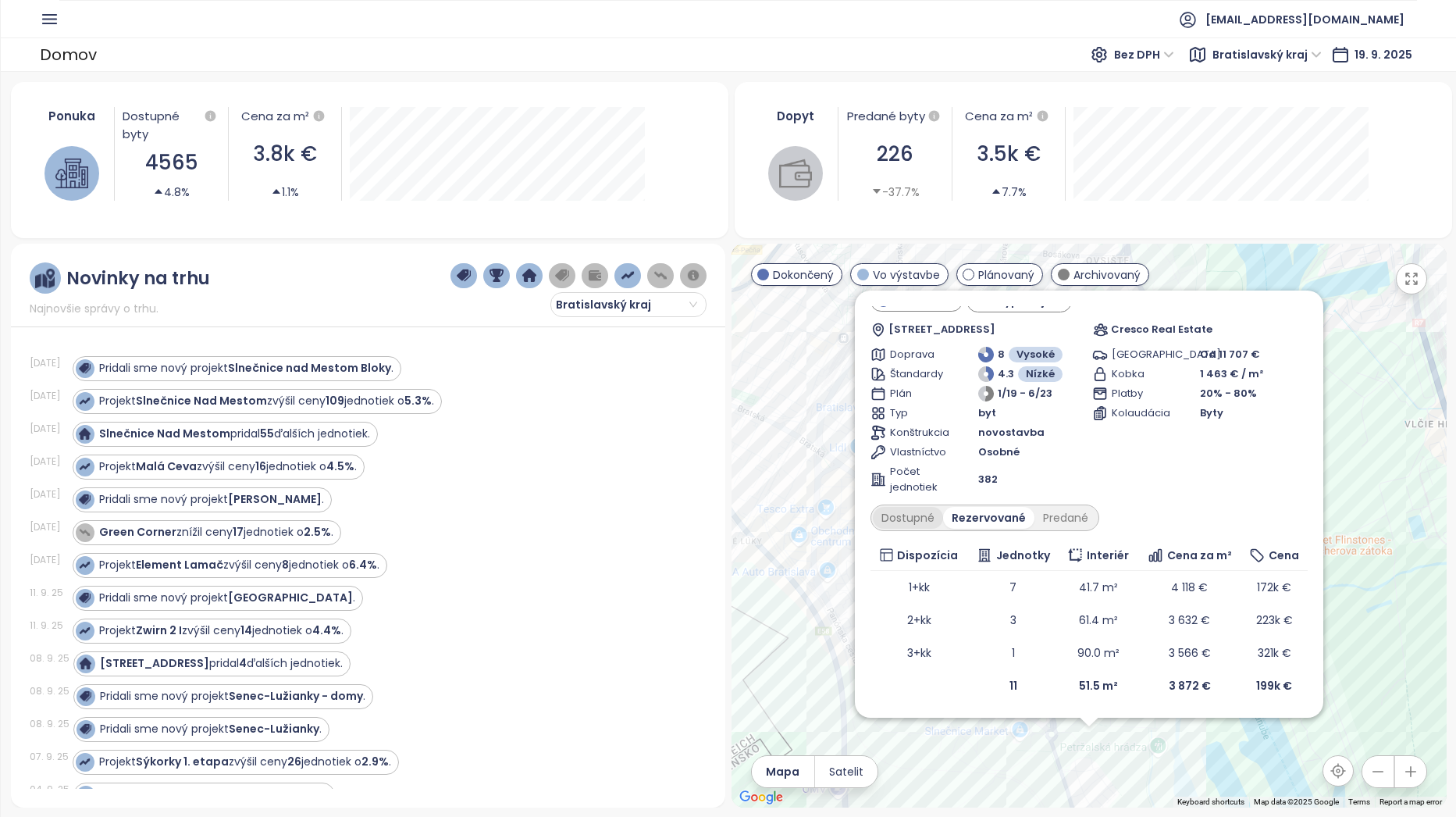
click at [924, 517] on div "Dostupné" at bounding box center [907, 517] width 70 height 22
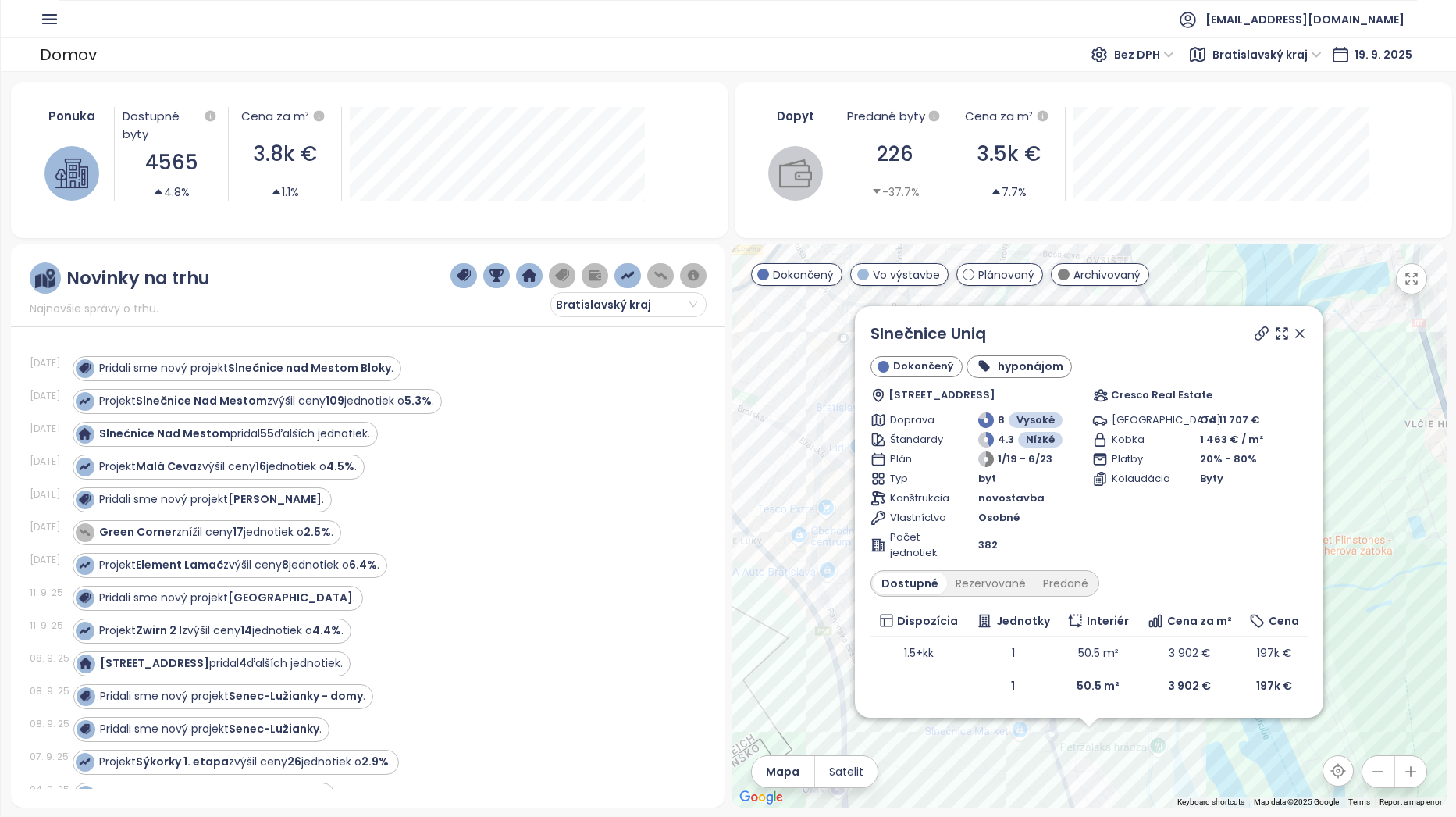
scroll to position [0, 0]
click at [1299, 327] on icon at bounding box center [1300, 333] width 15 height 15
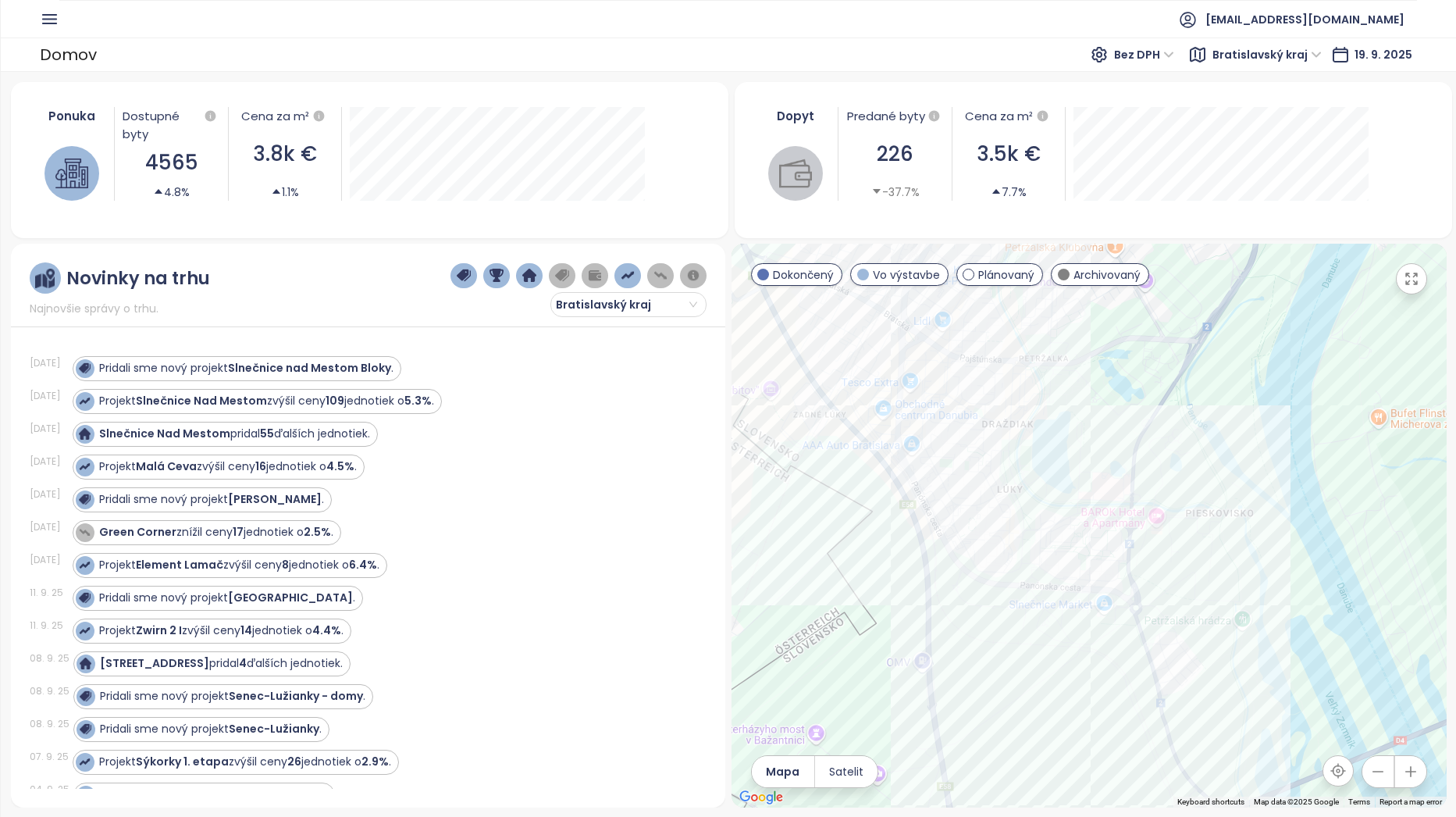
drag, startPoint x: 1097, startPoint y: 647, endPoint x: 1160, endPoint y: 545, distance: 119.9
click at [1160, 545] on div at bounding box center [1088, 525] width 715 height 564
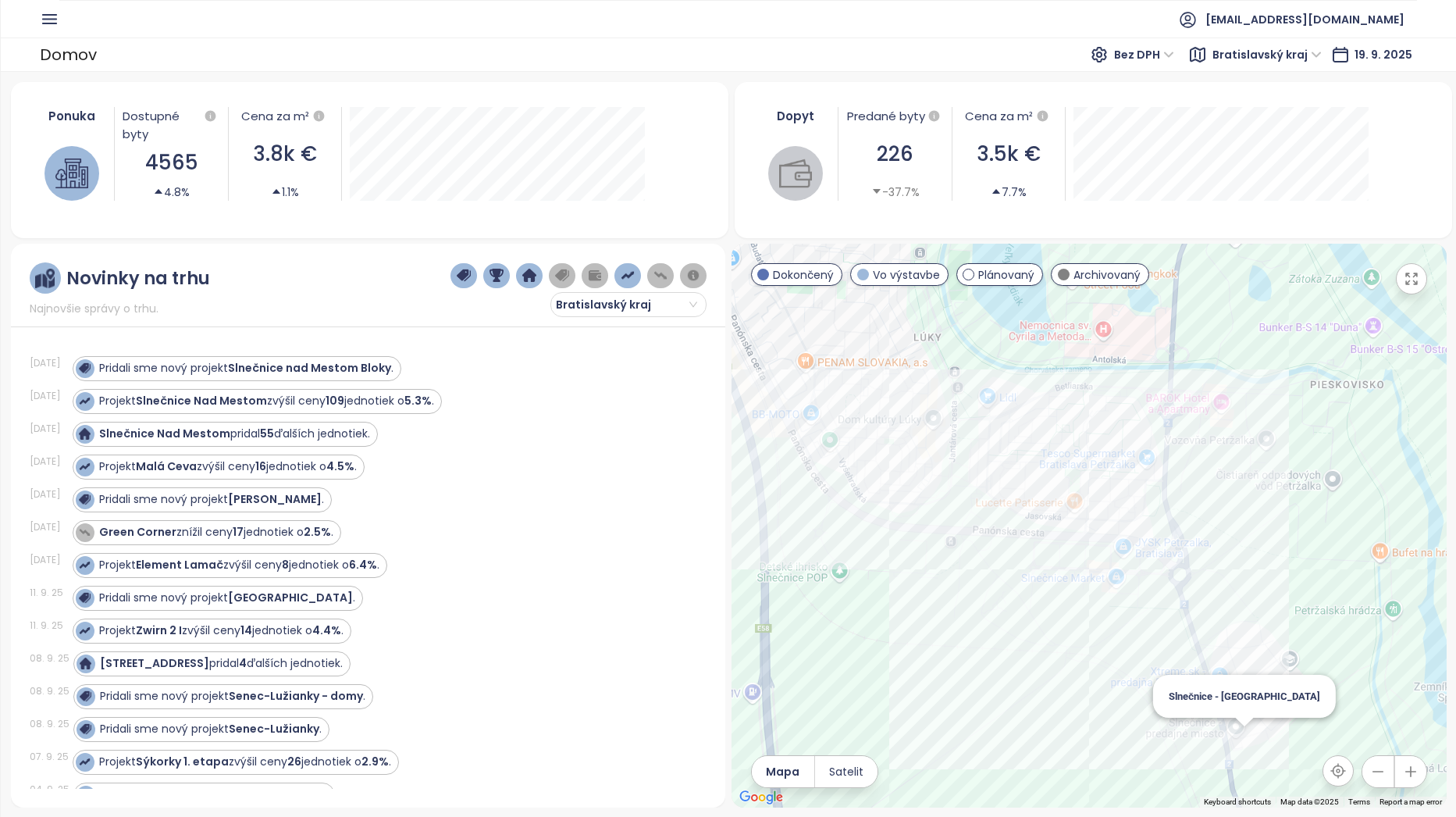
click at [1244, 738] on div "Slnečnice - [GEOGRAPHIC_DATA]" at bounding box center [1088, 525] width 715 height 564
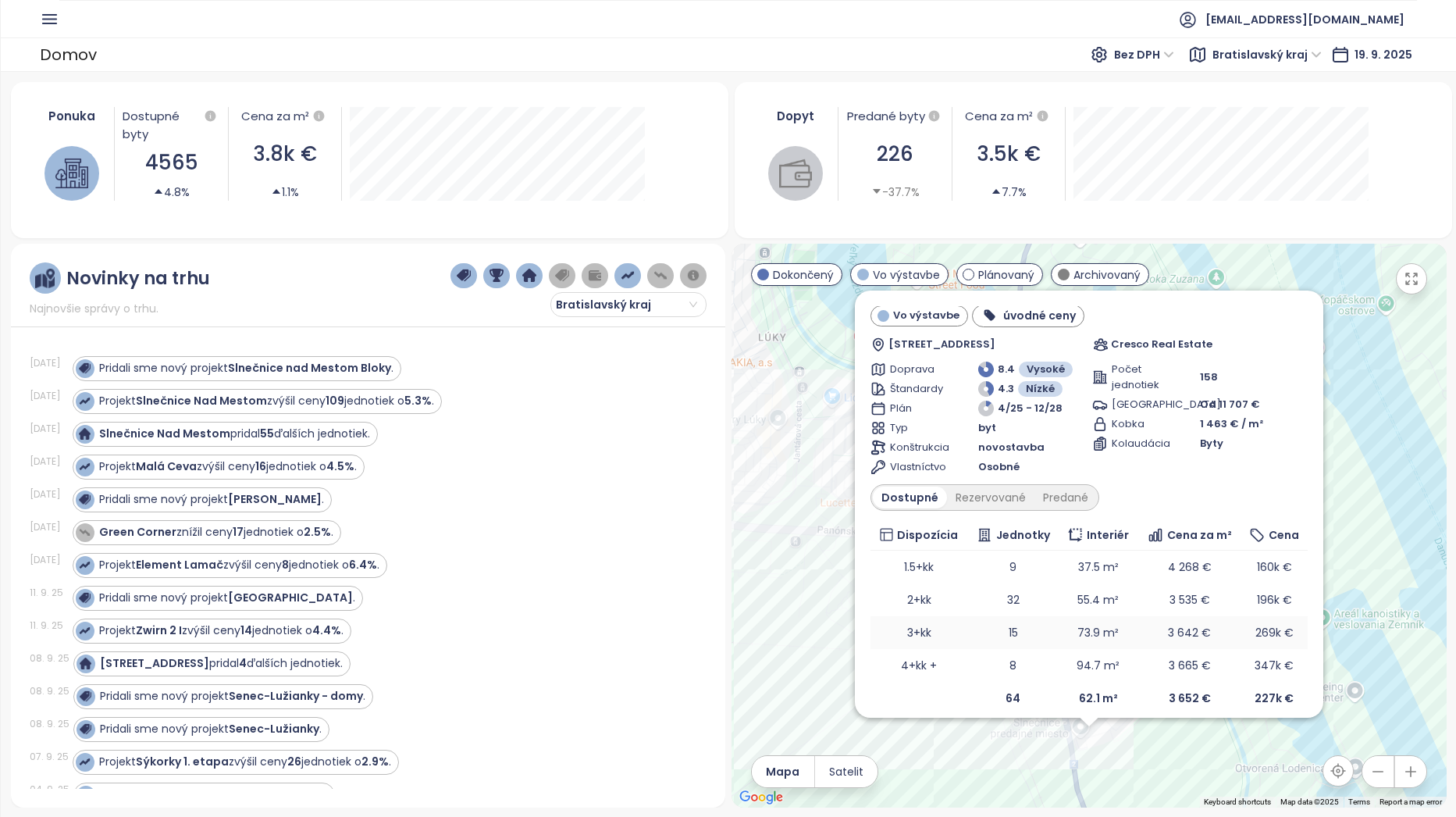
scroll to position [47, 0]
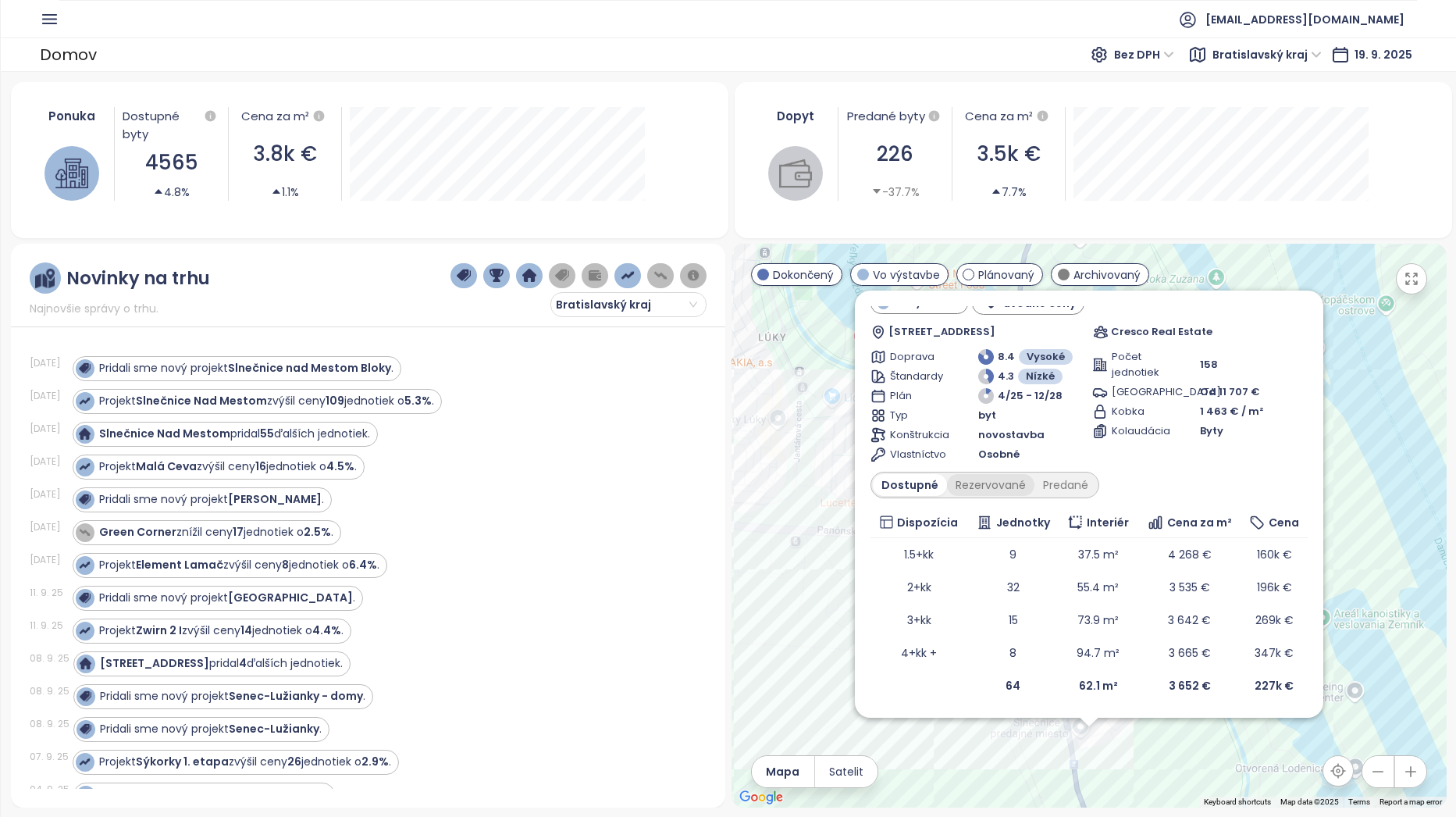
click at [978, 485] on div "Rezervované" at bounding box center [990, 484] width 88 height 22
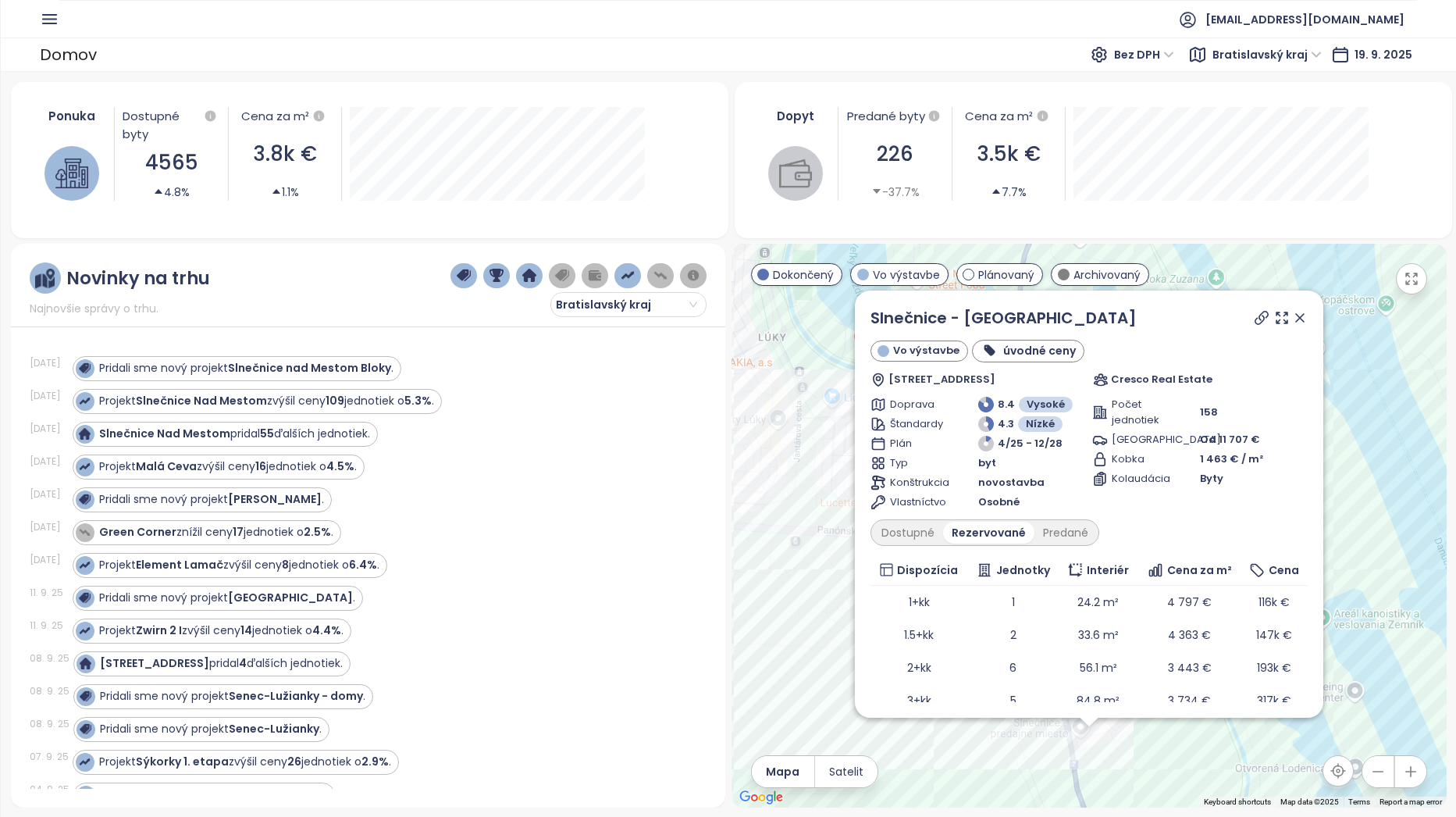
drag, startPoint x: 1289, startPoint y: 317, endPoint x: 948, endPoint y: 456, distance: 368.2
click at [1296, 317] on icon at bounding box center [1300, 318] width 8 height 8
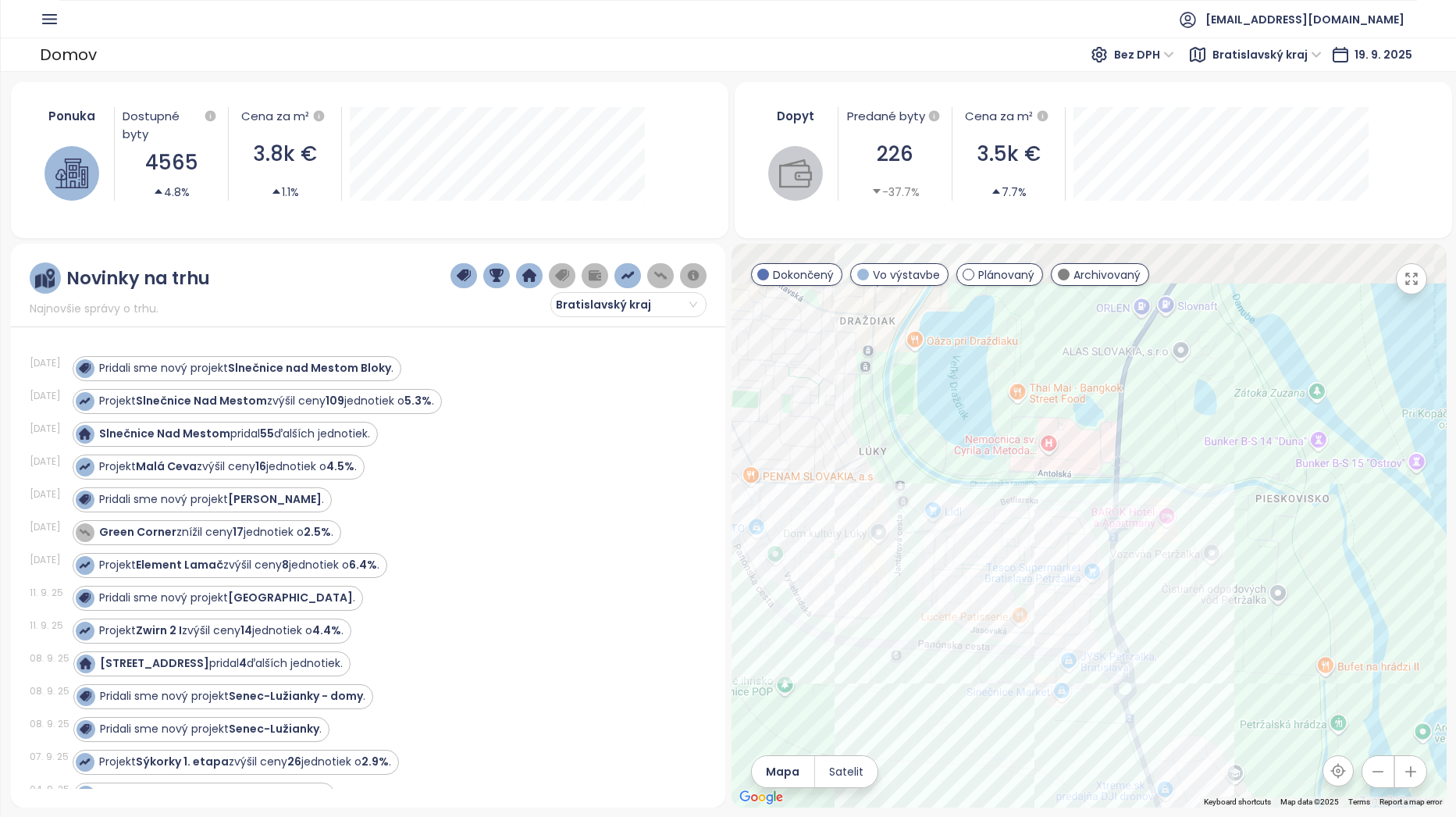
drag, startPoint x: 826, startPoint y: 433, endPoint x: 1085, endPoint y: 646, distance: 335.3
click at [1080, 651] on div at bounding box center [1088, 525] width 715 height 564
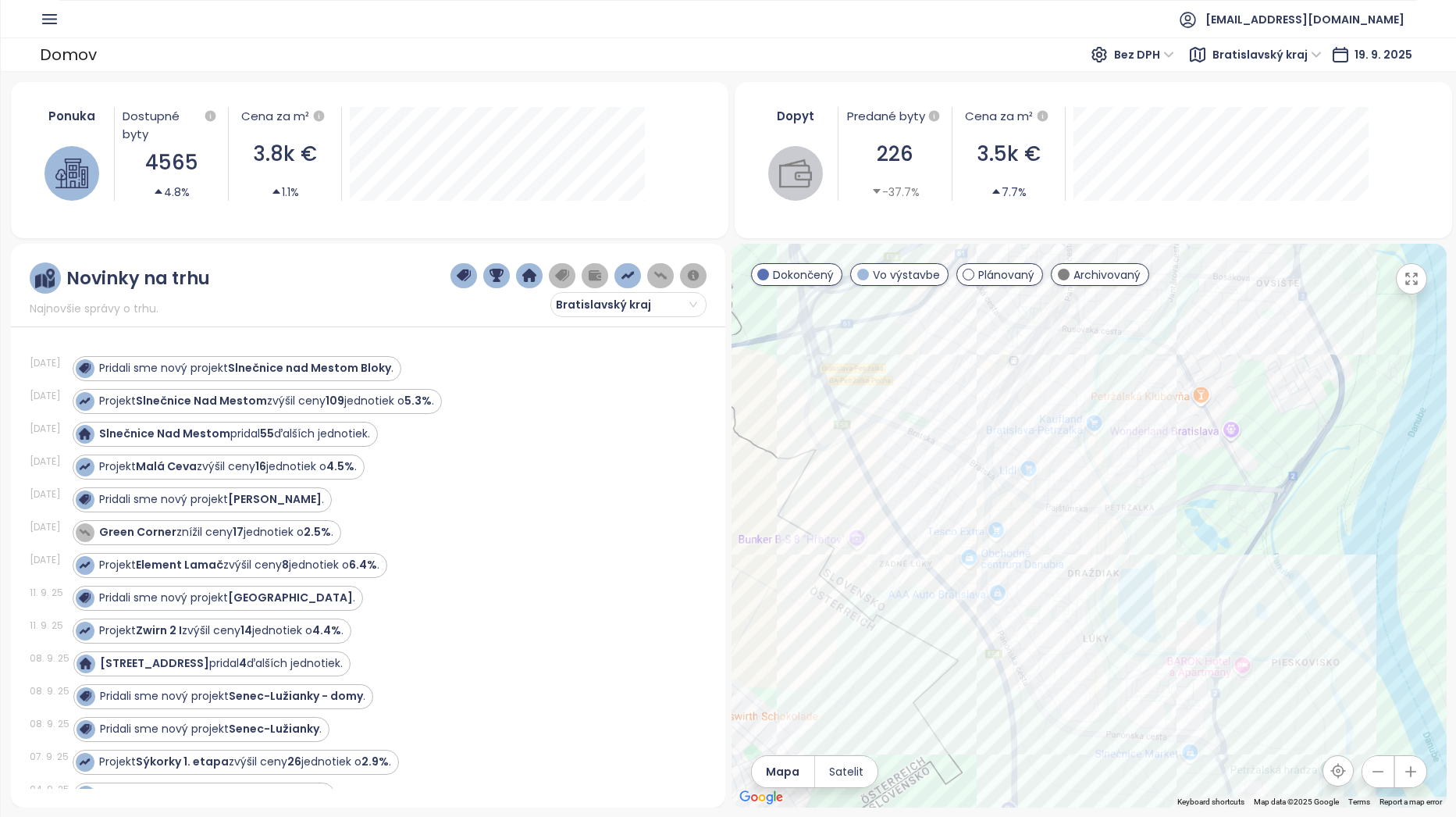
drag, startPoint x: 902, startPoint y: 353, endPoint x: 1112, endPoint y: 671, distance: 381.1
click at [1106, 667] on div at bounding box center [1088, 525] width 715 height 564
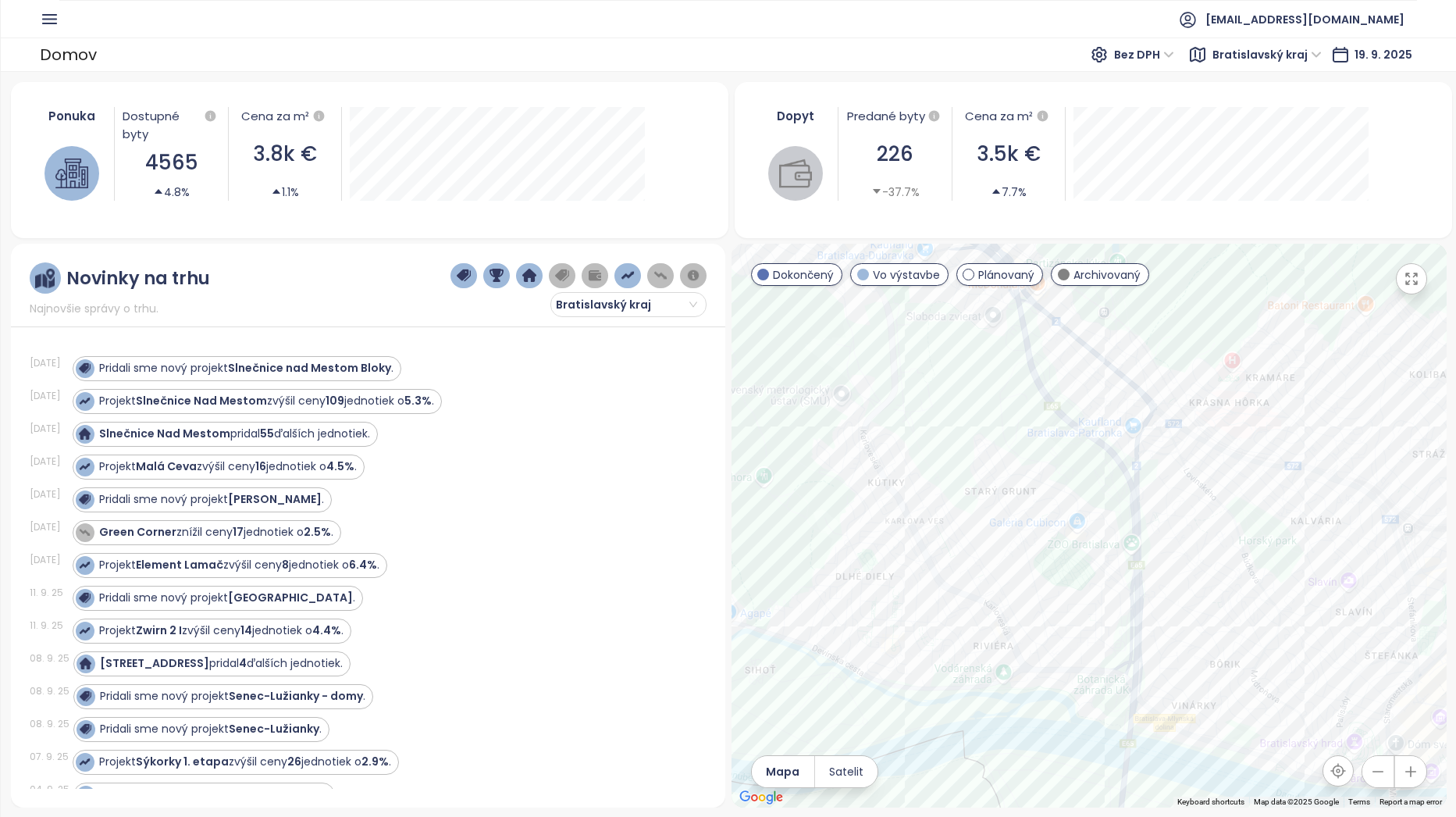
drag, startPoint x: 1009, startPoint y: 406, endPoint x: 961, endPoint y: 635, distance: 234.0
click at [961, 635] on div at bounding box center [1088, 525] width 715 height 564
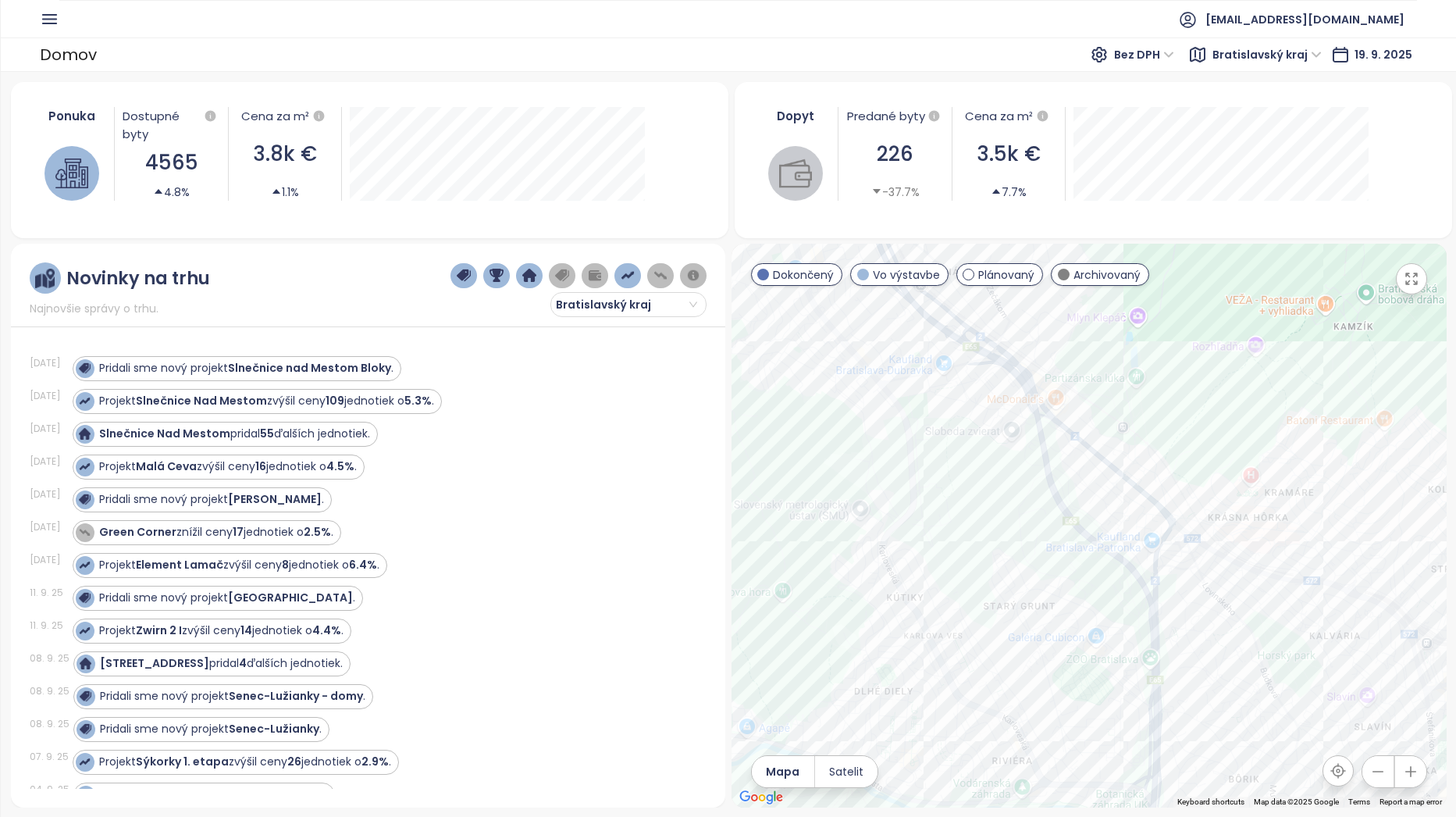
drag, startPoint x: 1044, startPoint y: 507, endPoint x: 1046, endPoint y: 574, distance: 67.0
click at [1046, 574] on div at bounding box center [1088, 525] width 715 height 564
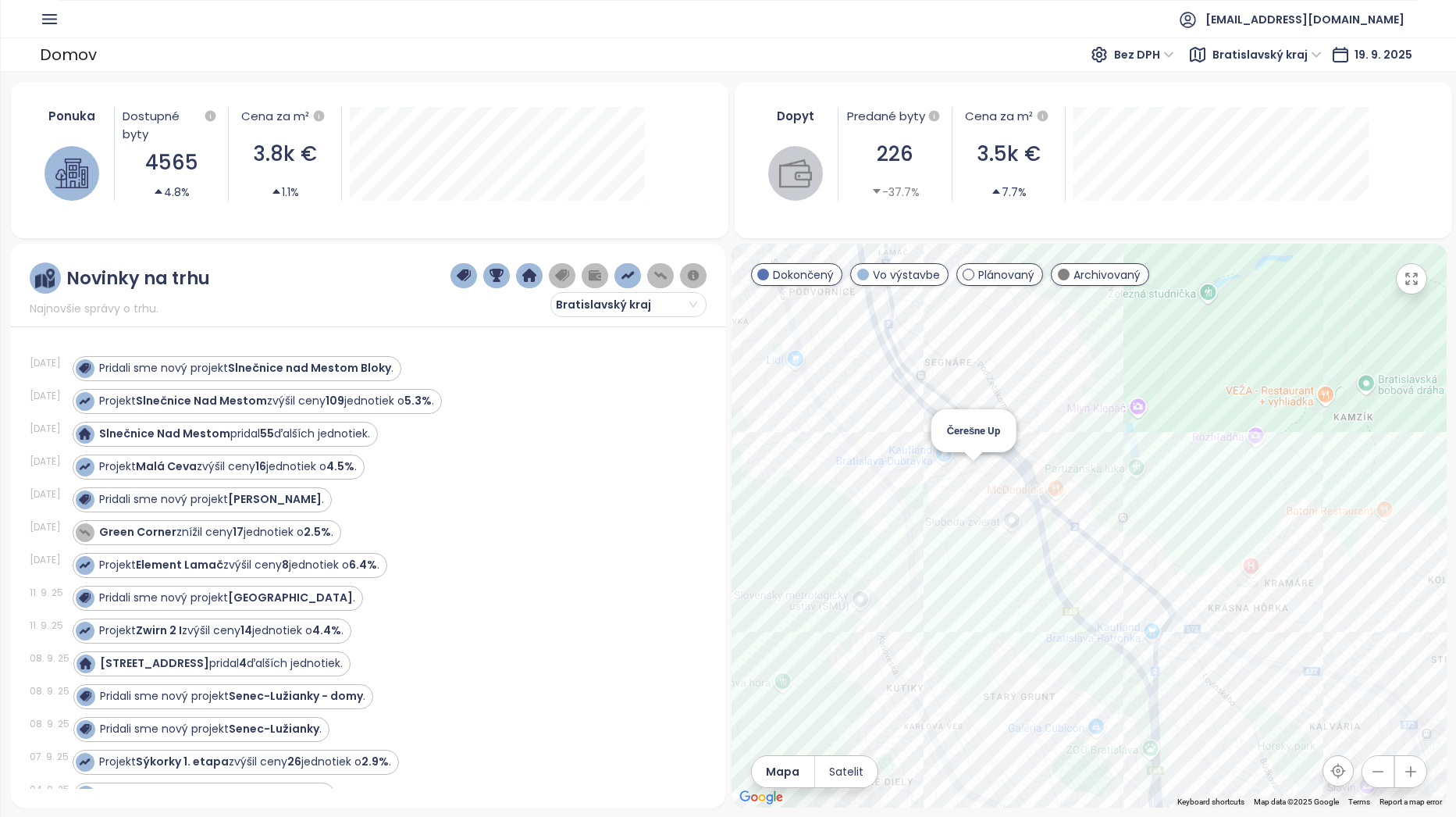
click at [974, 470] on div "Čerešne Up" at bounding box center [1088, 525] width 715 height 564
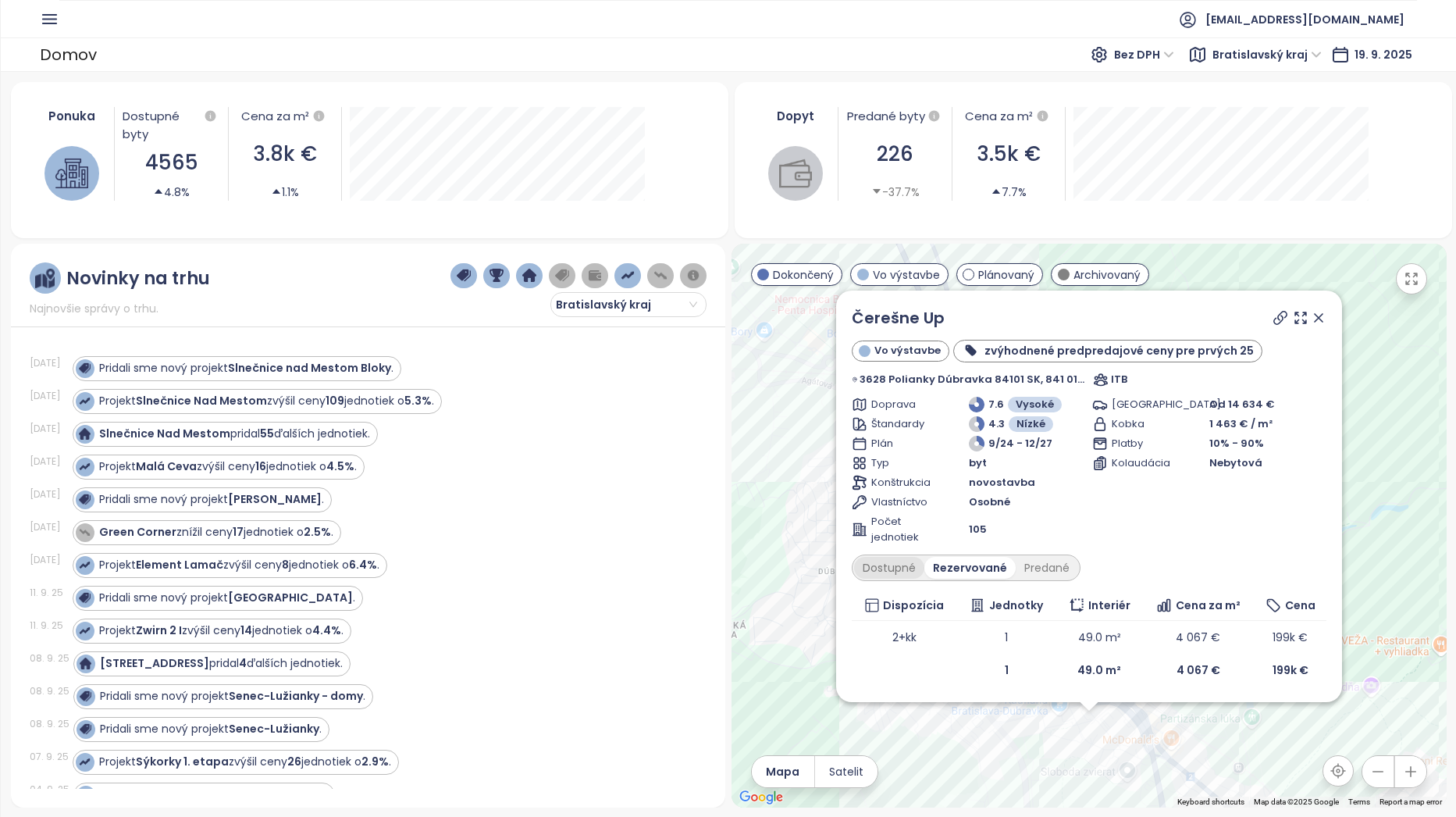
click at [924, 569] on div "Dostupné" at bounding box center [888, 567] width 70 height 22
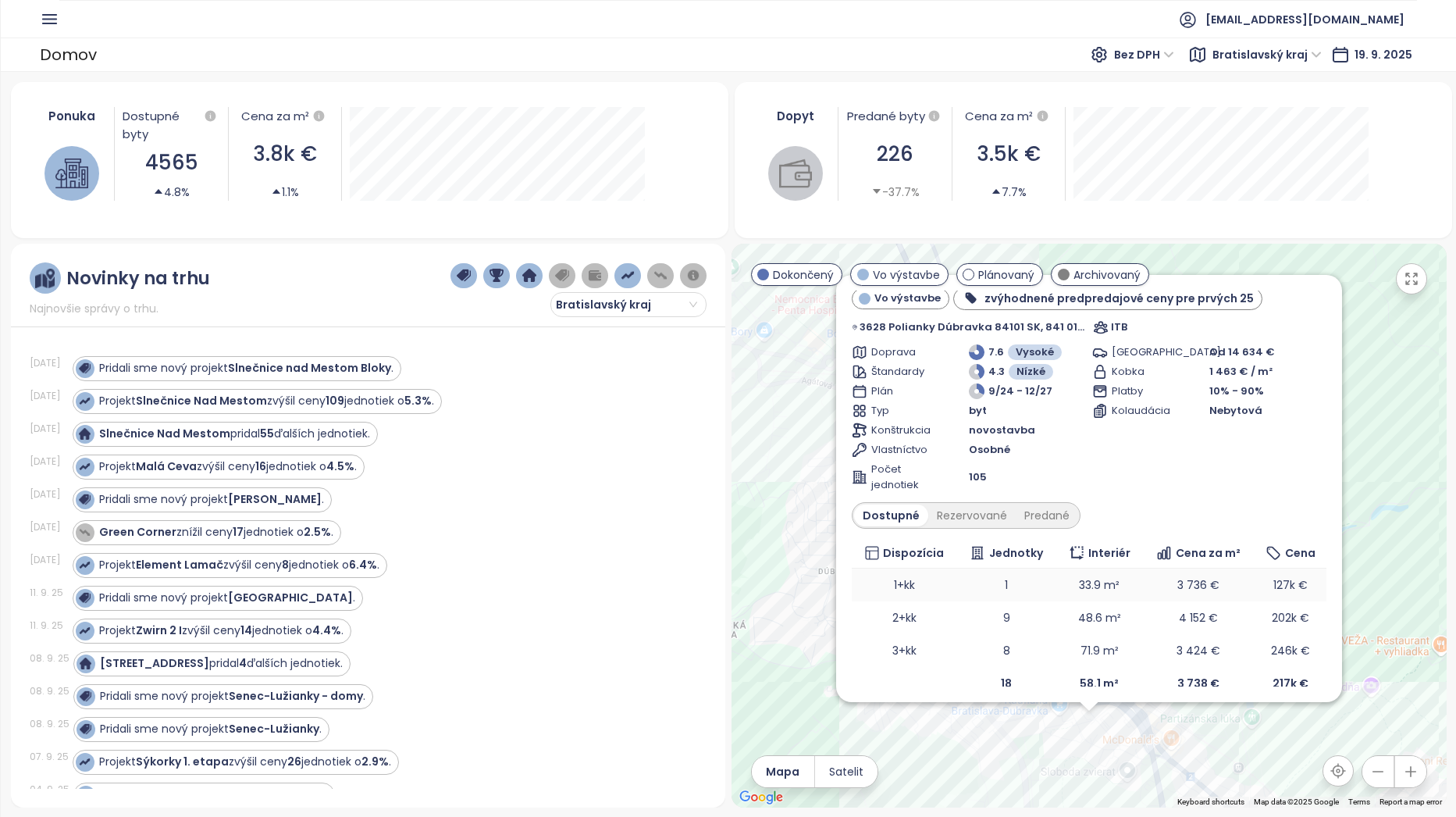
scroll to position [50, 0]
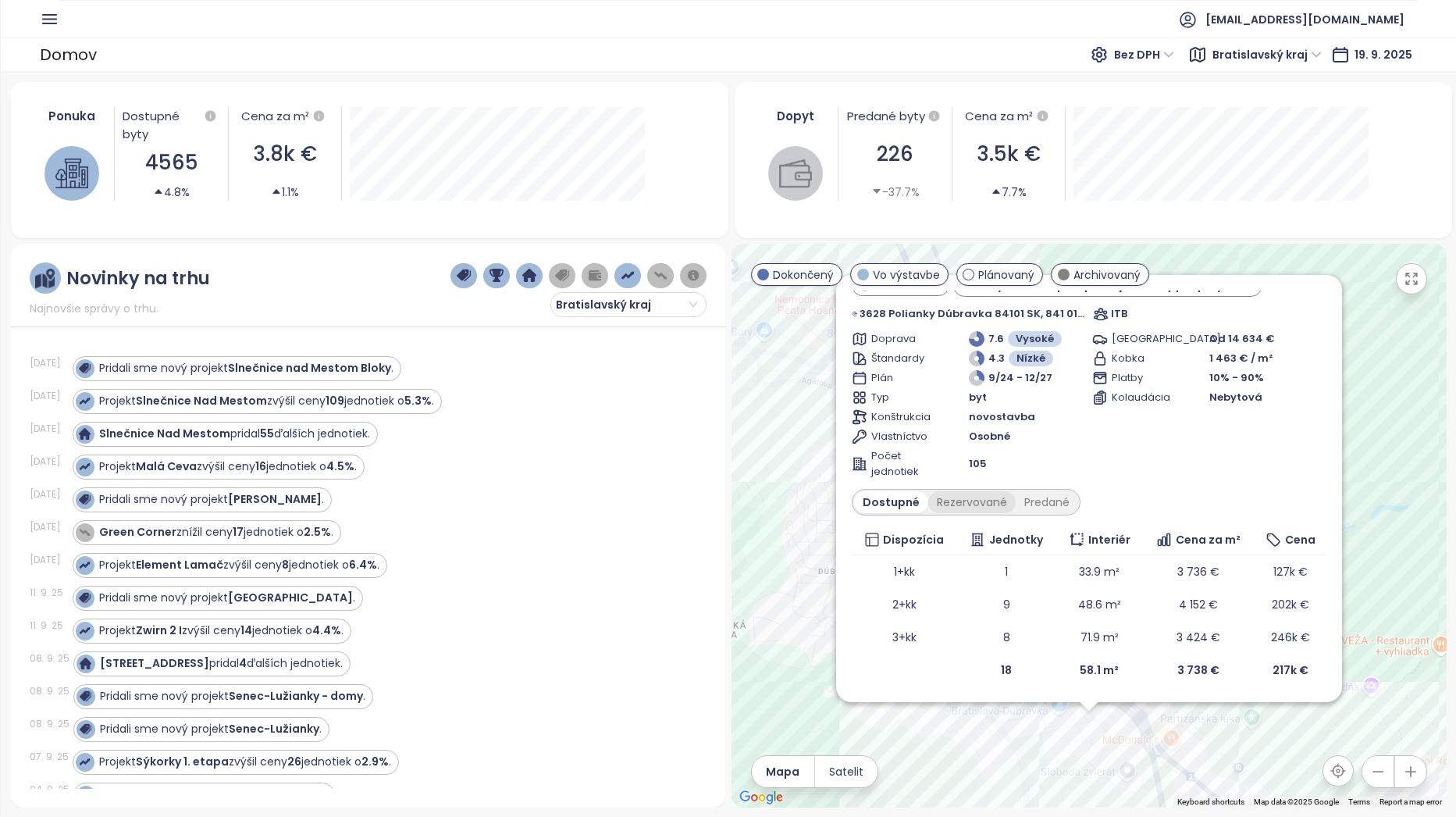
click at [1002, 506] on div "Rezervované" at bounding box center [972, 501] width 88 height 22
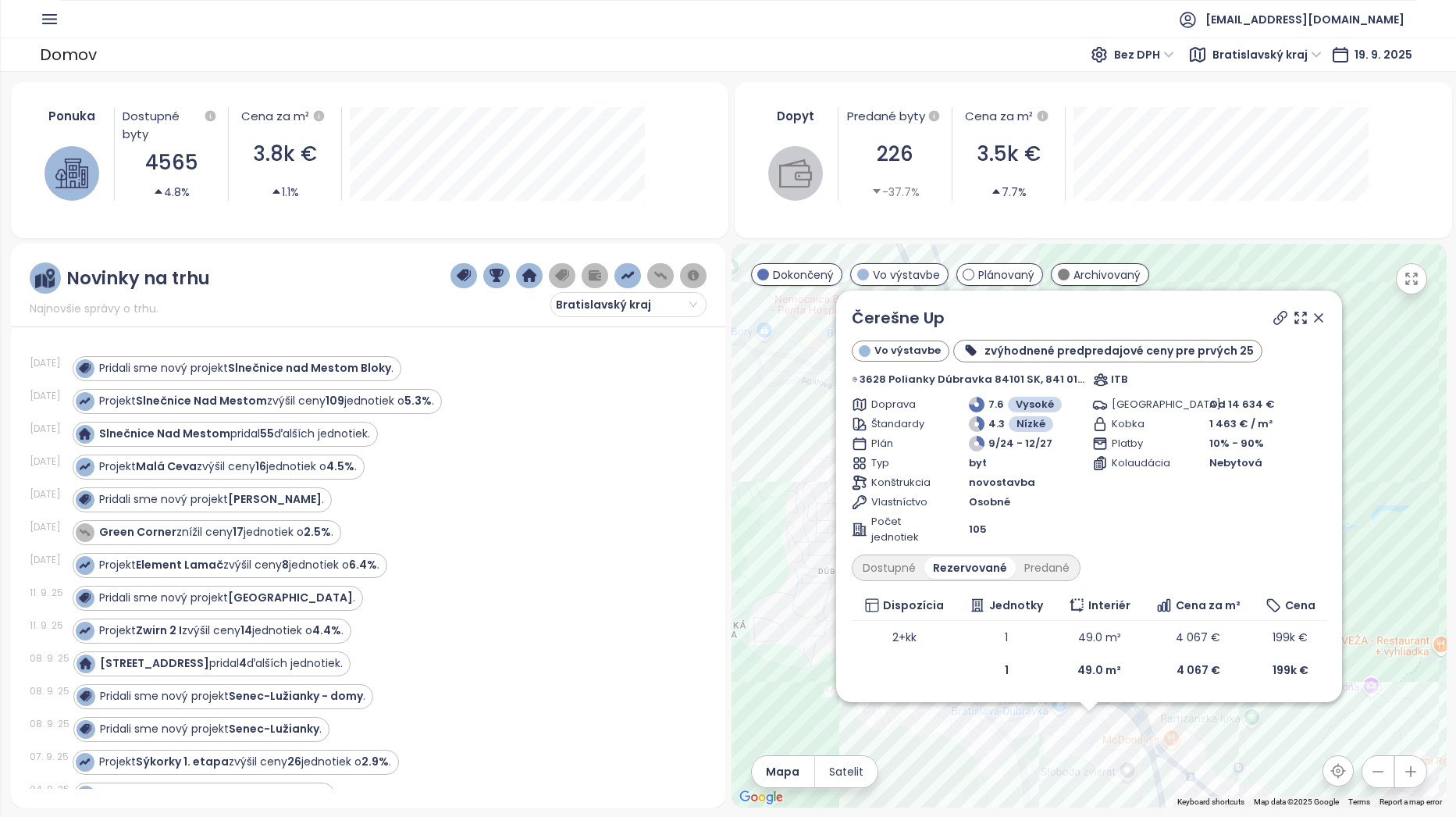
scroll to position [0, 0]
click at [1315, 316] on icon at bounding box center [1318, 318] width 8 height 8
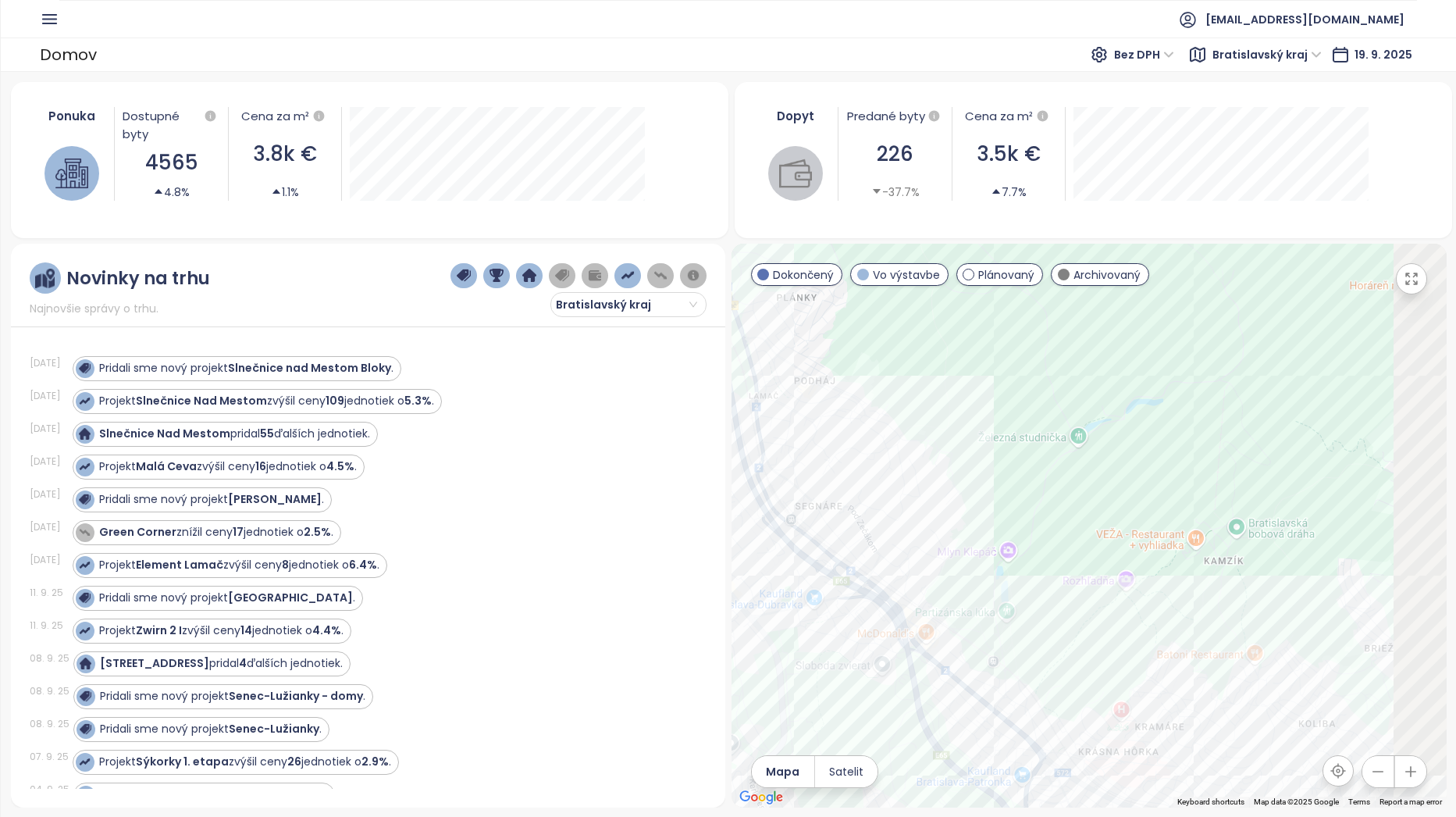
drag, startPoint x: 1375, startPoint y: 589, endPoint x: 1053, endPoint y: 446, distance: 352.3
click at [1053, 446] on div at bounding box center [1088, 525] width 715 height 564
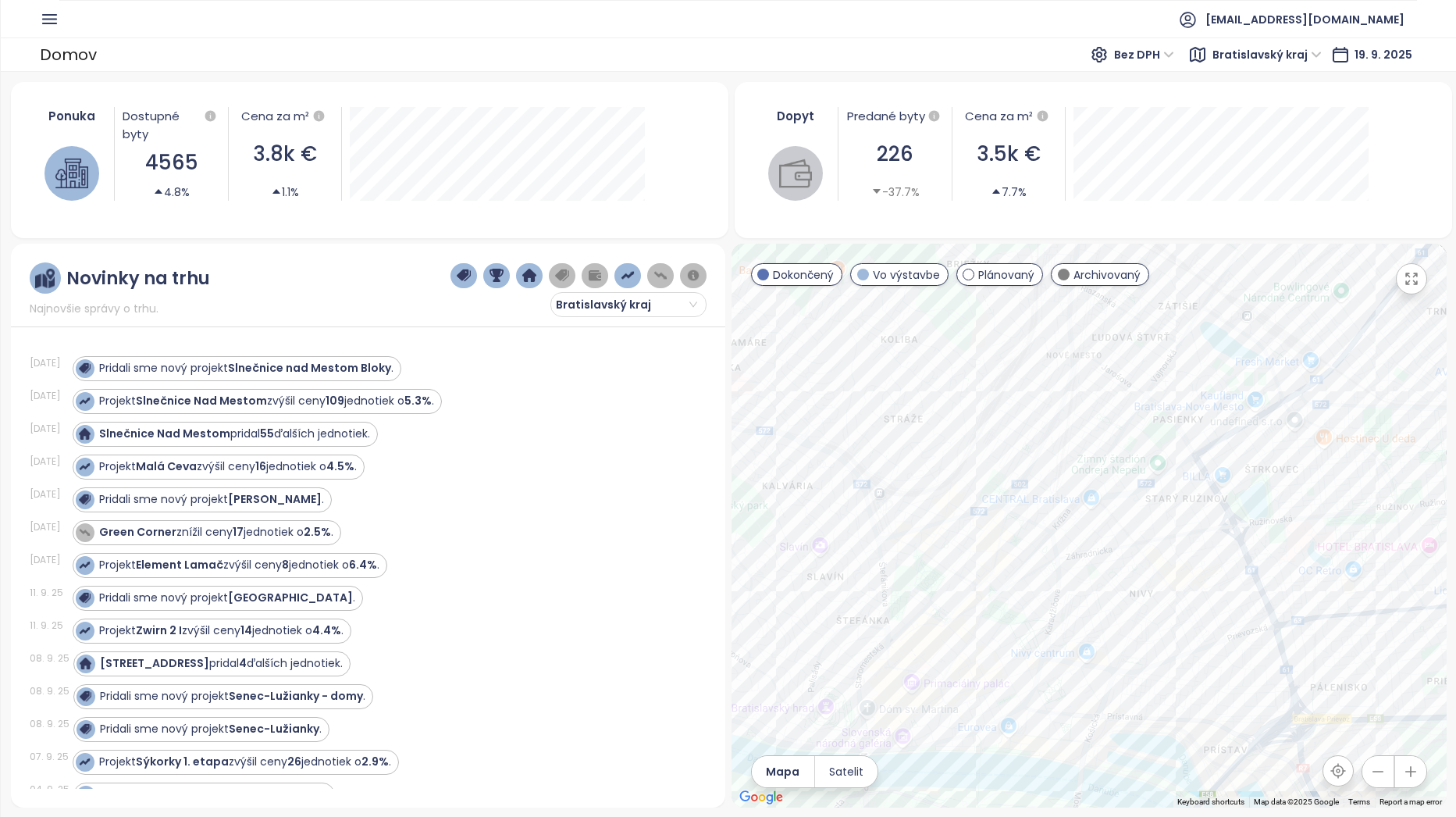
drag, startPoint x: 1176, startPoint y: 567, endPoint x: 1073, endPoint y: 396, distance: 199.6
click at [1073, 396] on div at bounding box center [1088, 525] width 715 height 564
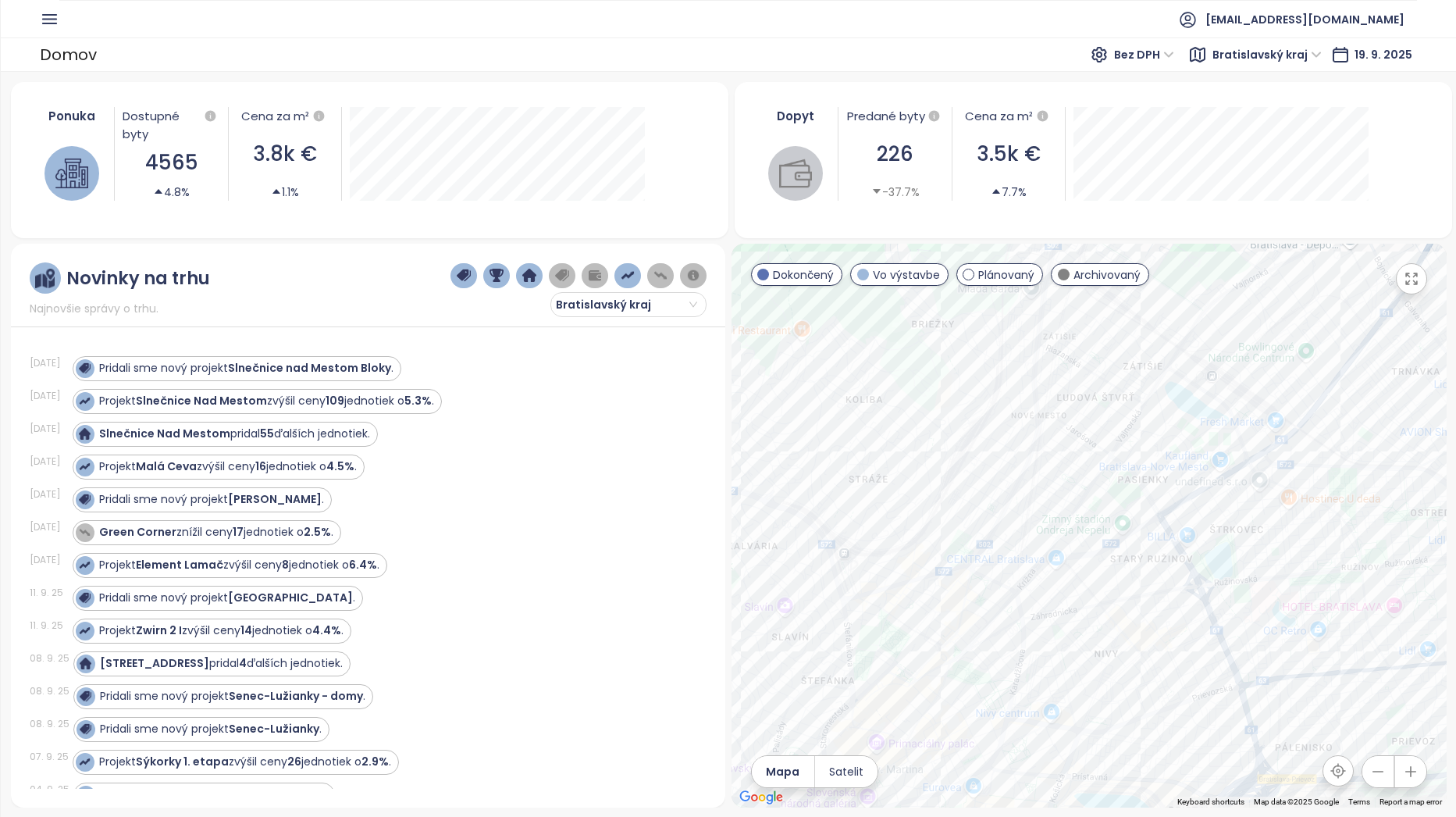
drag, startPoint x: 1251, startPoint y: 428, endPoint x: 1145, endPoint y: 499, distance: 127.6
click at [1193, 521] on div at bounding box center [1088, 525] width 715 height 564
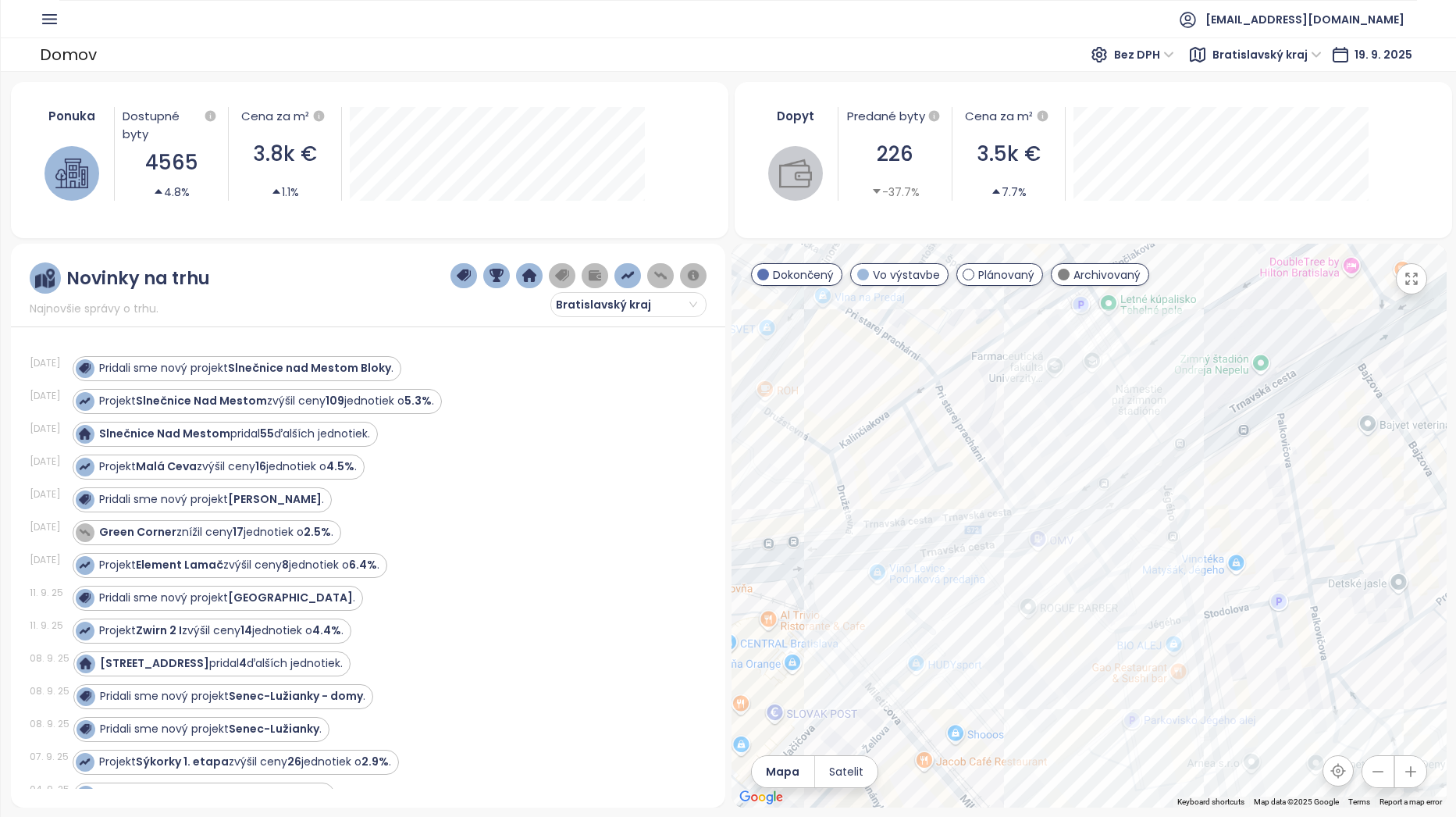
drag, startPoint x: 1091, startPoint y: 621, endPoint x: 1152, endPoint y: 600, distance: 64.5
click at [1151, 600] on div at bounding box center [1088, 525] width 715 height 564
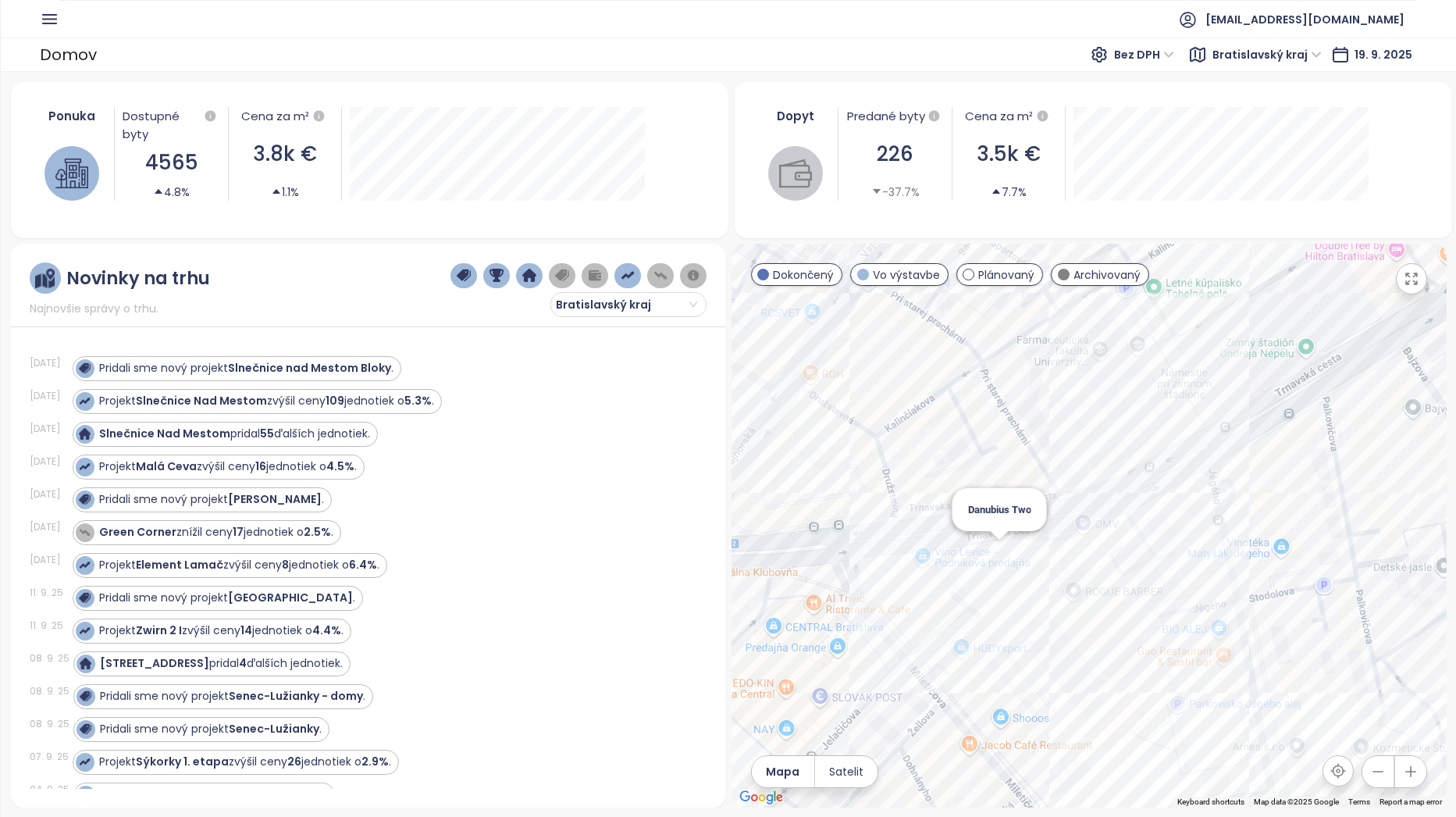
click at [994, 548] on div "Danubius Two" at bounding box center [1088, 525] width 715 height 564
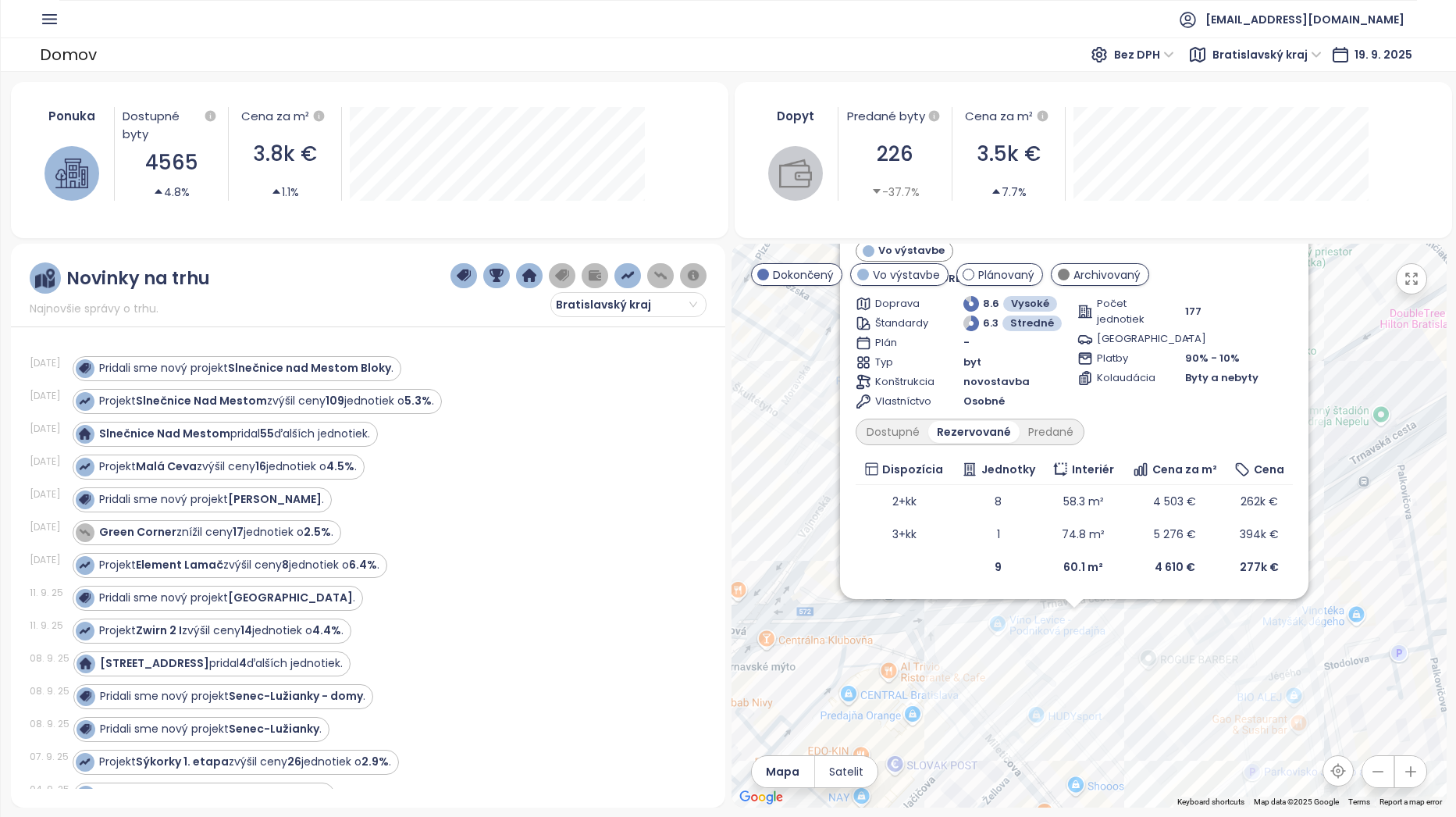
drag, startPoint x: 1009, startPoint y: 585, endPoint x: 1007, endPoint y: 684, distance: 99.0
click at [1007, 684] on div "Danubius Two Vo výstavbe Trnavská [STREET_ADDRESS] - [GEOGRAPHIC_DATA], 821 08 …" at bounding box center [1088, 525] width 715 height 564
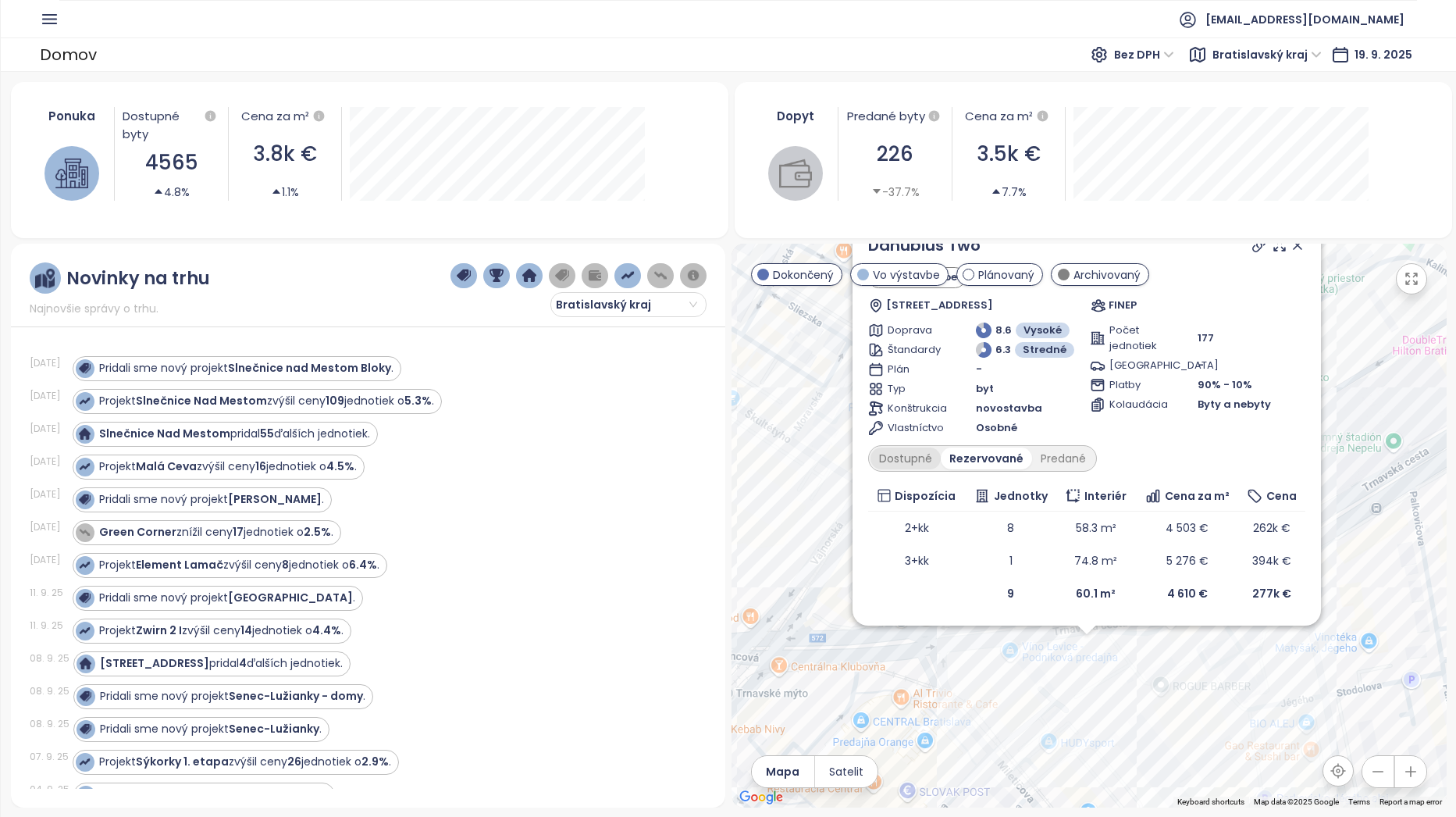
click at [903, 463] on div "Dostupné" at bounding box center [906, 458] width 70 height 22
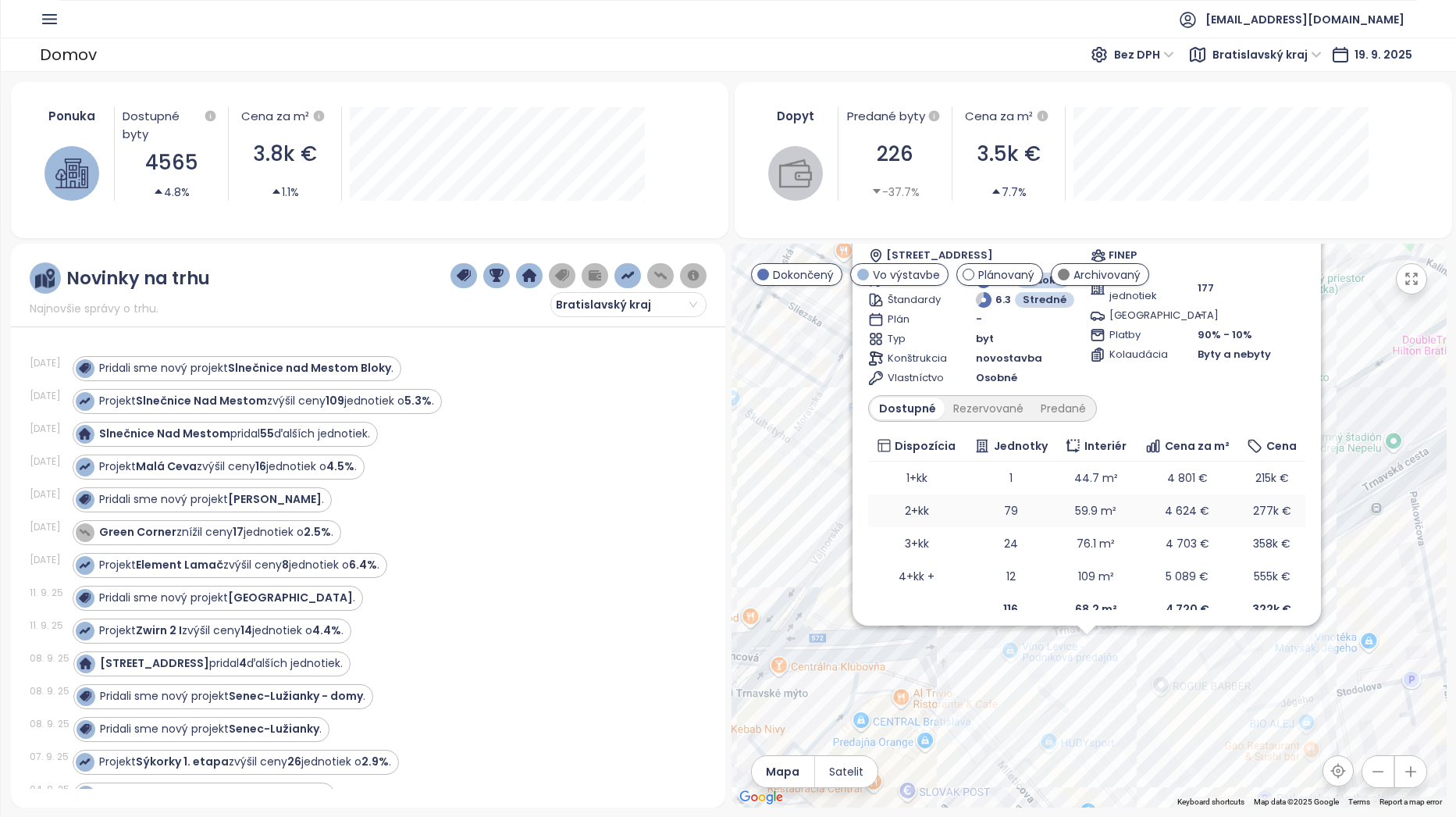
scroll to position [46, 0]
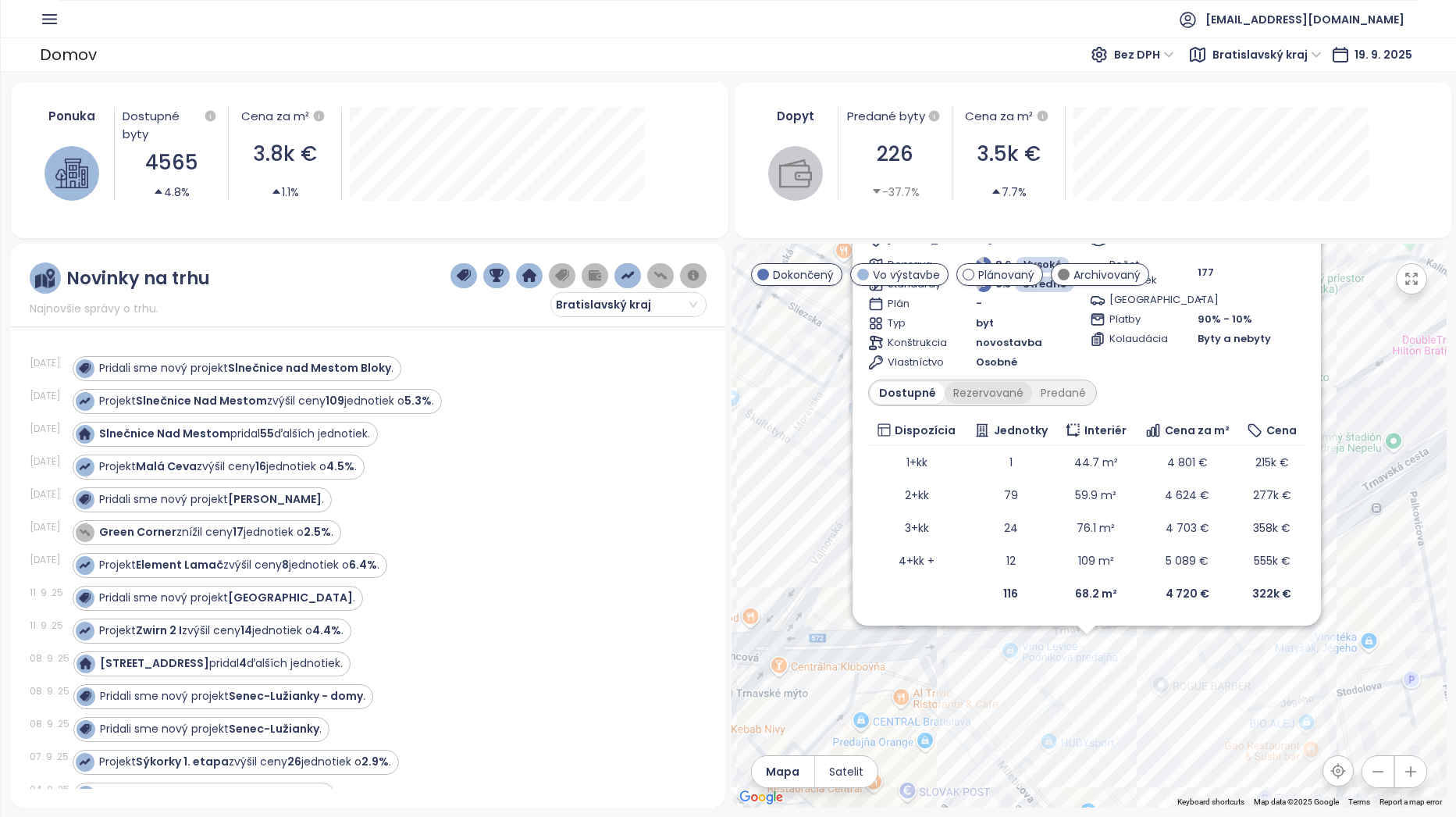
click at [988, 397] on div "Rezervované" at bounding box center [988, 393] width 88 height 22
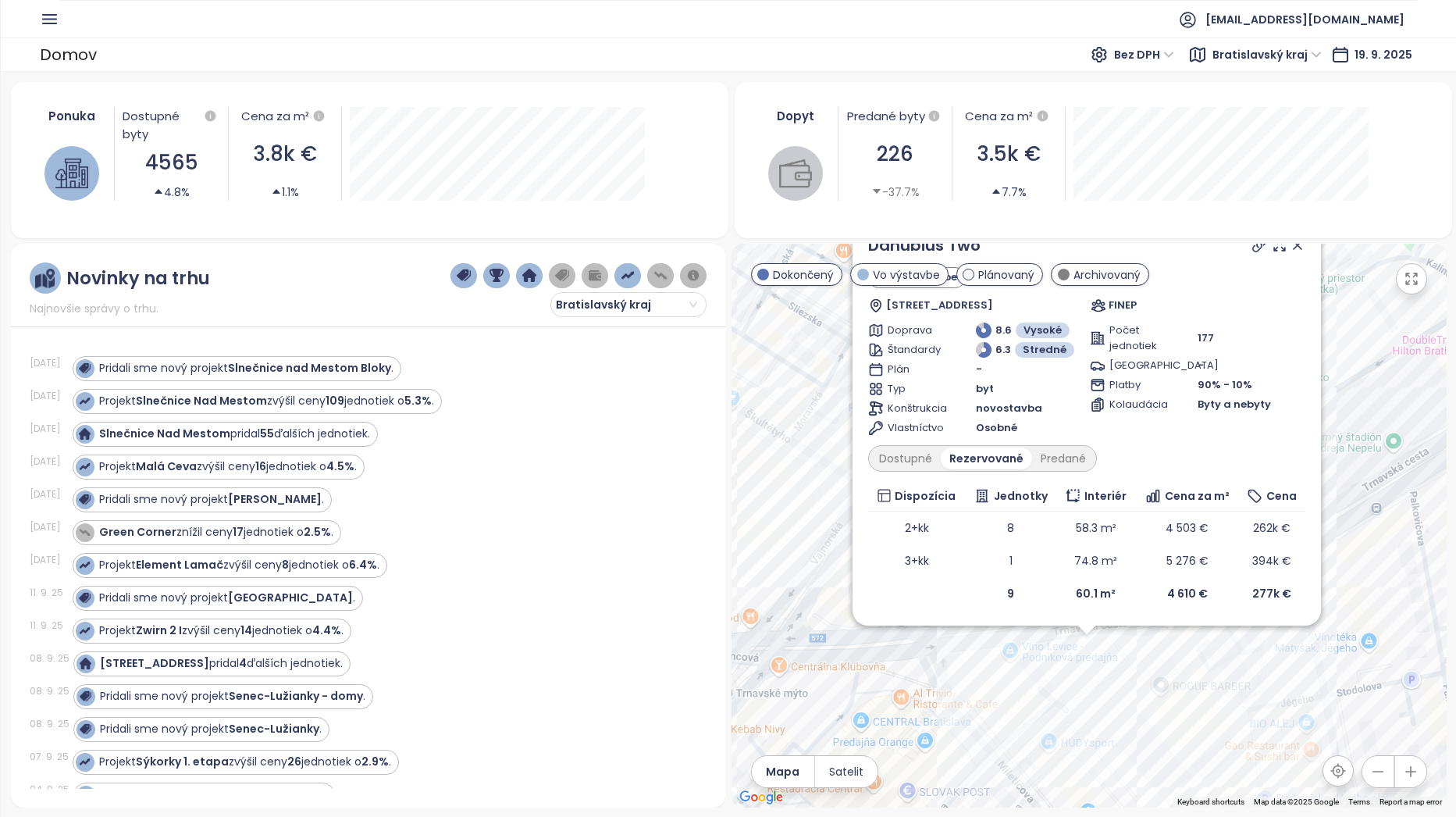
scroll to position [0, 0]
click at [1148, 731] on div "Danubius Two Vo výstavbe Trnavská [STREET_ADDRESS] - [GEOGRAPHIC_DATA], 821 08 …" at bounding box center [1088, 525] width 715 height 564
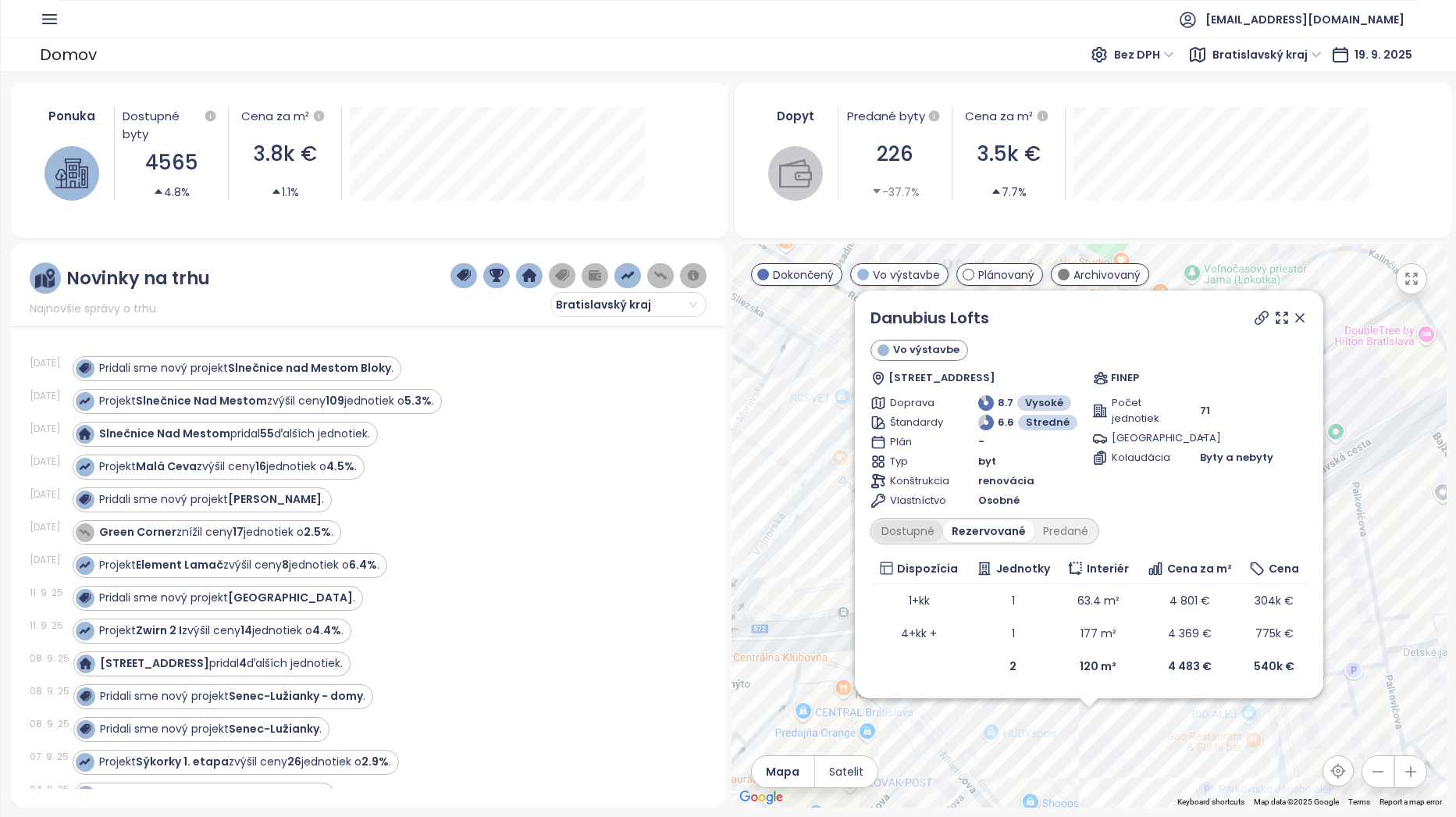
click at [941, 522] on div "Dostupné" at bounding box center [907, 530] width 70 height 22
